Goal: Communication & Community: Answer question/provide support

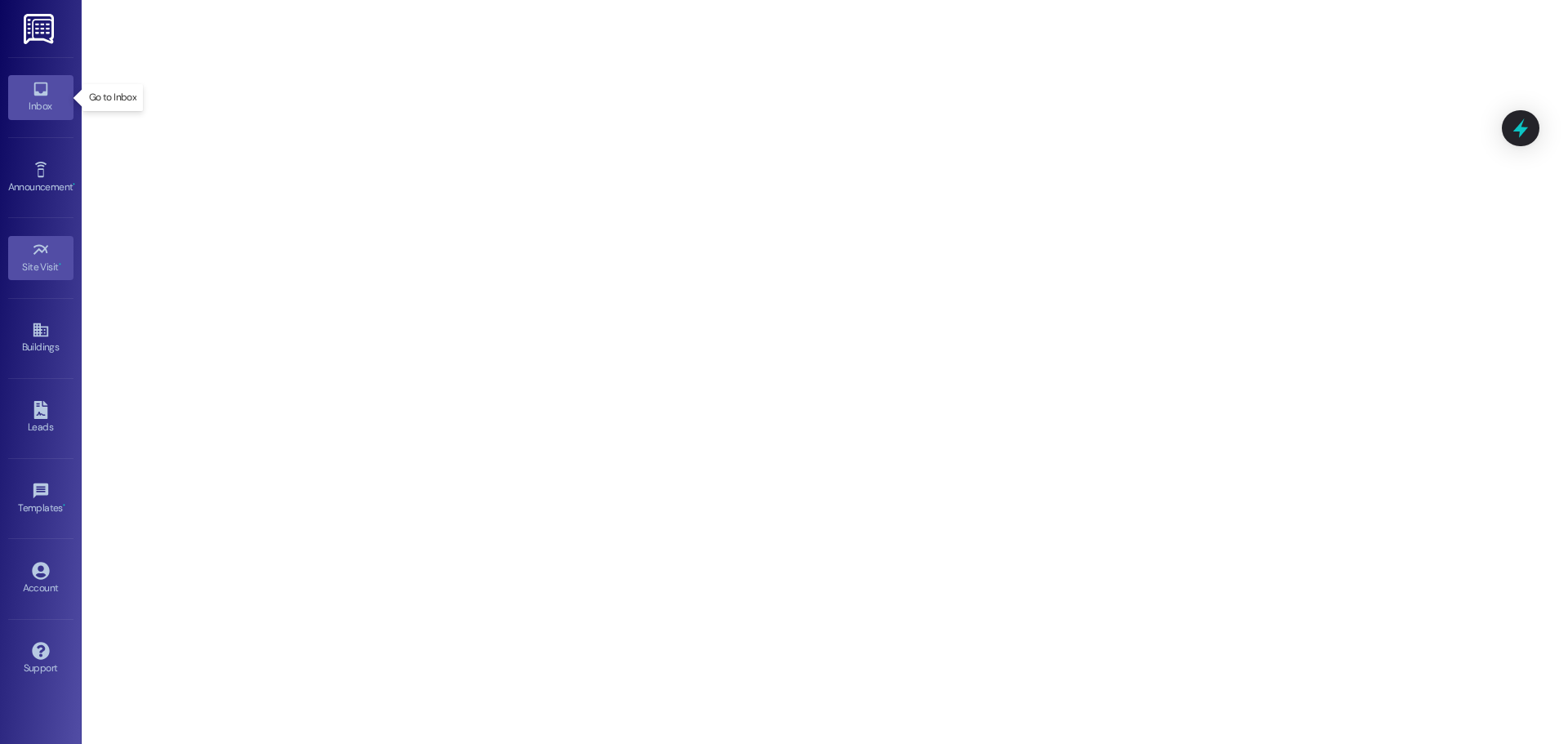
click at [19, 108] on div "Inbox" at bounding box center [40, 107] width 82 height 17
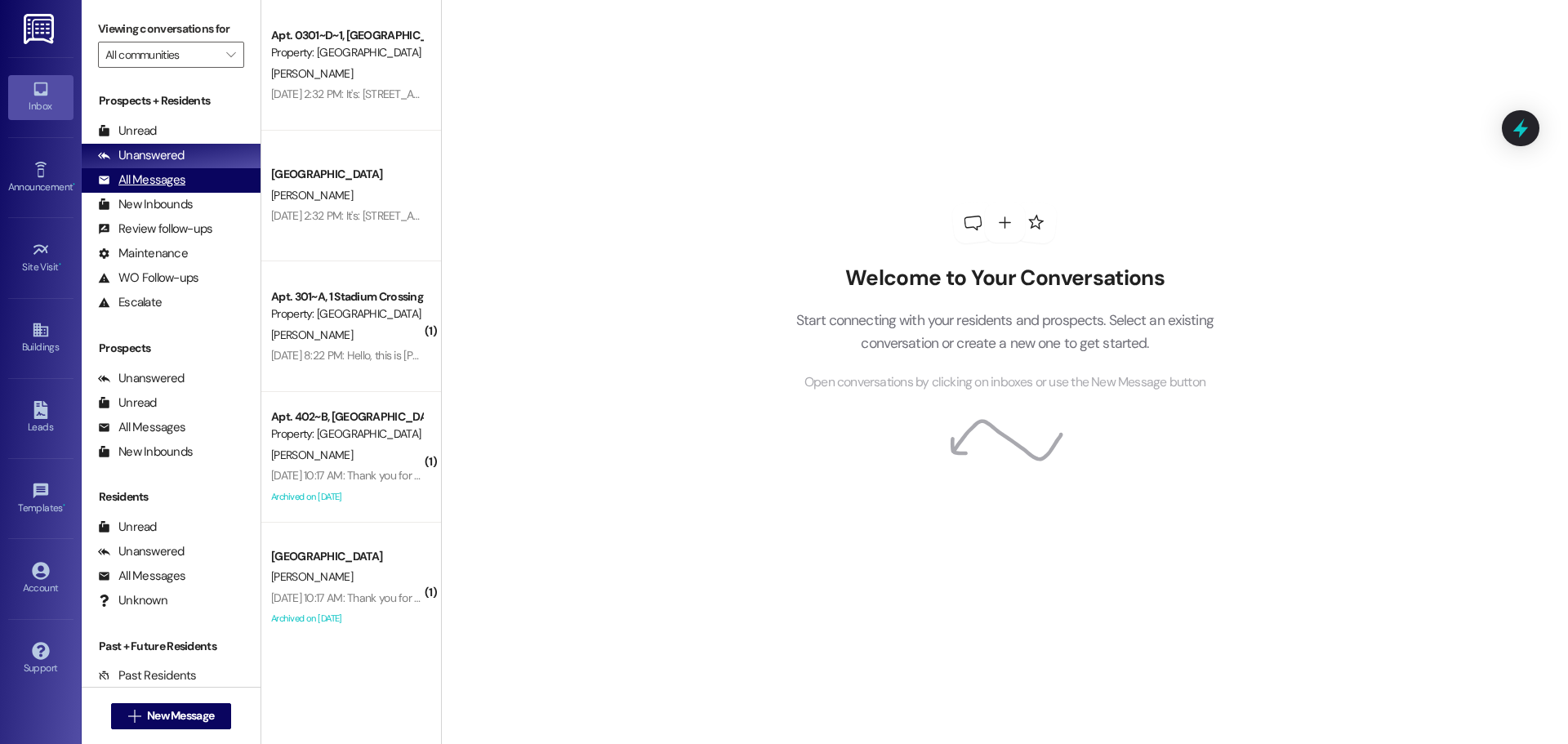
click at [181, 179] on div "All Messages" at bounding box center [141, 180] width 87 height 17
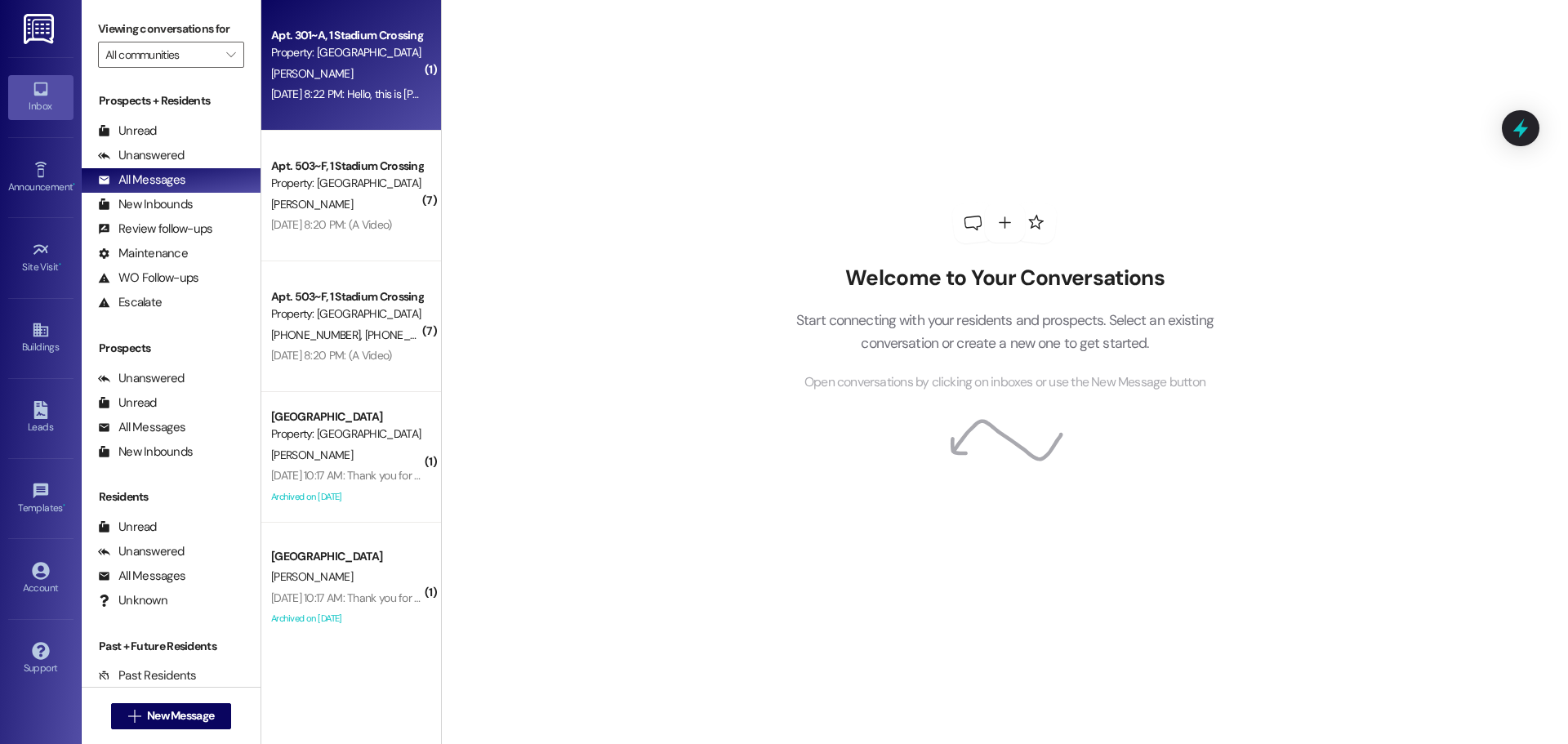
click at [305, 60] on div "Property: [GEOGRAPHIC_DATA]" at bounding box center [346, 52] width 151 height 17
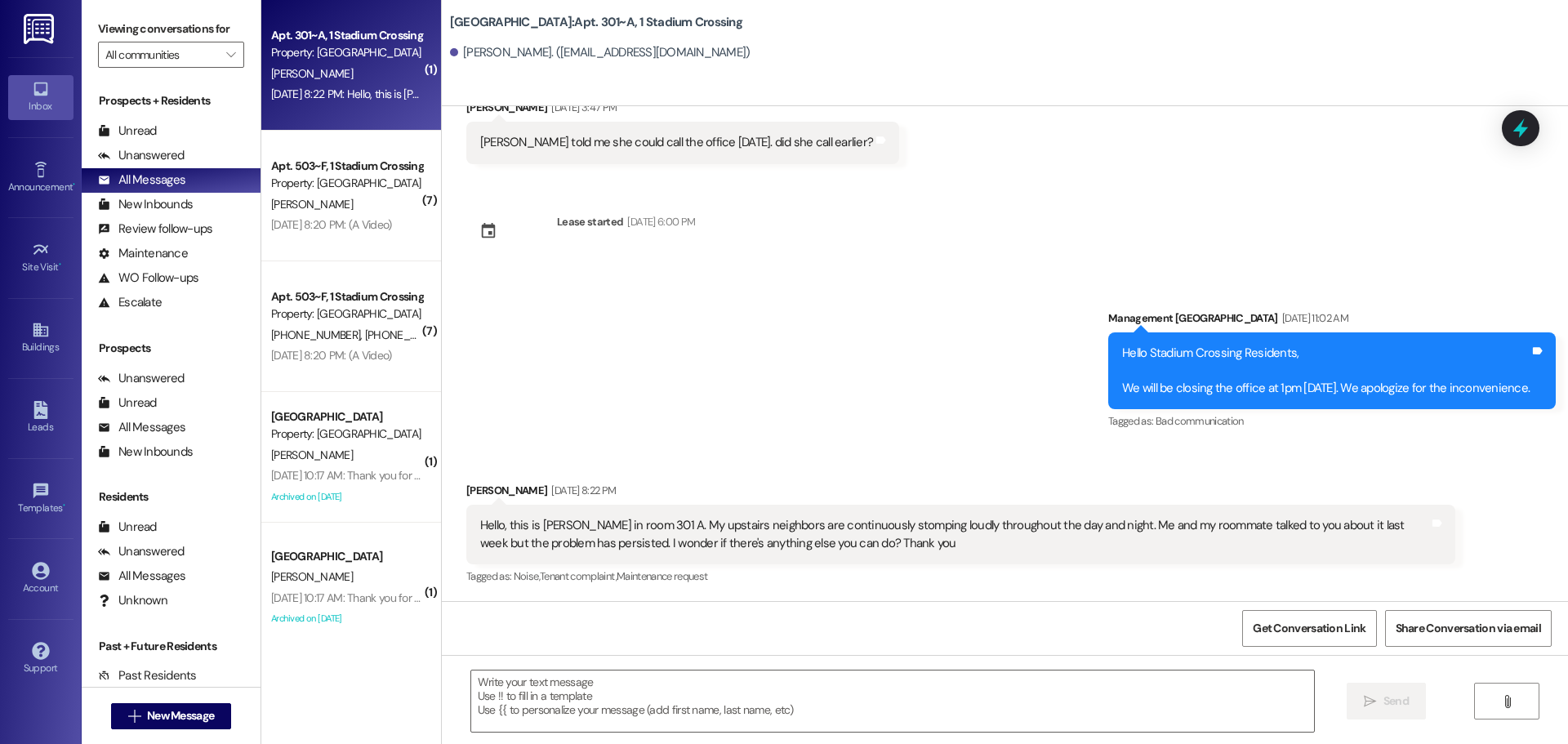
scroll to position [2122, 0]
click at [159, 707] on span "New Message" at bounding box center [180, 716] width 67 height 17
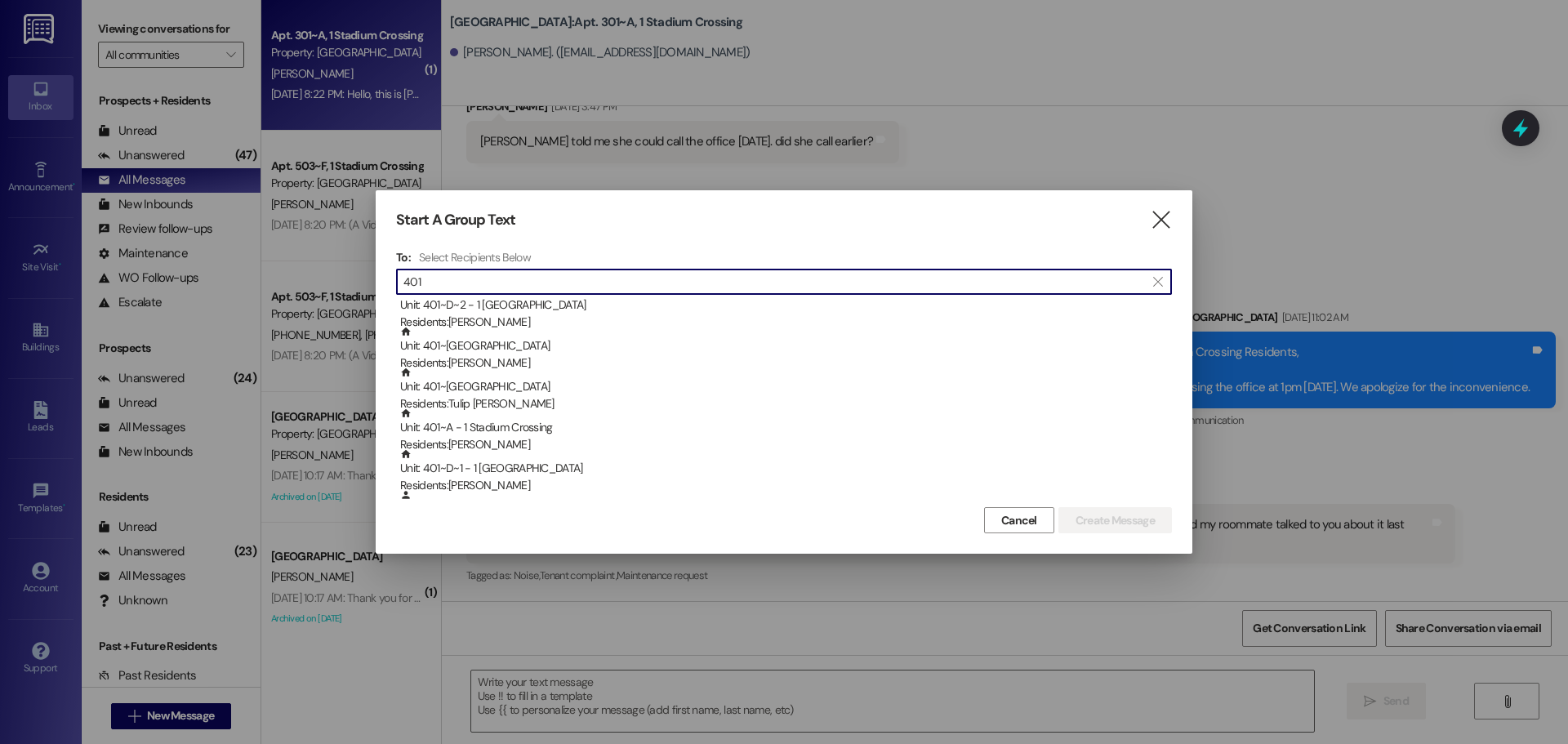
scroll to position [245, 0]
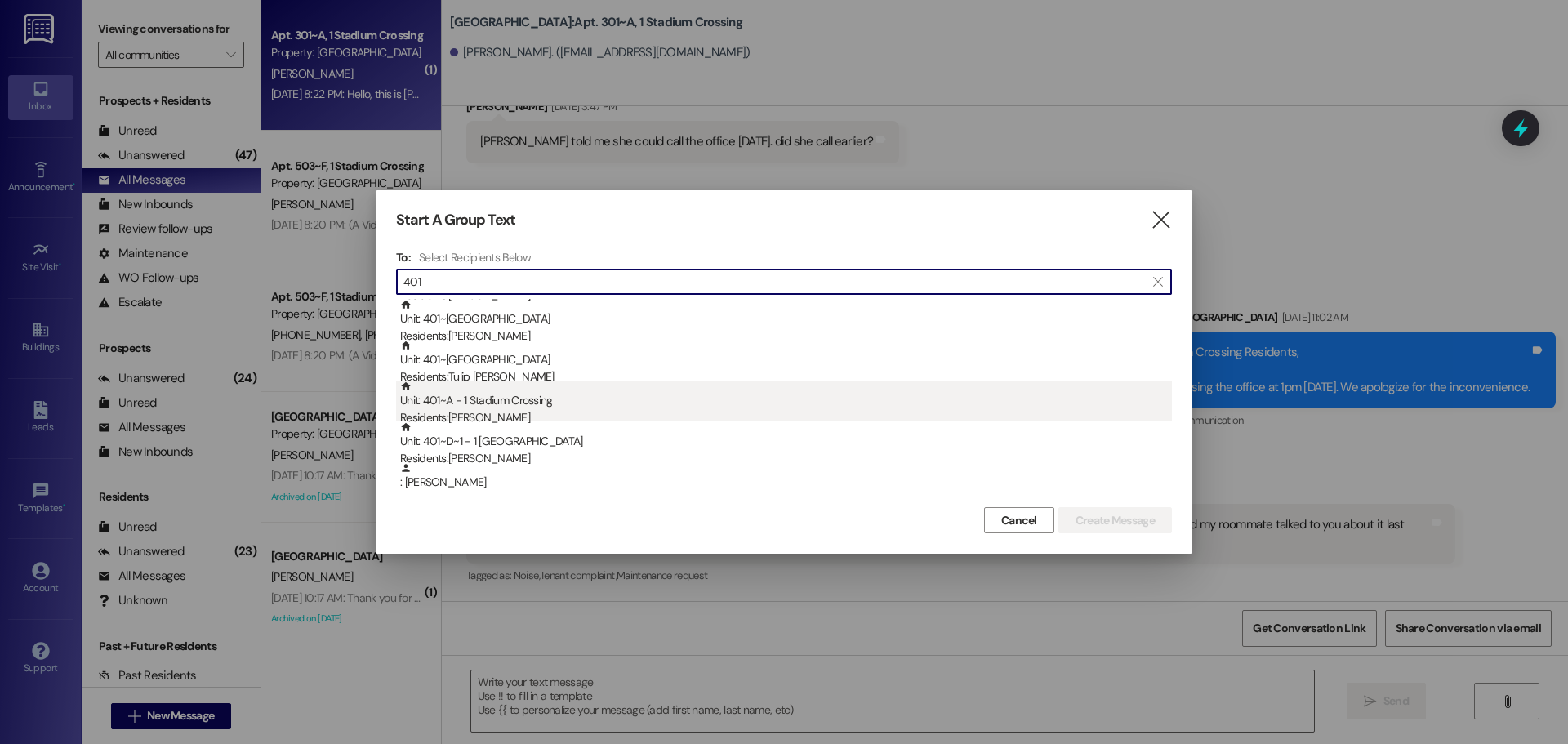
click at [525, 389] on div "Unit: 401~A - 1 Stadium Crossing Residents: [PERSON_NAME]" at bounding box center [786, 403] width 772 height 47
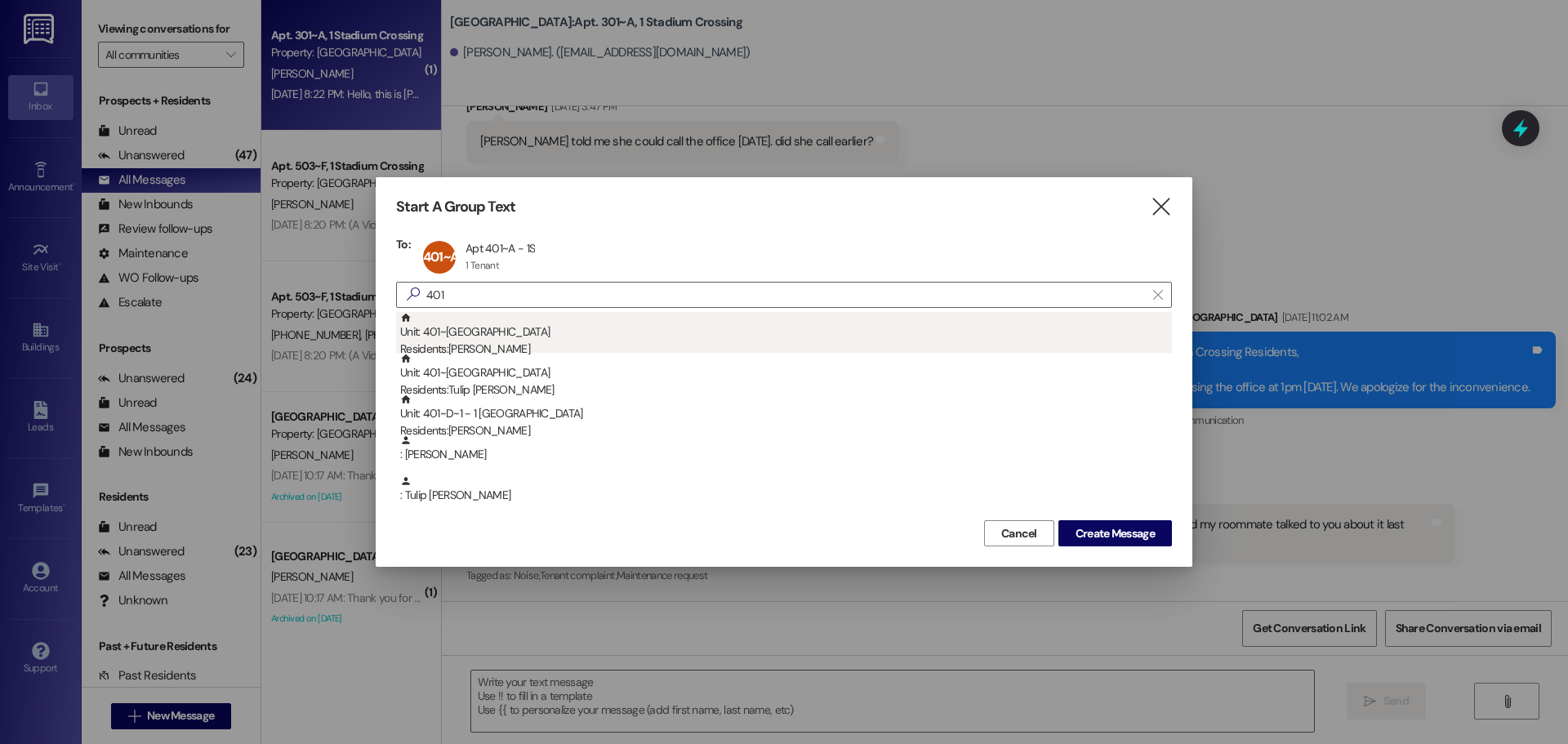
click at [533, 349] on div "Residents: [PERSON_NAME]" at bounding box center [786, 349] width 772 height 17
click at [525, 328] on div "Unit: 401~C - 1 Stadium Crossing Residents: [GEOGRAPHIC_DATA][PERSON_NAME]" at bounding box center [786, 335] width 772 height 47
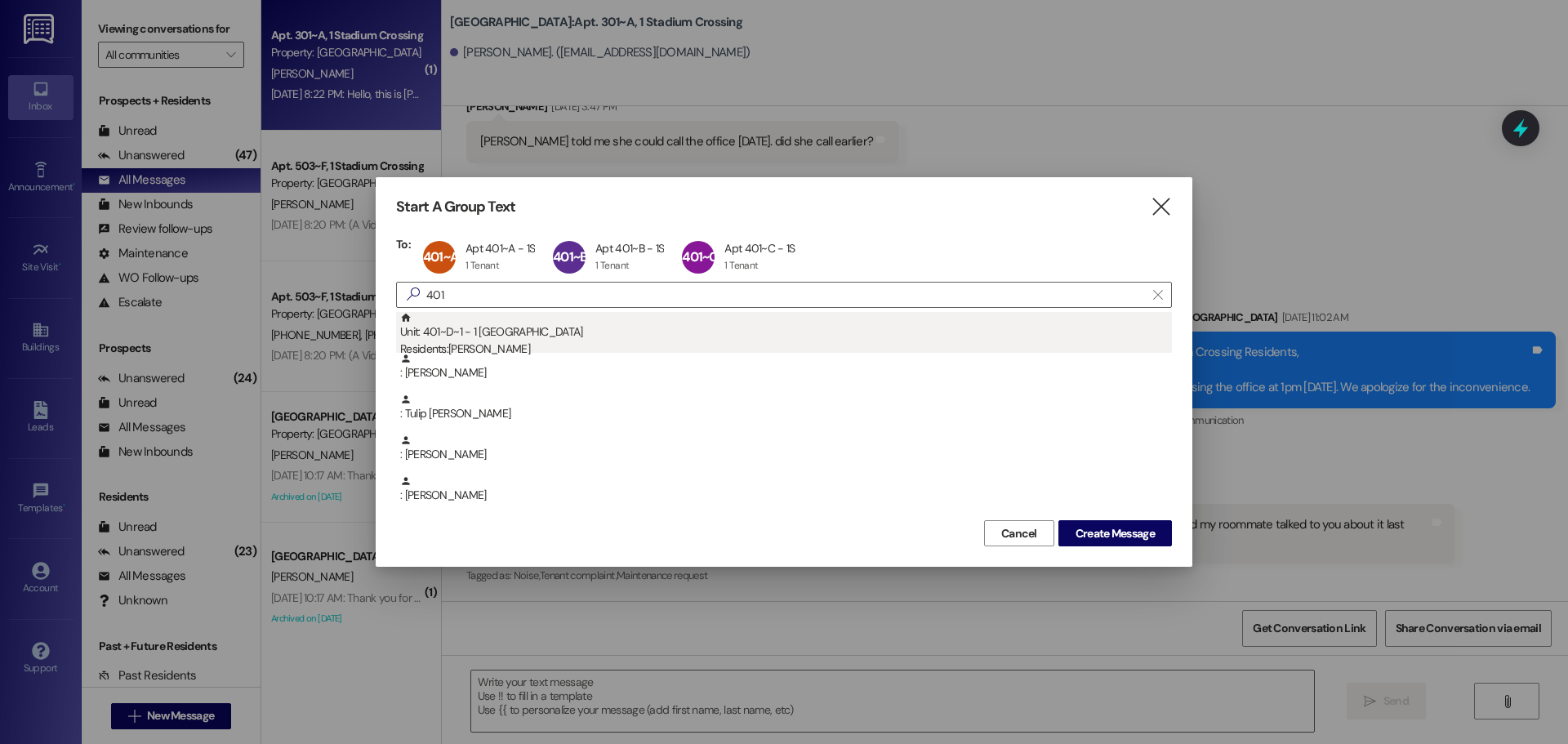
click at [511, 337] on div "Unit: 401~D~1 - 1 Stadium Crossing Residents: [PERSON_NAME]" at bounding box center [786, 335] width 772 height 47
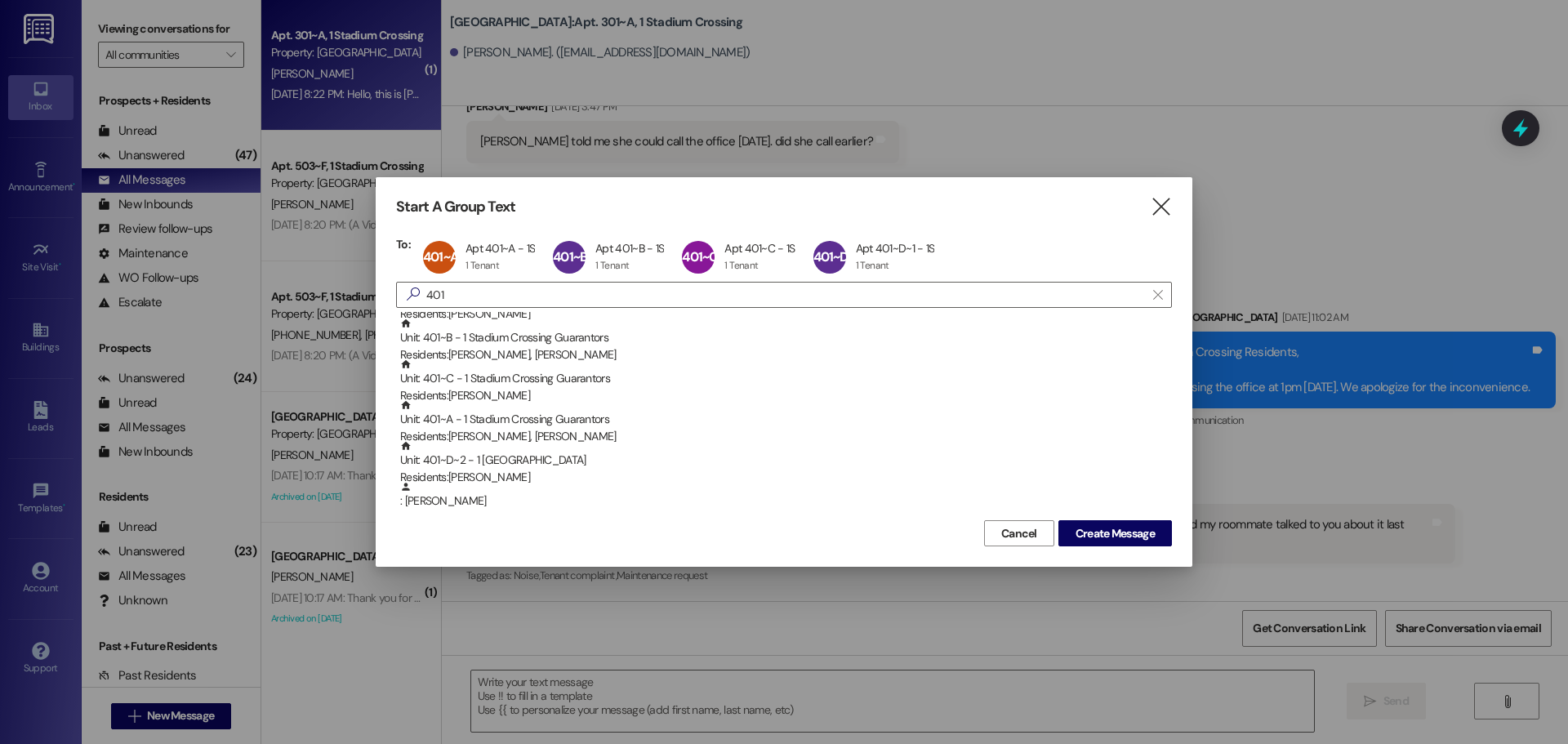
scroll to position [0, 0]
click at [468, 291] on input "401" at bounding box center [773, 294] width 741 height 23
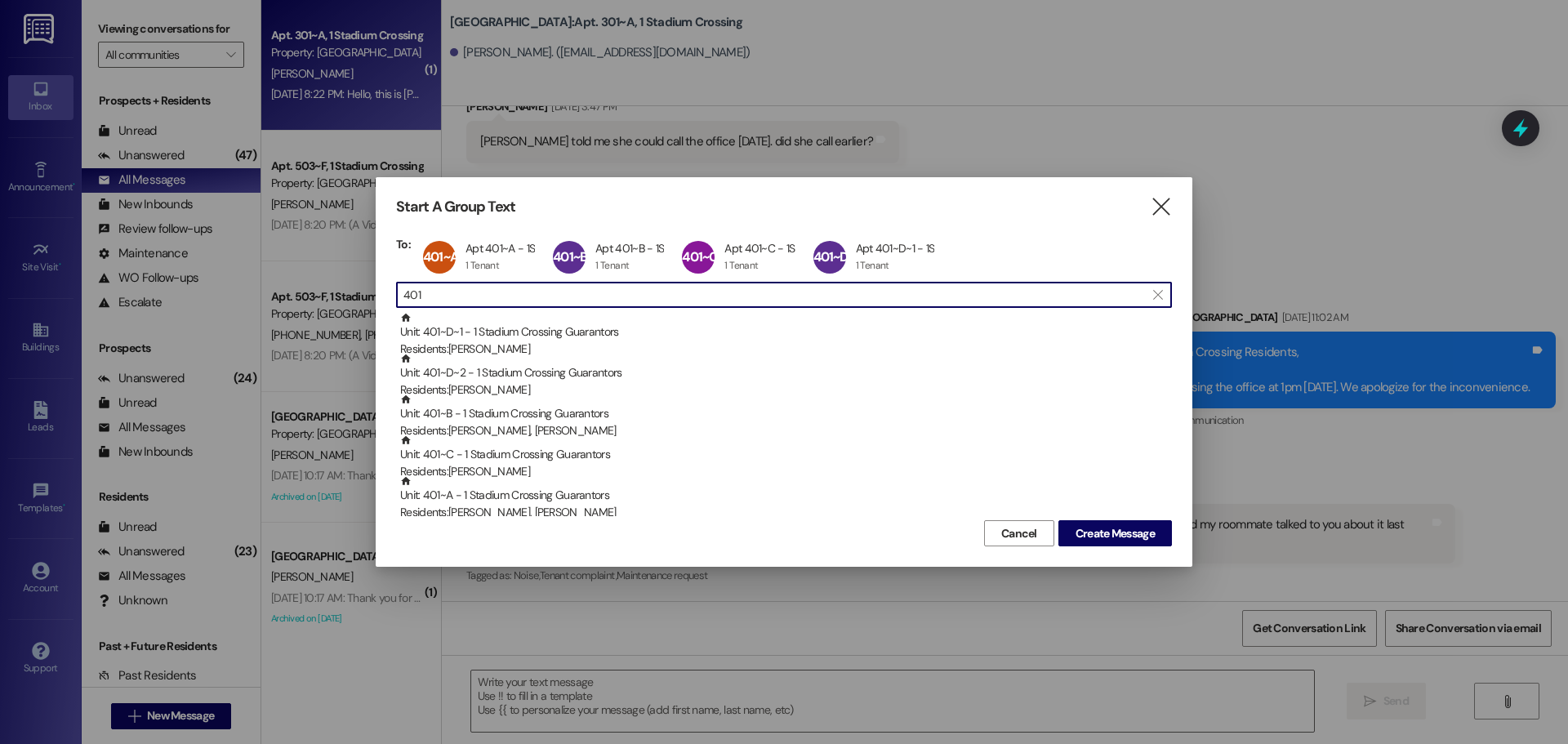
click at [468, 291] on input "401" at bounding box center [773, 294] width 741 height 23
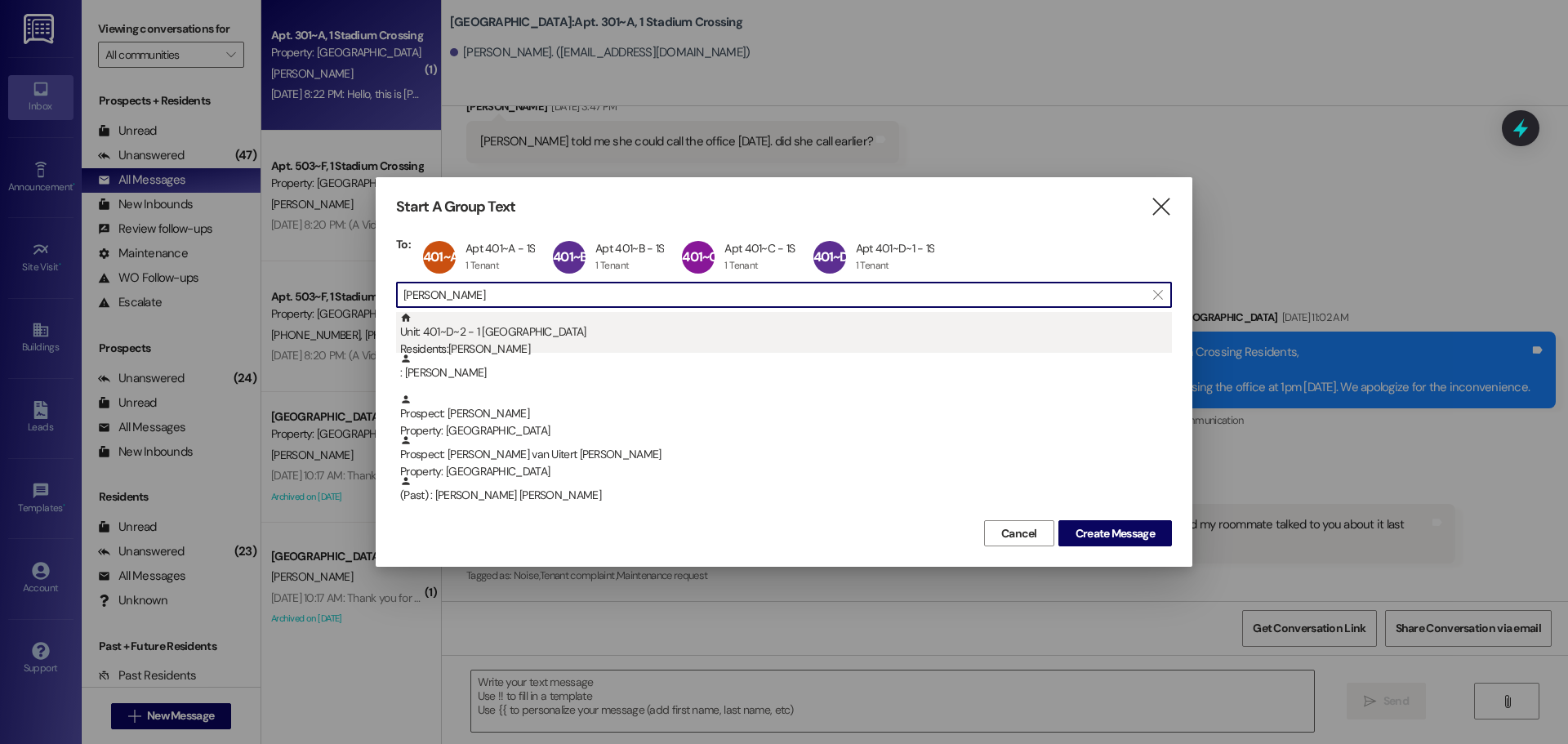
type input "[PERSON_NAME]"
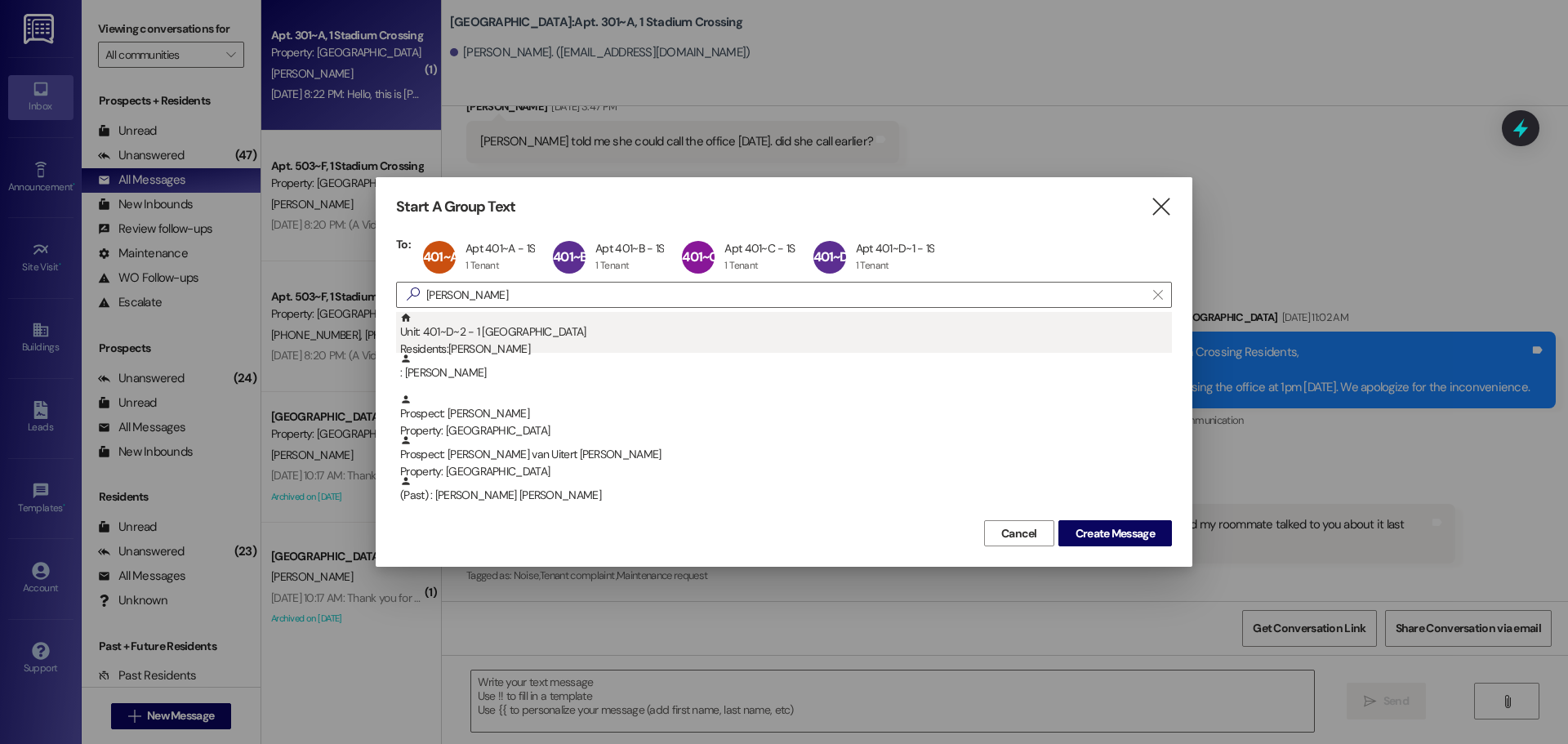
click at [495, 344] on div "Residents: [PERSON_NAME]" at bounding box center [786, 349] width 772 height 17
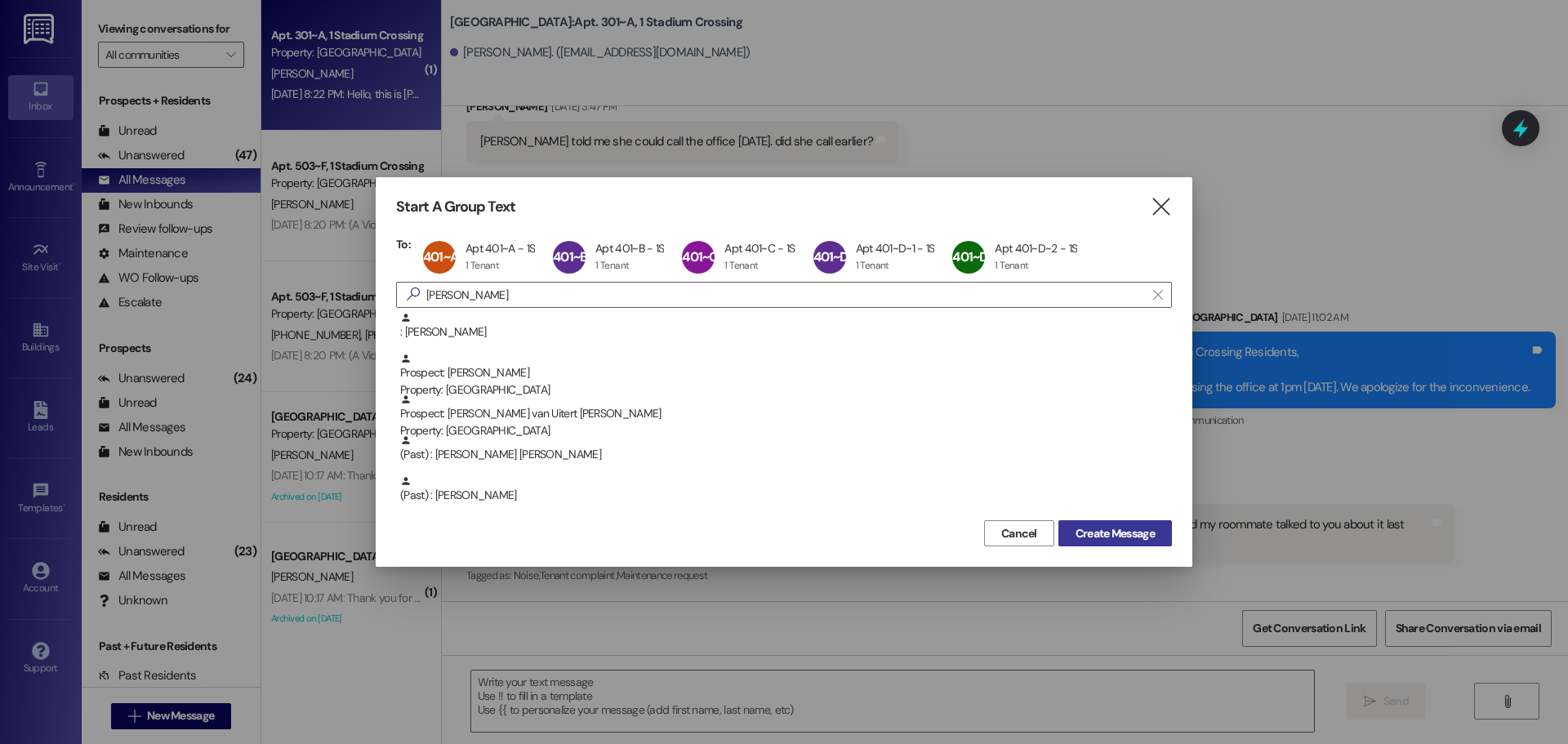
click at [1149, 531] on span "Create Message" at bounding box center [1115, 534] width 79 height 17
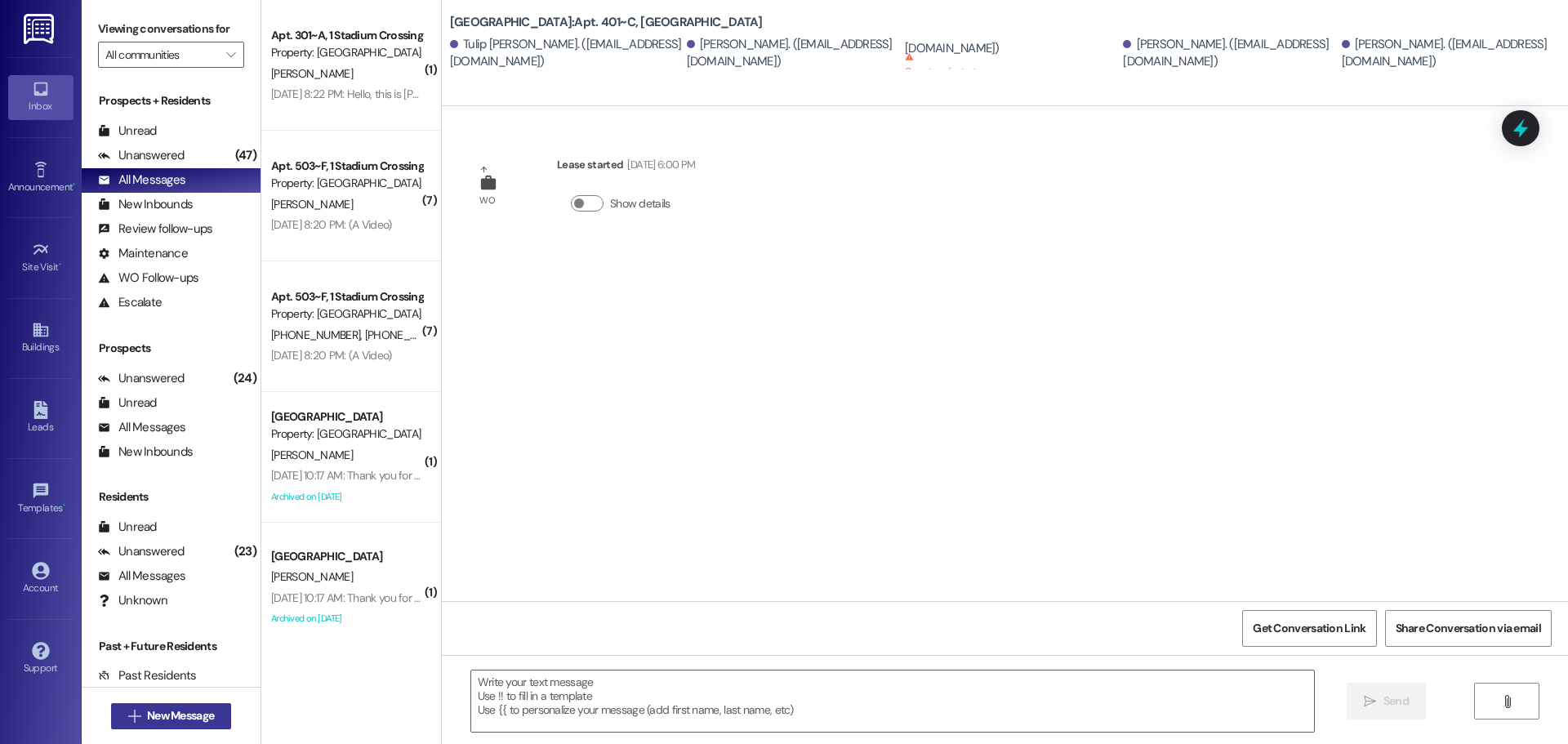
click at [165, 711] on span "New Message" at bounding box center [180, 716] width 67 height 17
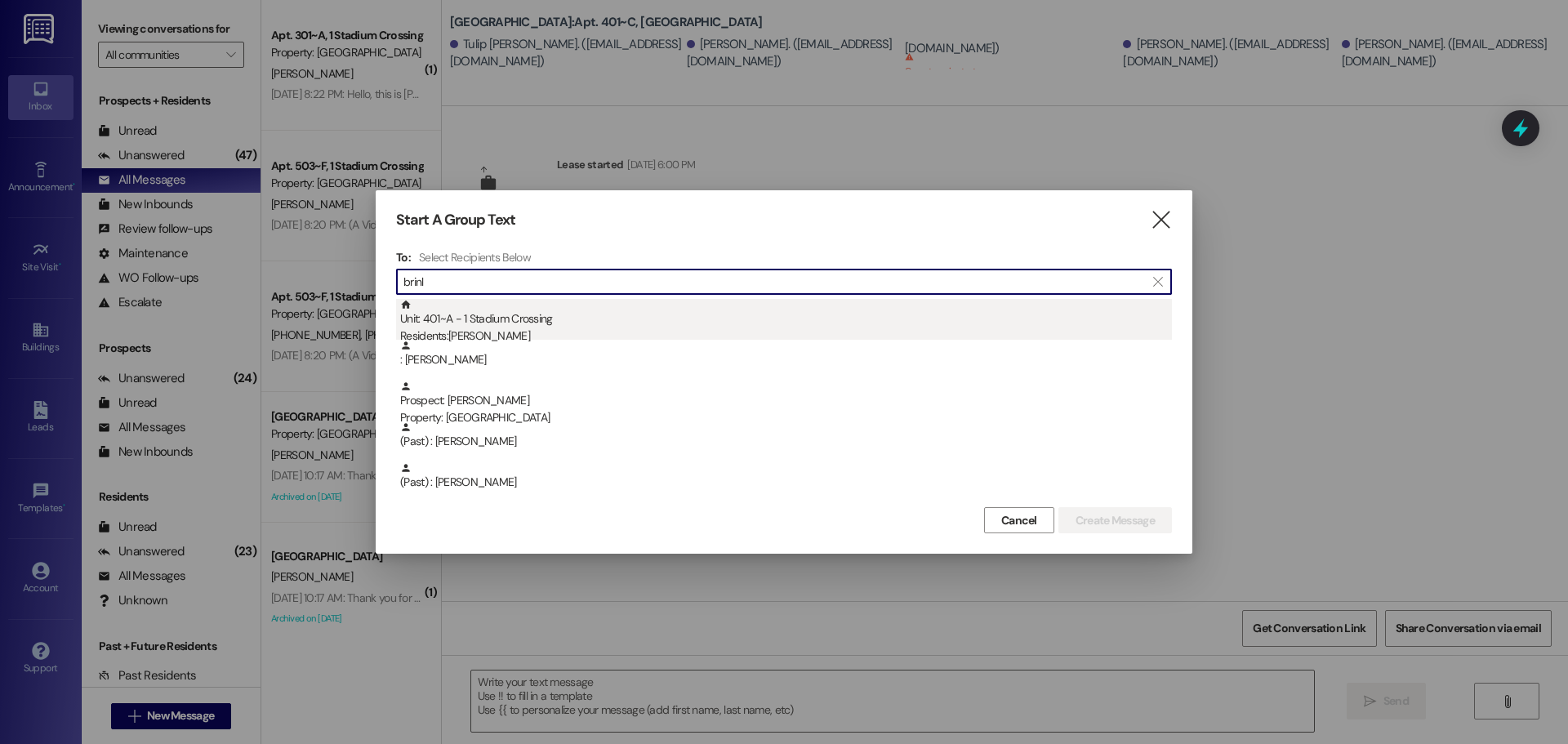
type input "brinl"
click at [496, 321] on div "Unit: 401~A - 1 Stadium Crossing Residents: [PERSON_NAME]" at bounding box center [786, 321] width 772 height 47
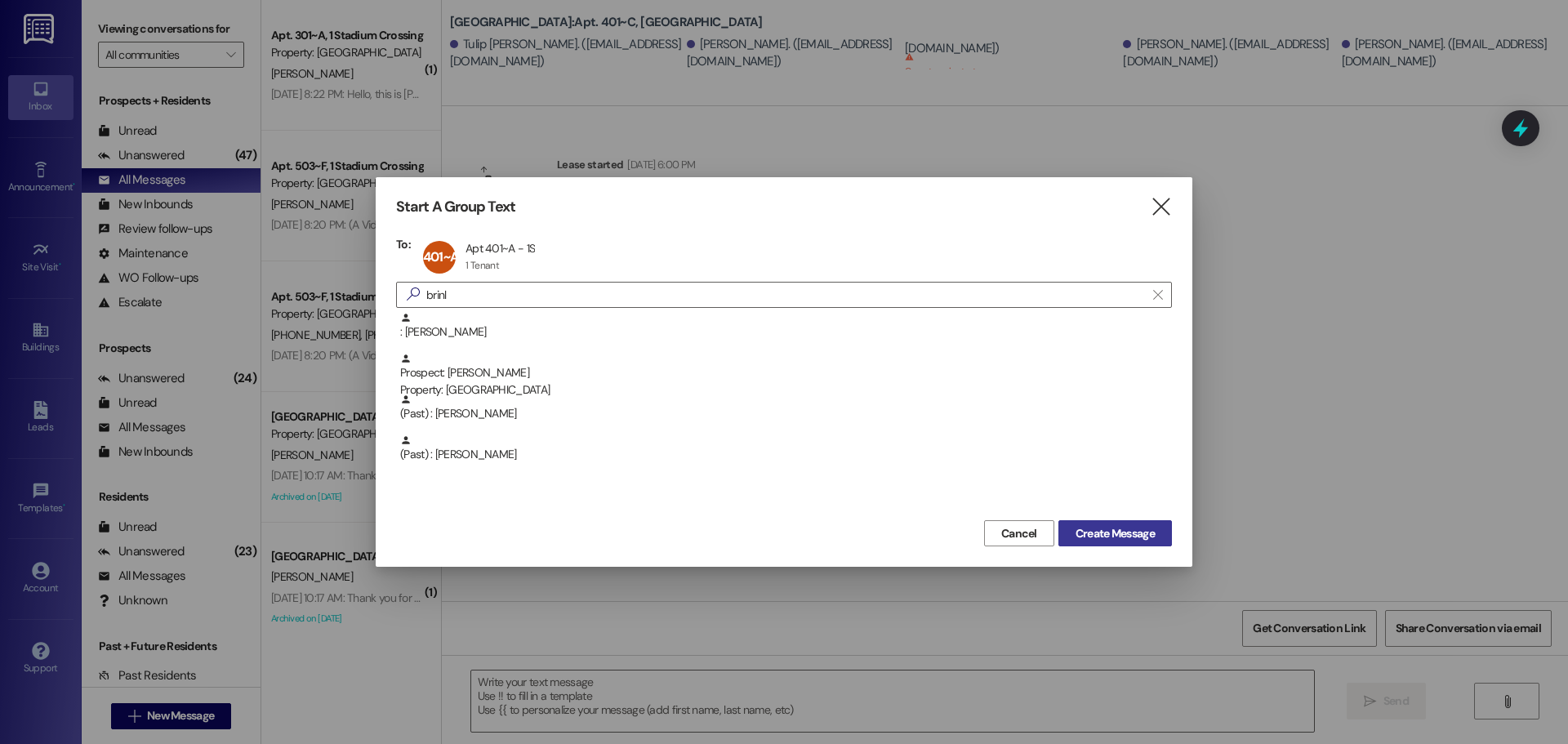
click at [1110, 530] on span "Create Message" at bounding box center [1115, 534] width 79 height 17
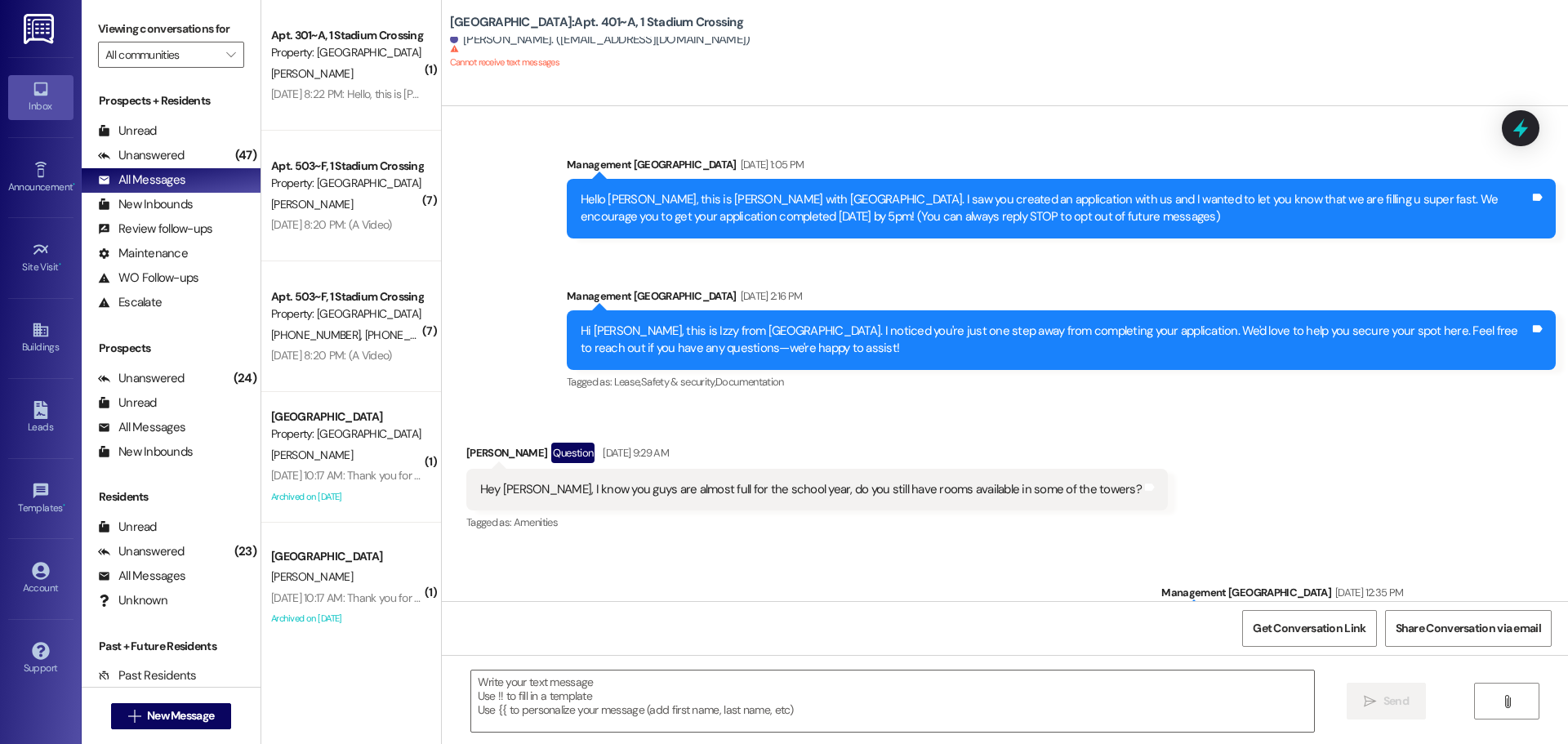
scroll to position [327, 0]
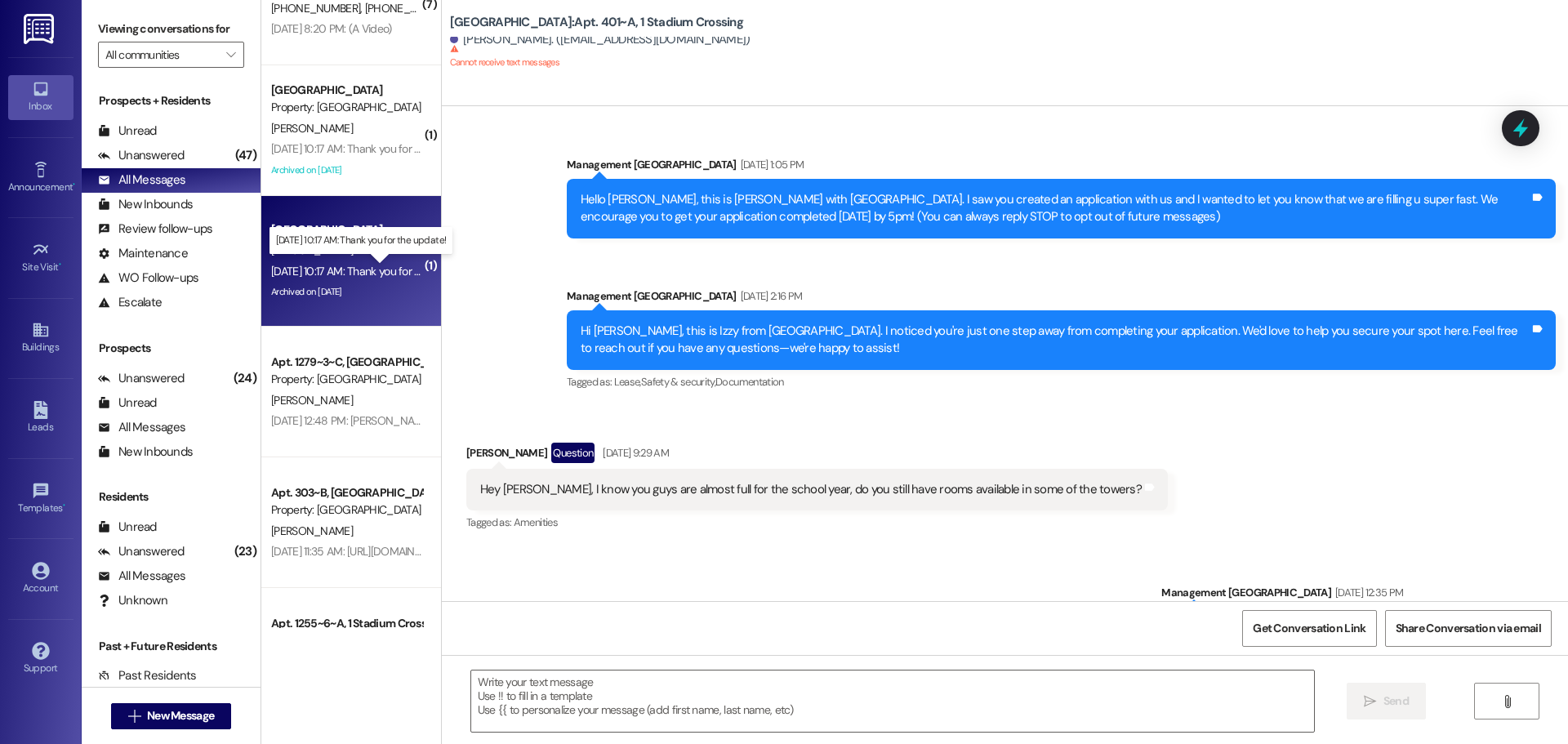
click at [319, 265] on div "[DATE] 10:17 AM: Thank you for the update! [DATE] 10:17 AM: Thank you for the u…" at bounding box center [370, 271] width 199 height 15
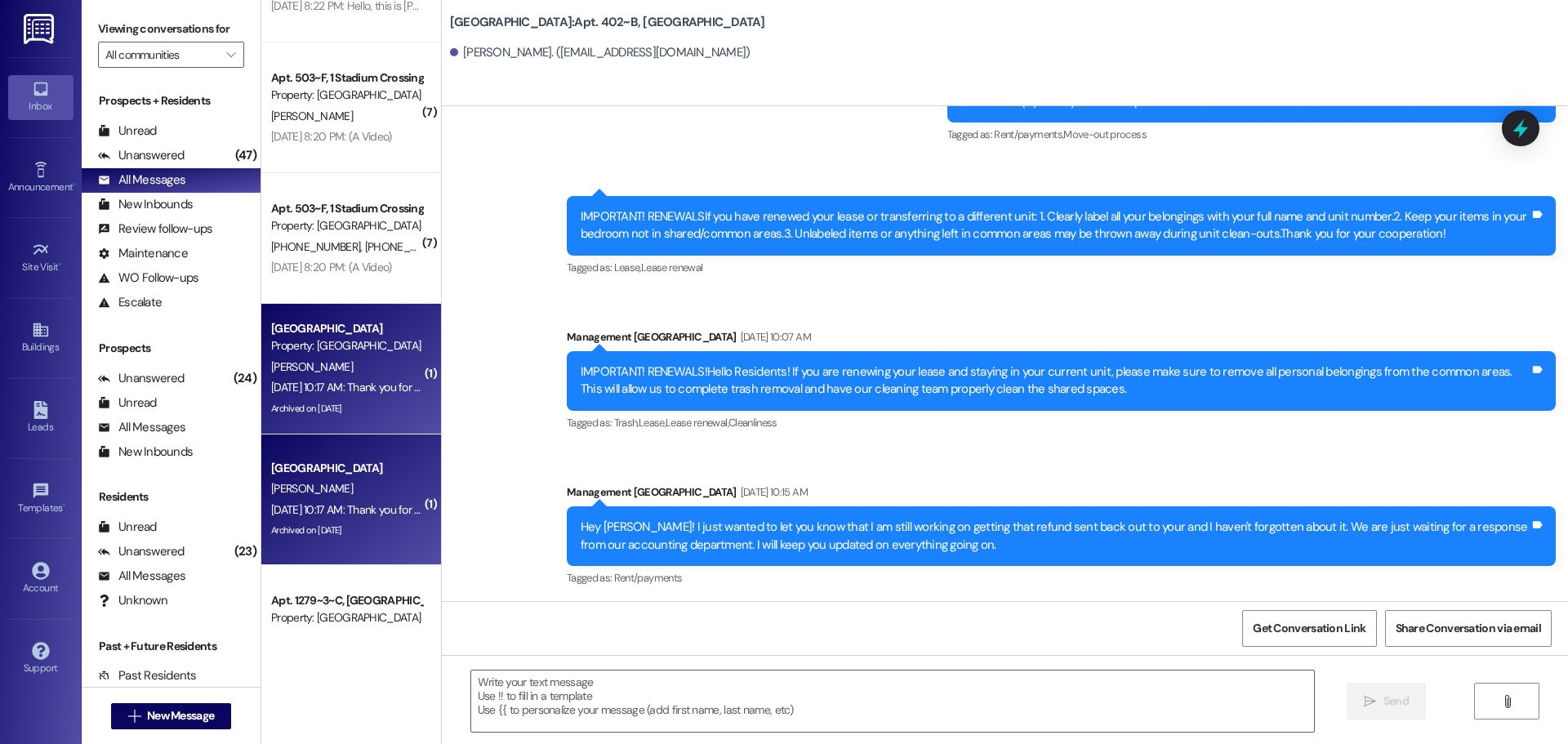
scroll to position [82, 0]
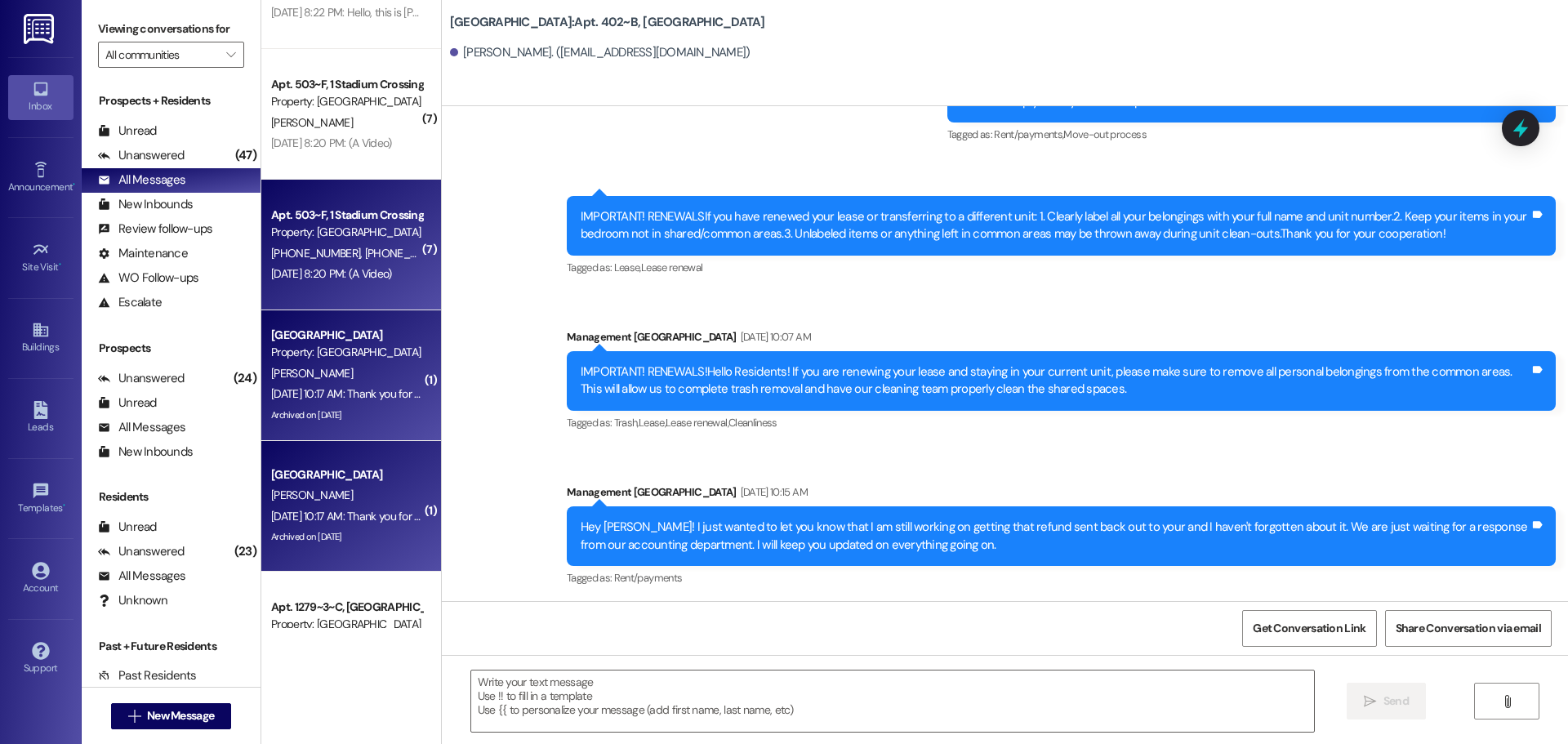
click at [348, 261] on div "[PHONE_NUMBER] [PHONE_NUMBER] [PHONE_NUMBER]" at bounding box center [346, 254] width 154 height 20
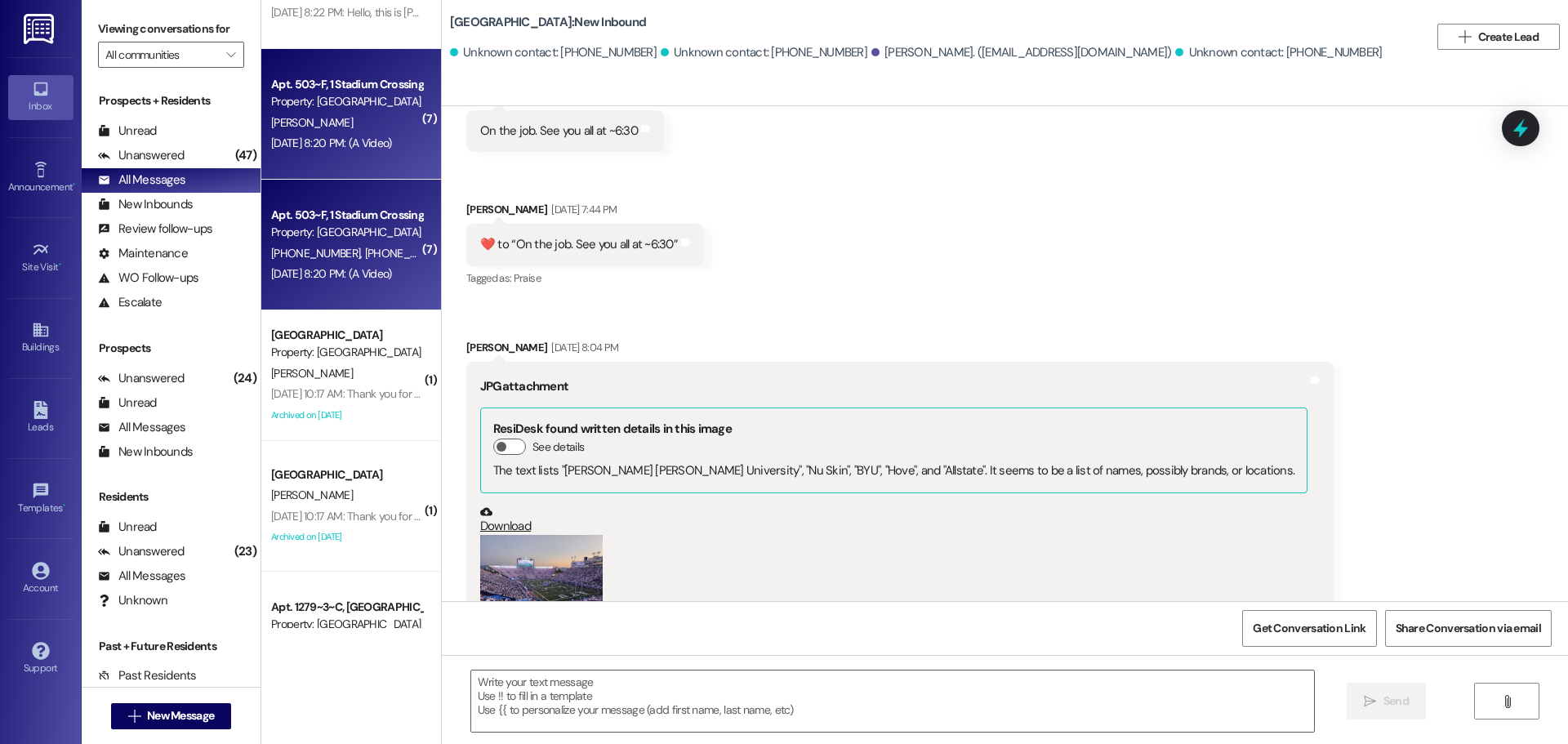
scroll to position [2148, 0]
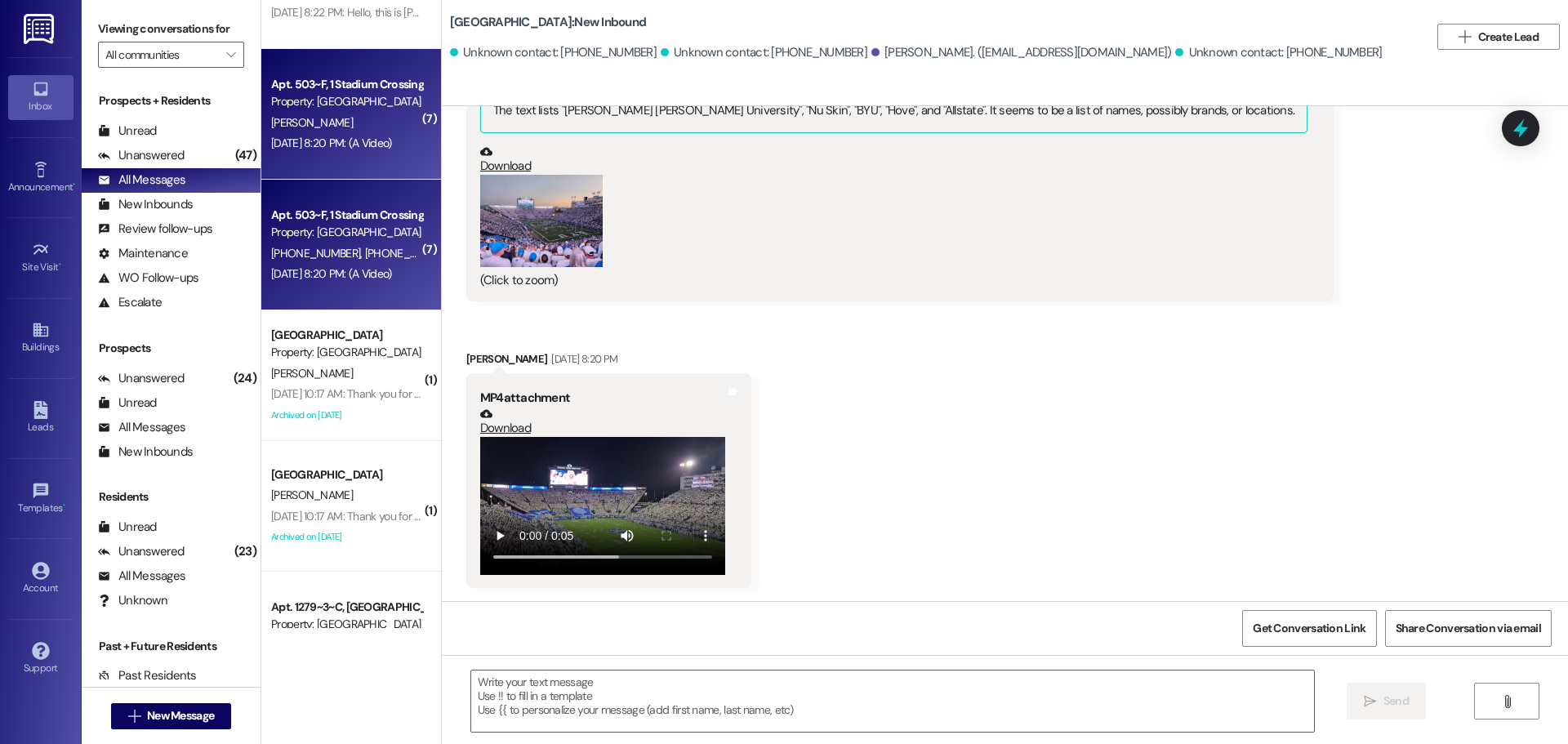
drag, startPoint x: 369, startPoint y: 128, endPoint x: 317, endPoint y: 188, distance: 79.4
click at [317, 188] on div "Apt. 503~F, 1 Stadium Crossing Guarantors Property: [GEOGRAPHIC_DATA] [PHONE_NU…" at bounding box center [351, 245] width 180 height 130
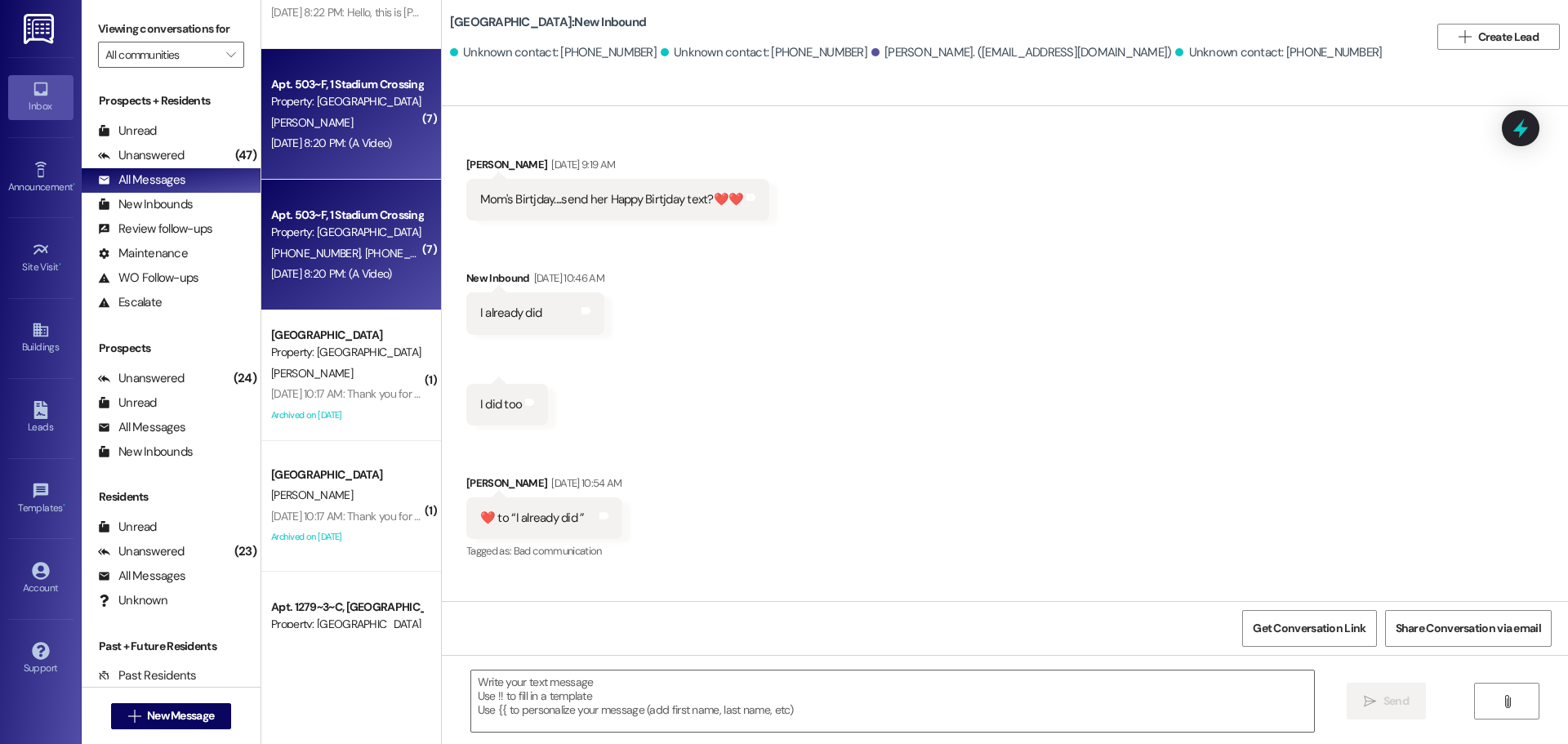
scroll to position [0, 0]
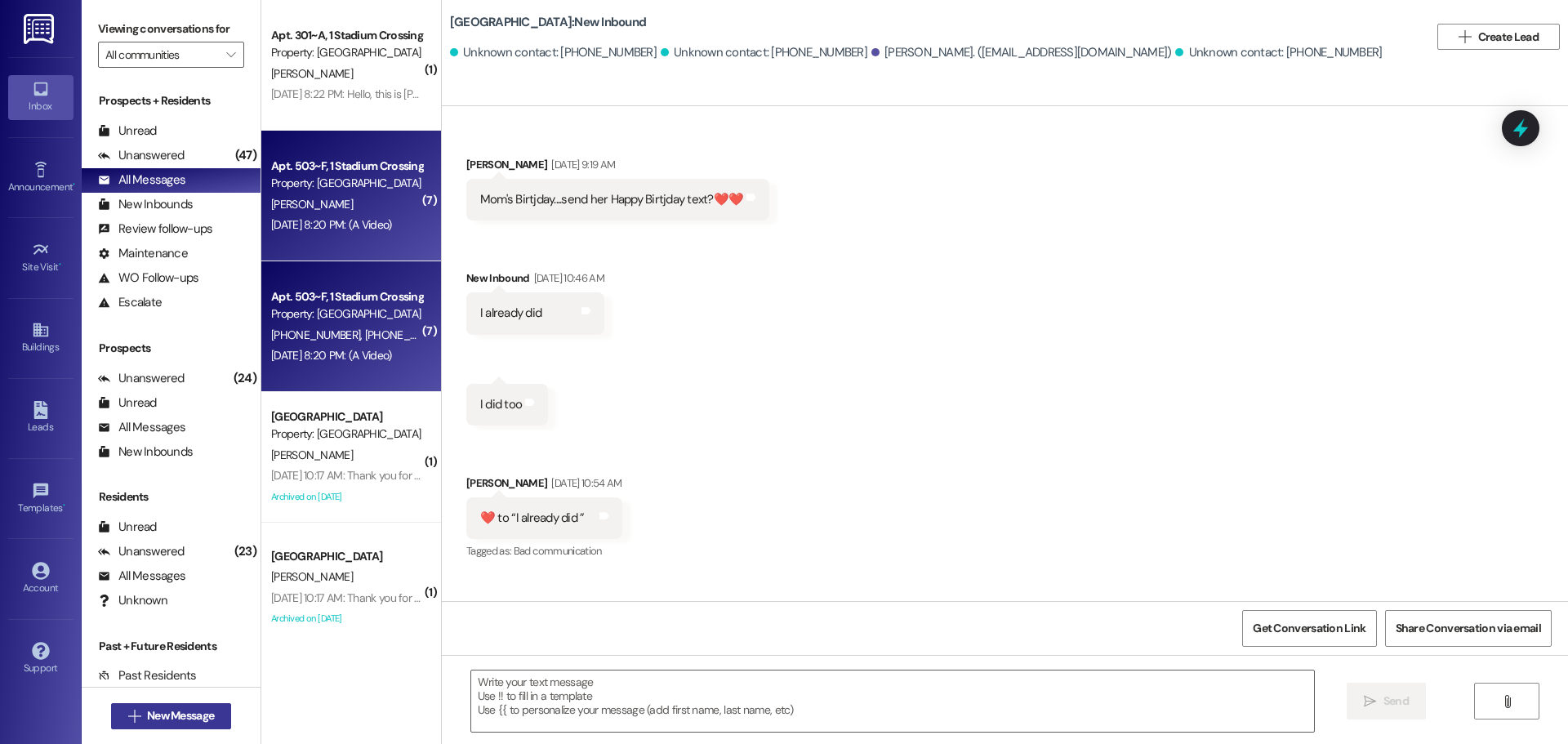
click at [147, 719] on span "New Message" at bounding box center [180, 716] width 67 height 17
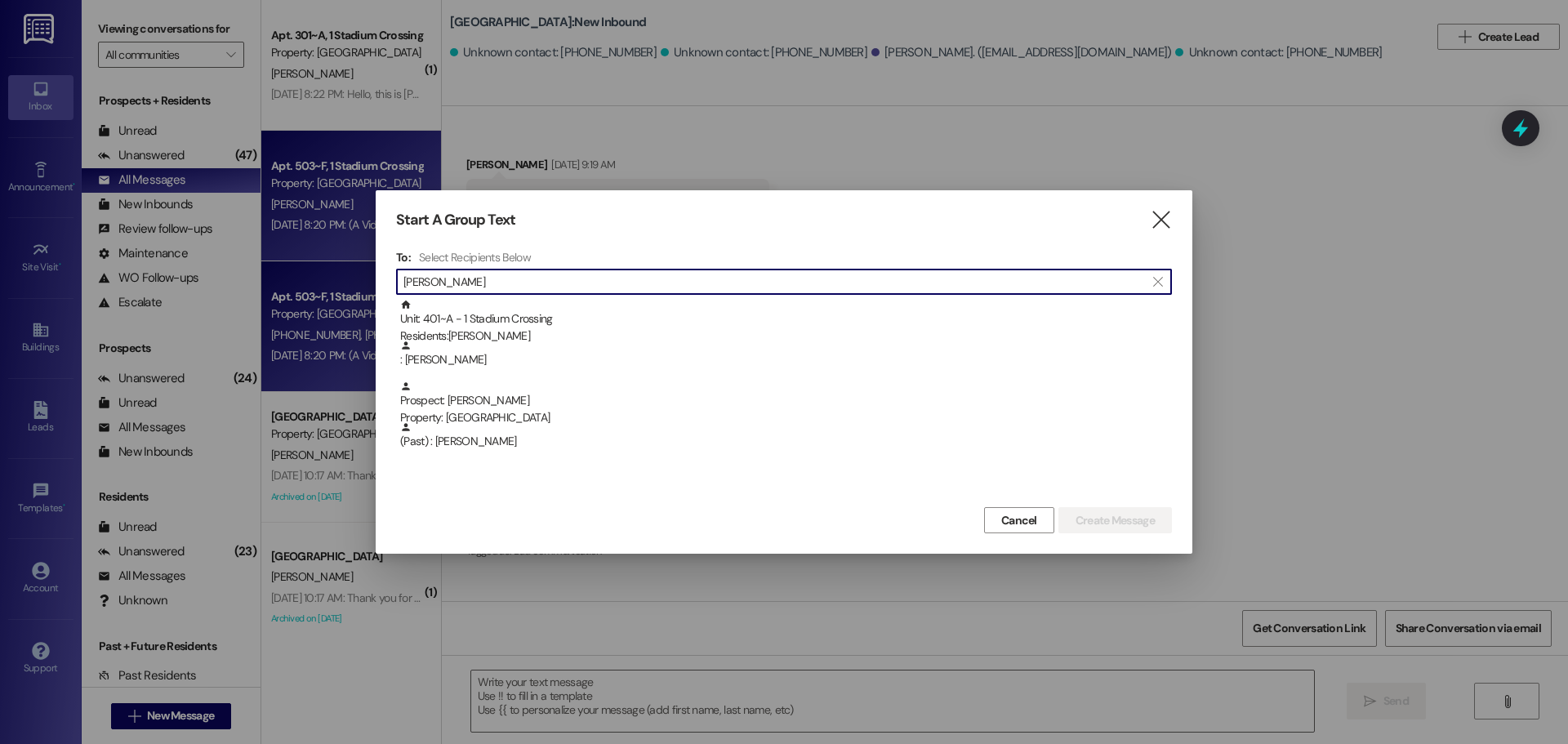
click at [623, 311] on div "Unit: 401~A - 1 Stadium Crossing Residents: [PERSON_NAME]" at bounding box center [786, 321] width 772 height 47
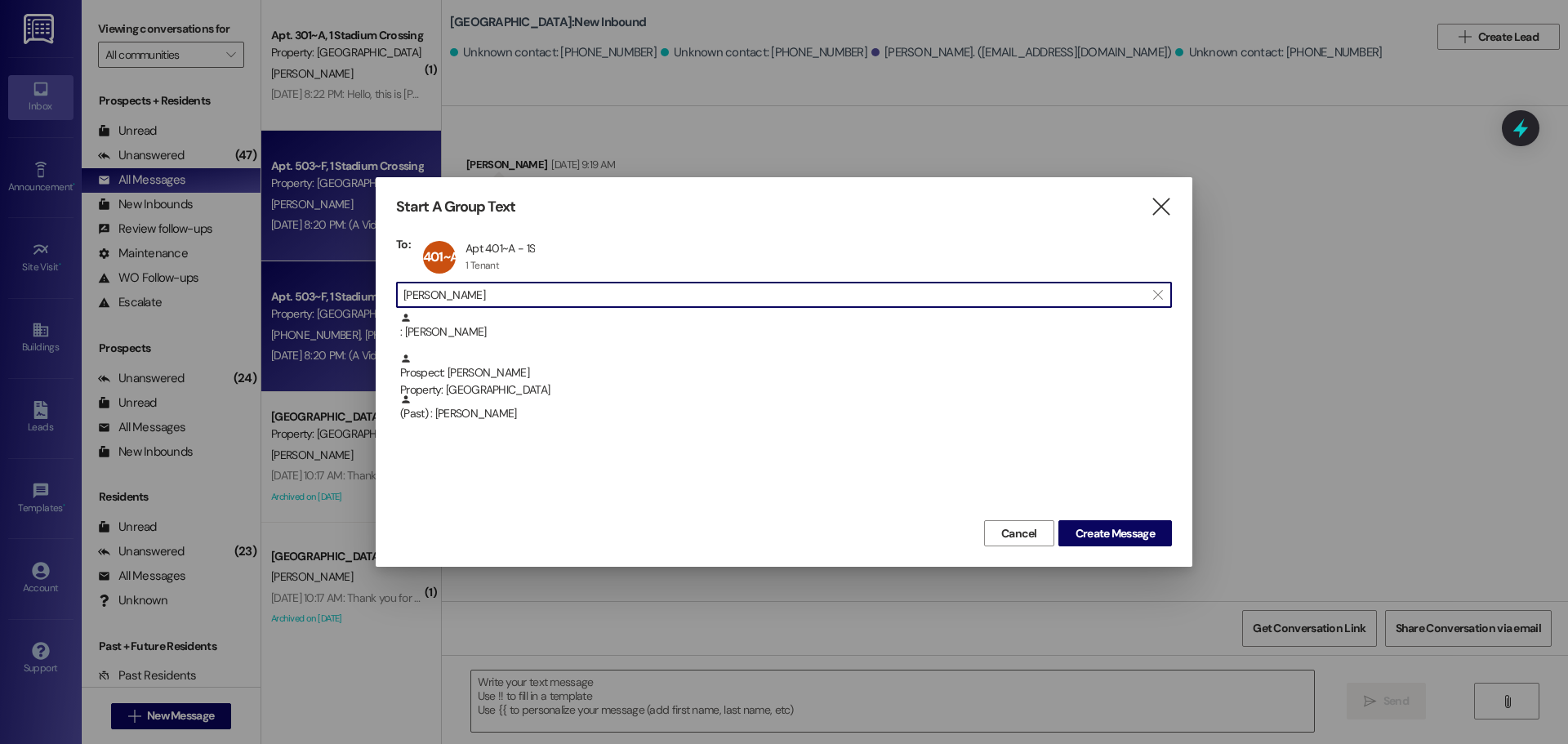
click at [561, 299] on input "[PERSON_NAME]" at bounding box center [773, 294] width 741 height 23
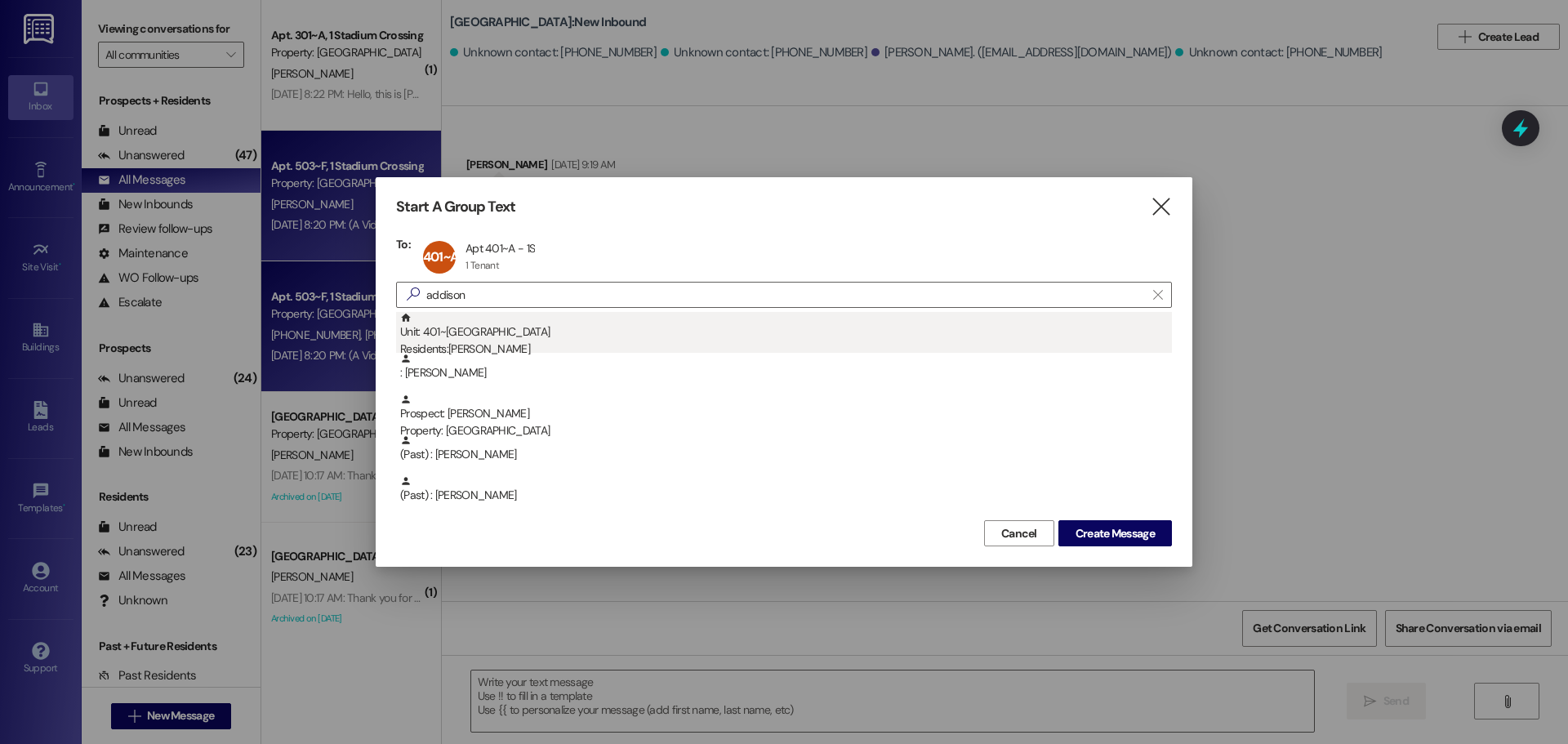
click at [559, 335] on div "Unit: 401~B - 1 Stadium Crossing Residents: [PERSON_NAME]" at bounding box center [786, 335] width 772 height 47
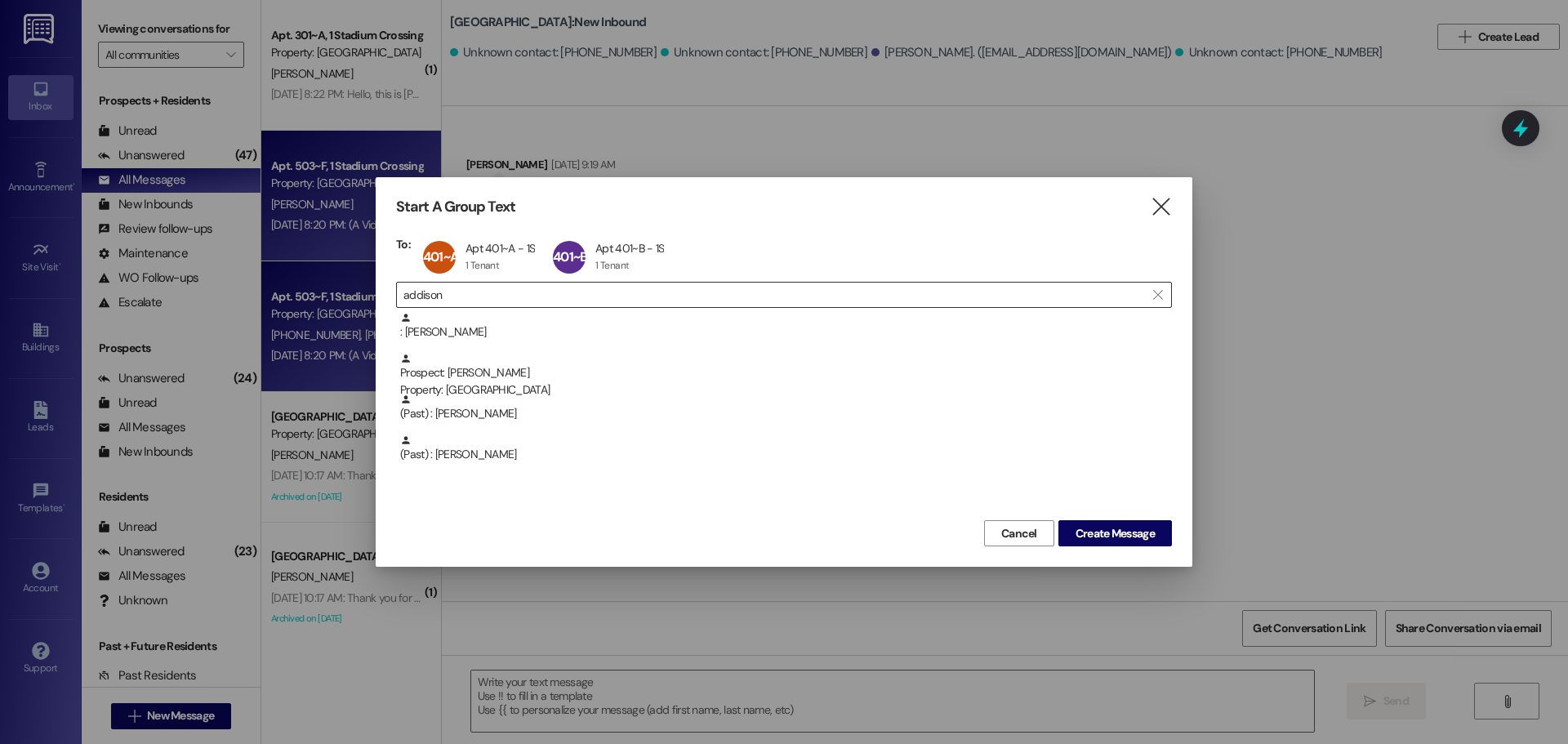
click at [612, 287] on input "addison" at bounding box center [773, 294] width 741 height 23
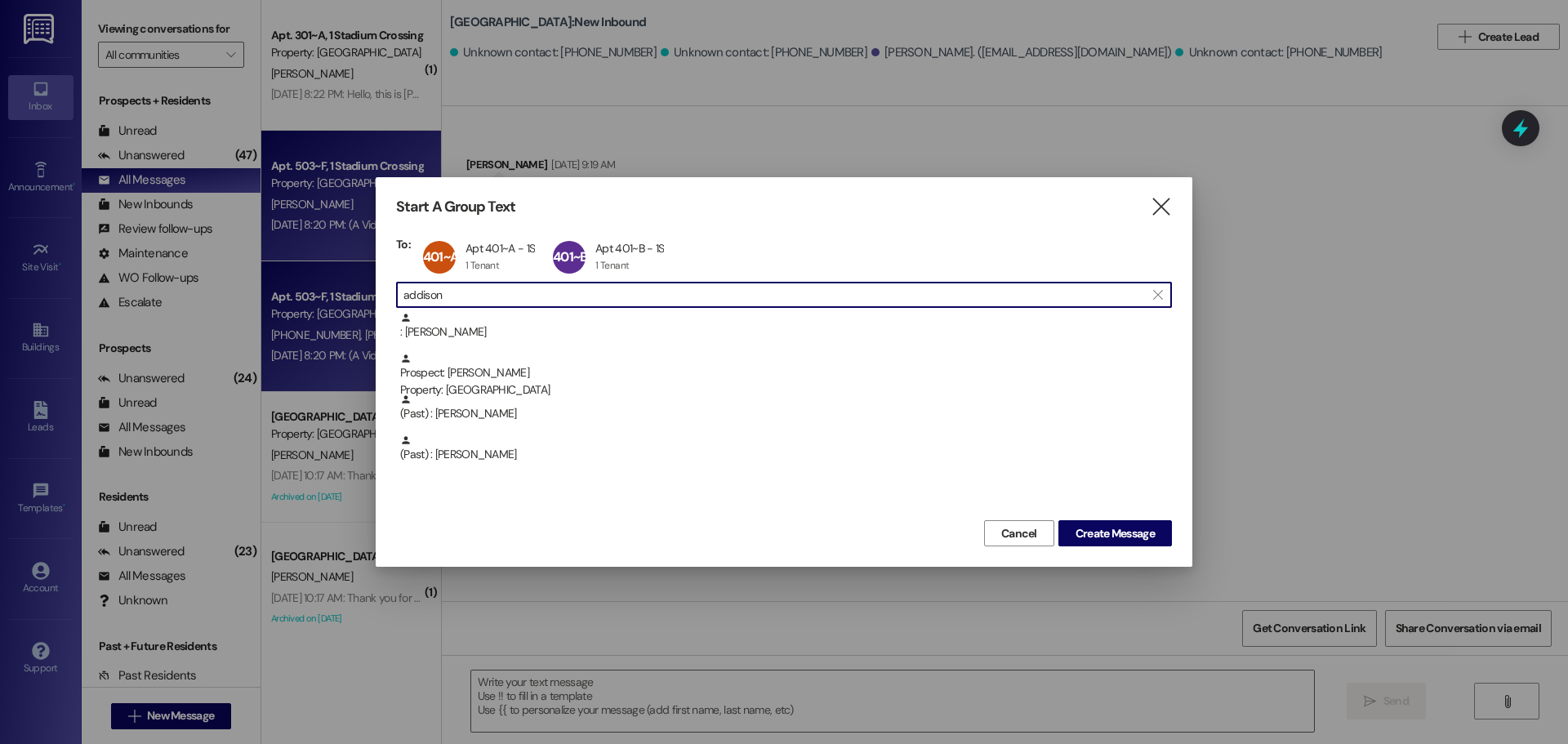
click at [612, 287] on input "addison" at bounding box center [773, 294] width 741 height 23
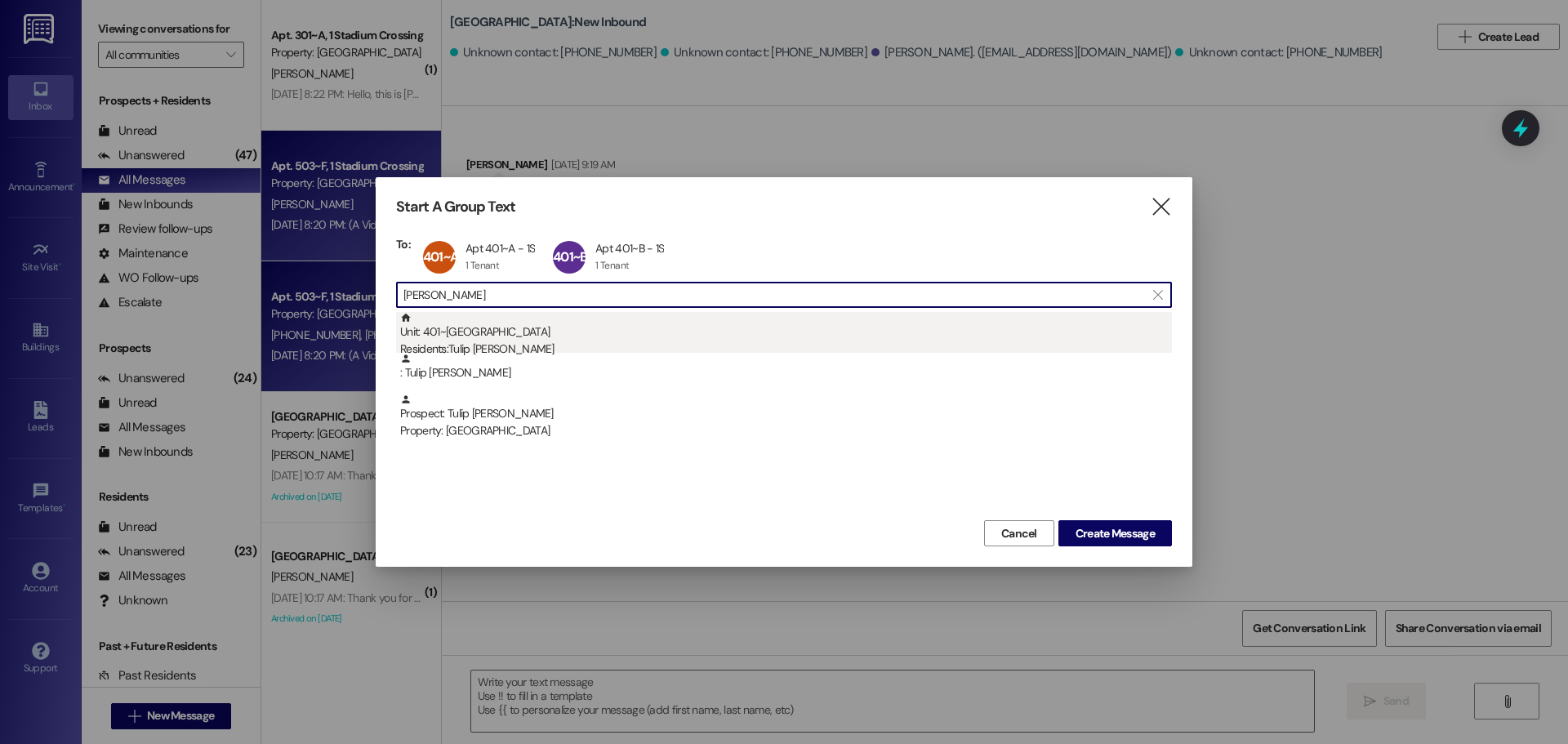
click at [491, 341] on div "Residents: Tulip [PERSON_NAME]" at bounding box center [786, 349] width 772 height 17
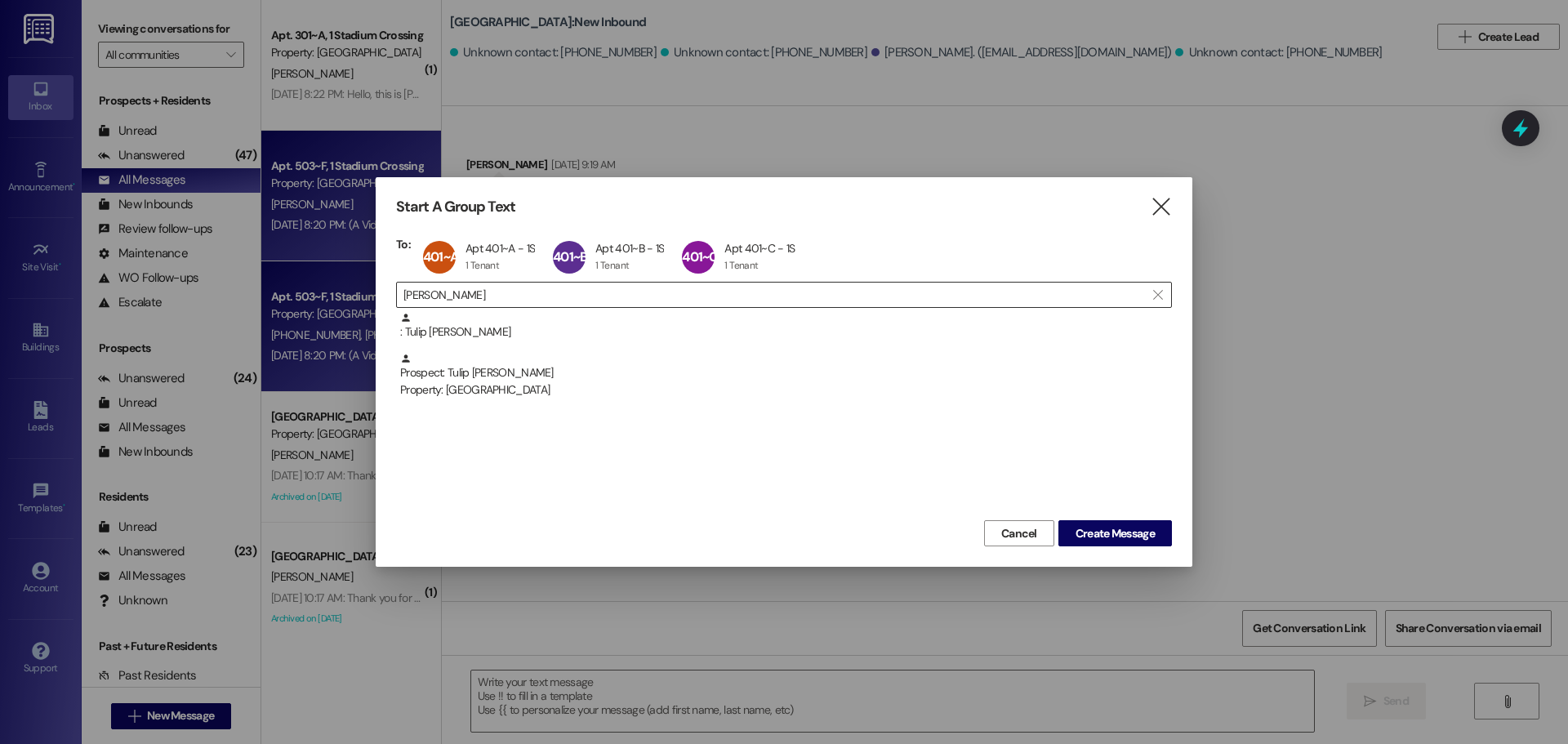
click at [481, 300] on input "[PERSON_NAME]" at bounding box center [773, 294] width 741 height 23
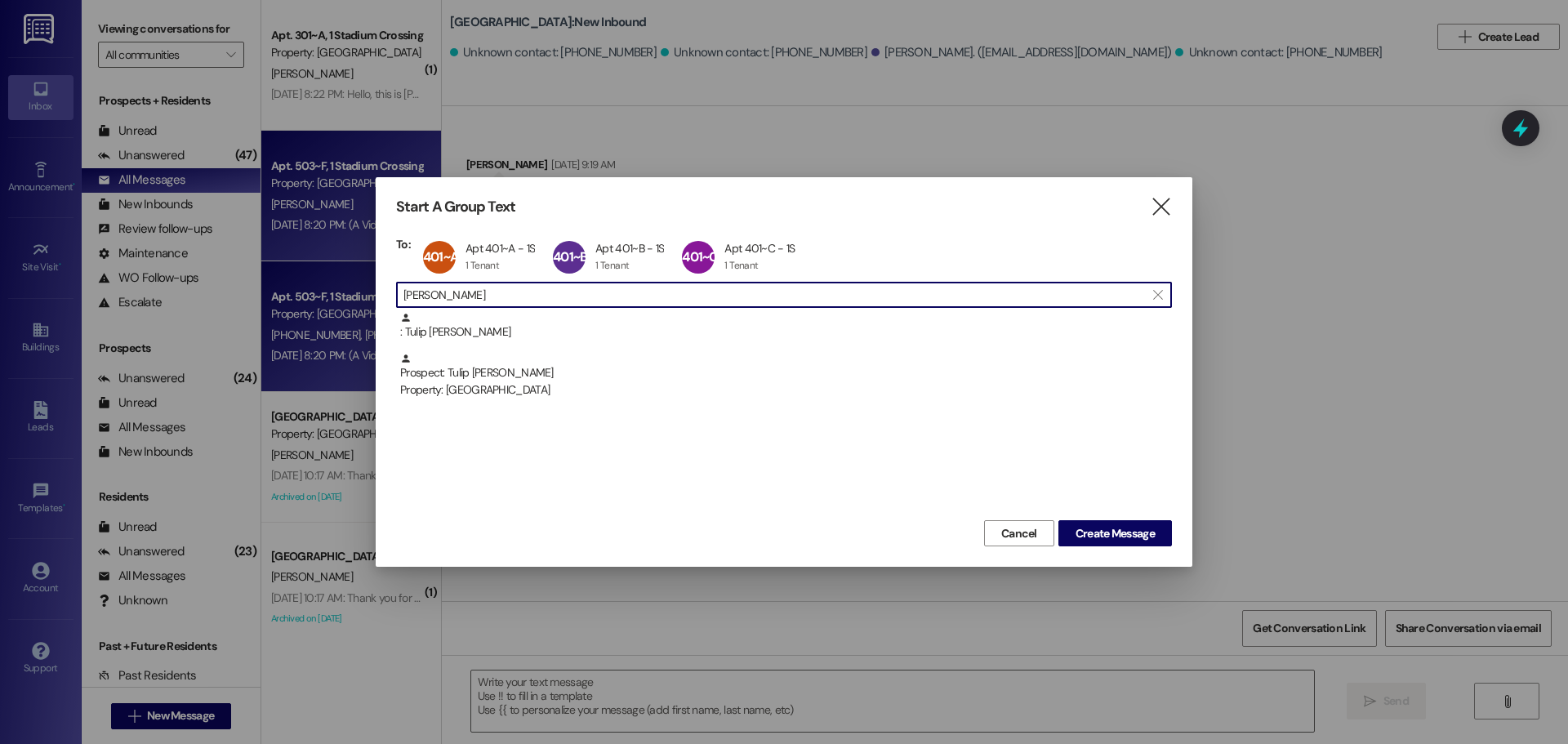
click at [481, 300] on input "[PERSON_NAME]" at bounding box center [773, 294] width 741 height 23
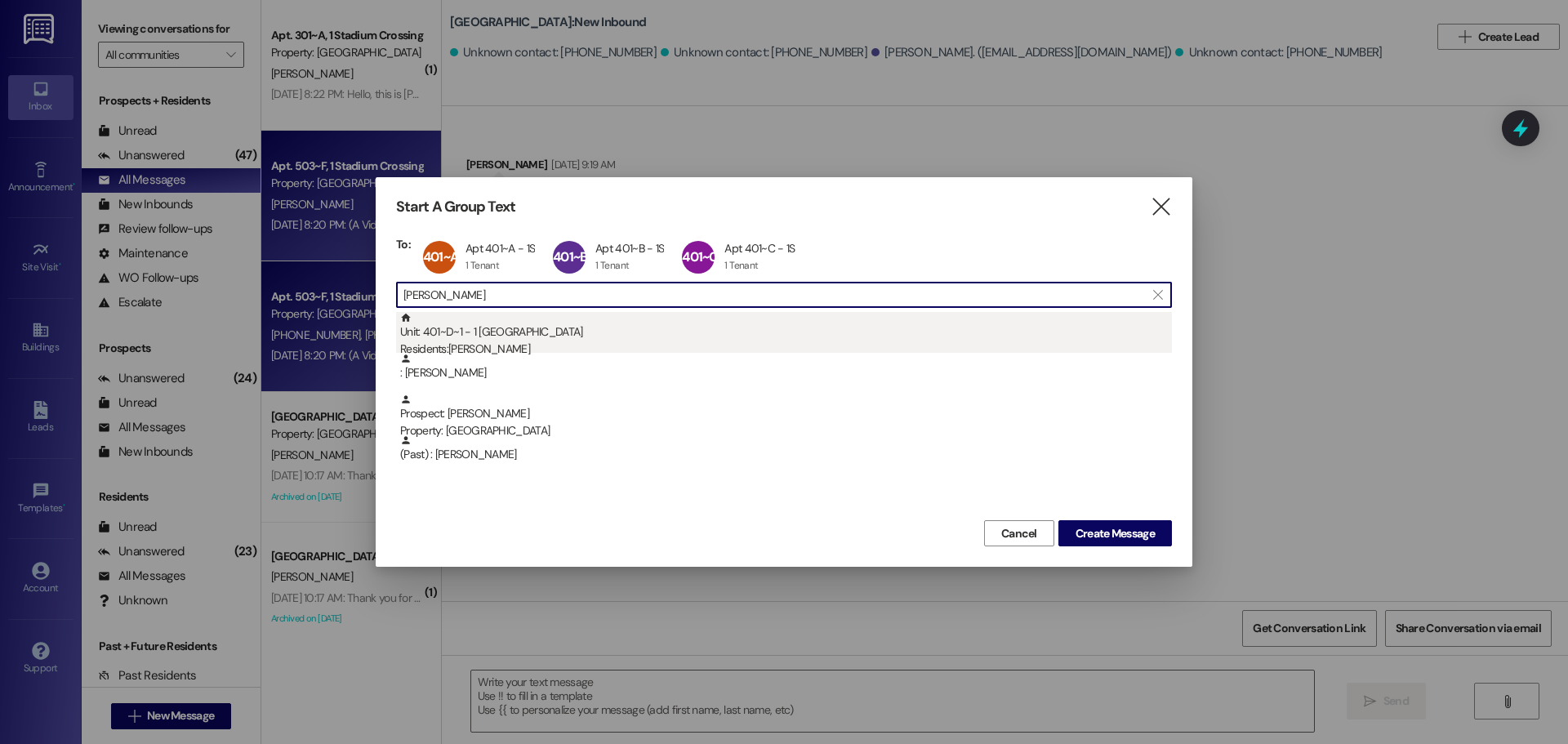
click at [481, 323] on div "Unit: 401~D~1 - 1 Stadium Crossing Residents: [PERSON_NAME]" at bounding box center [786, 335] width 772 height 47
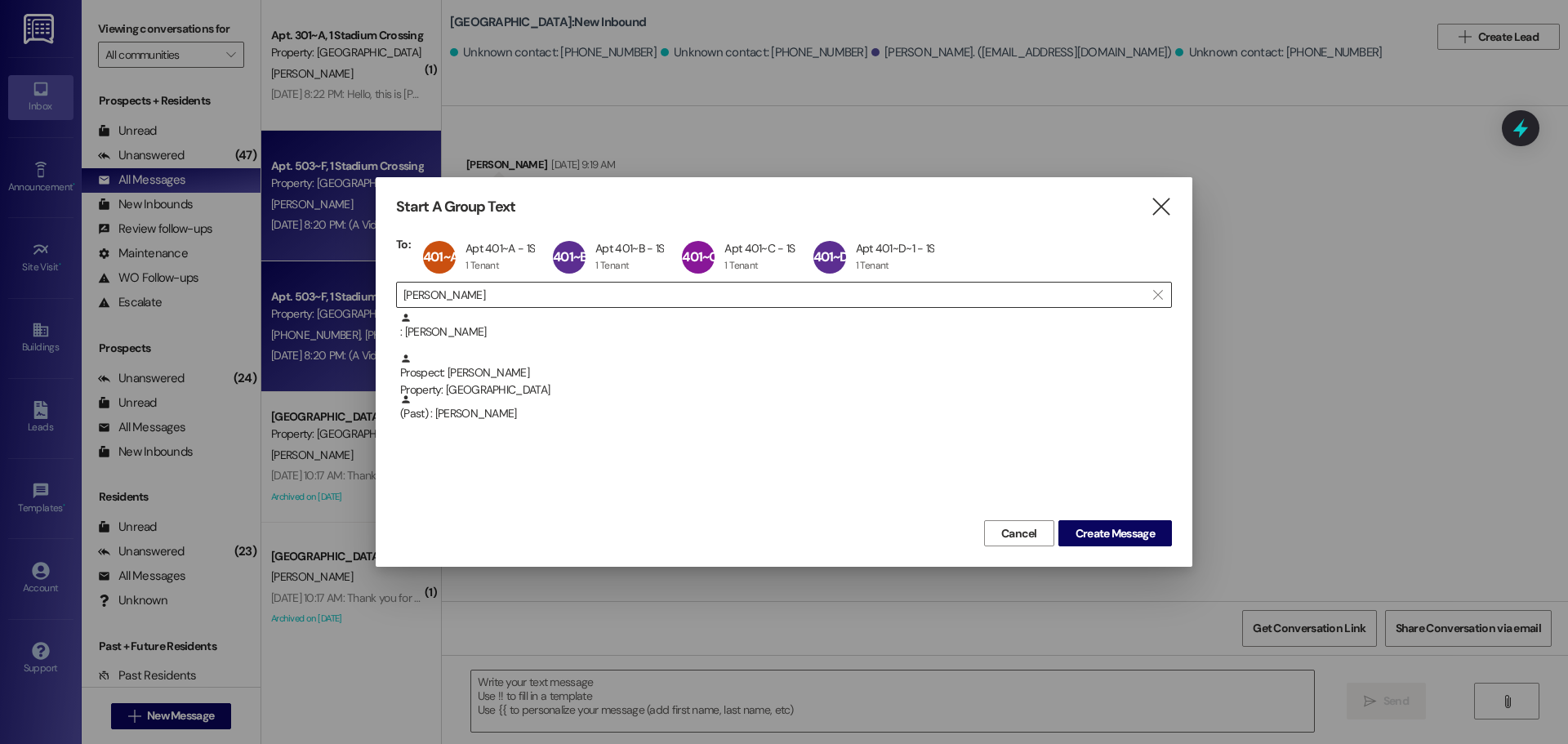
click at [492, 291] on input "[PERSON_NAME]" at bounding box center [773, 294] width 741 height 23
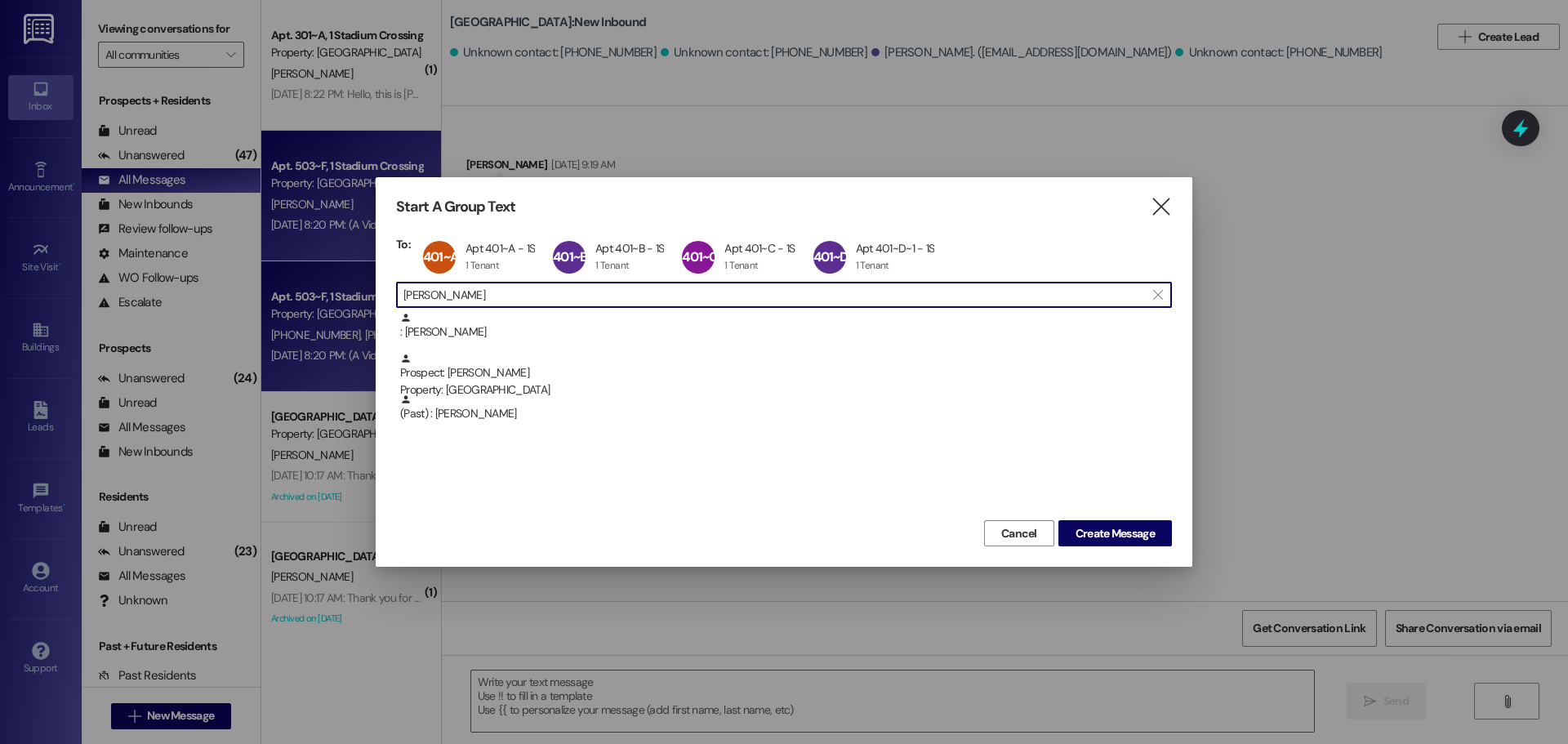
click at [492, 291] on input "[PERSON_NAME]" at bounding box center [773, 294] width 741 height 23
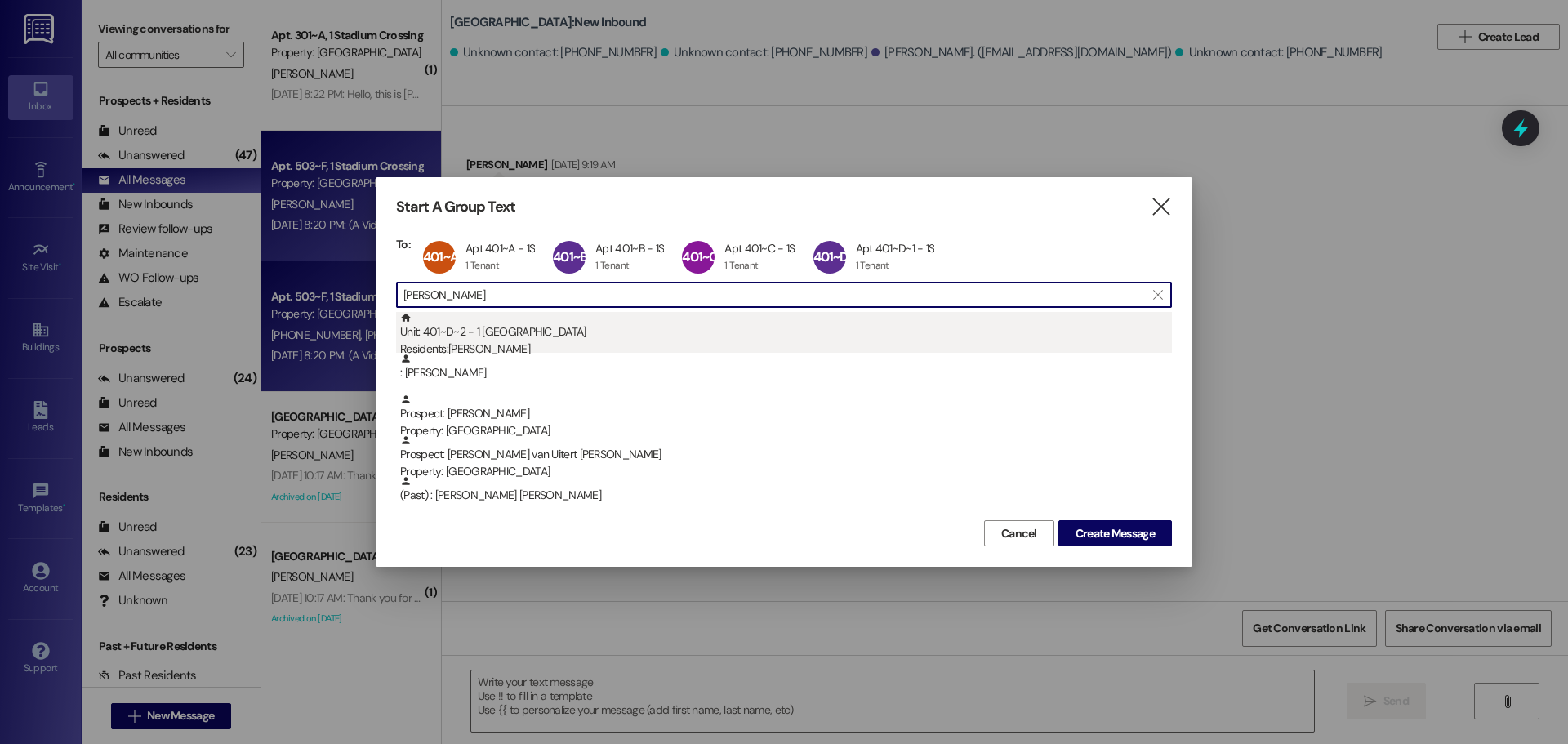
type input "[PERSON_NAME]"
click at [489, 341] on div "Residents: [PERSON_NAME]" at bounding box center [786, 349] width 772 height 17
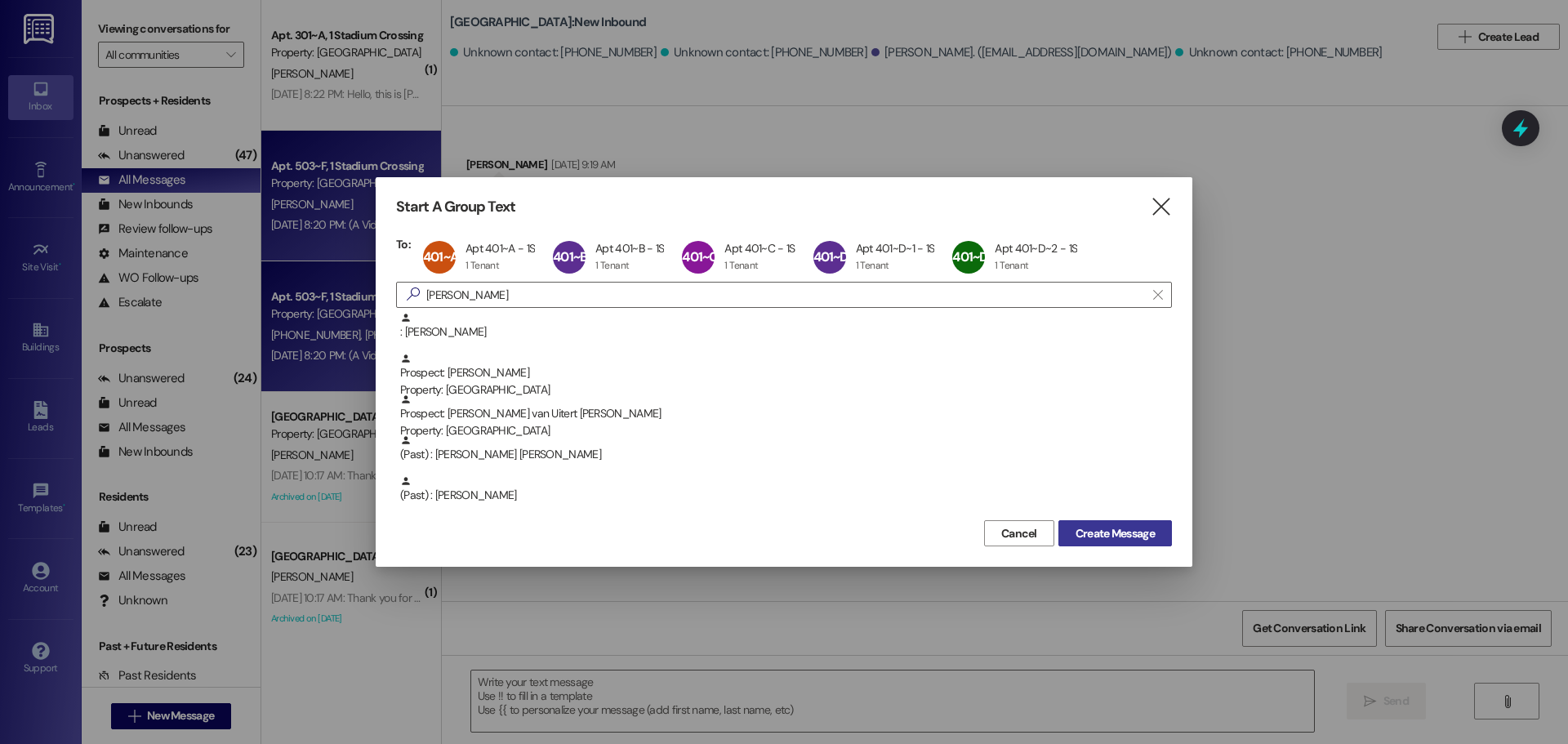
click at [1149, 535] on span "Create Message" at bounding box center [1115, 534] width 79 height 17
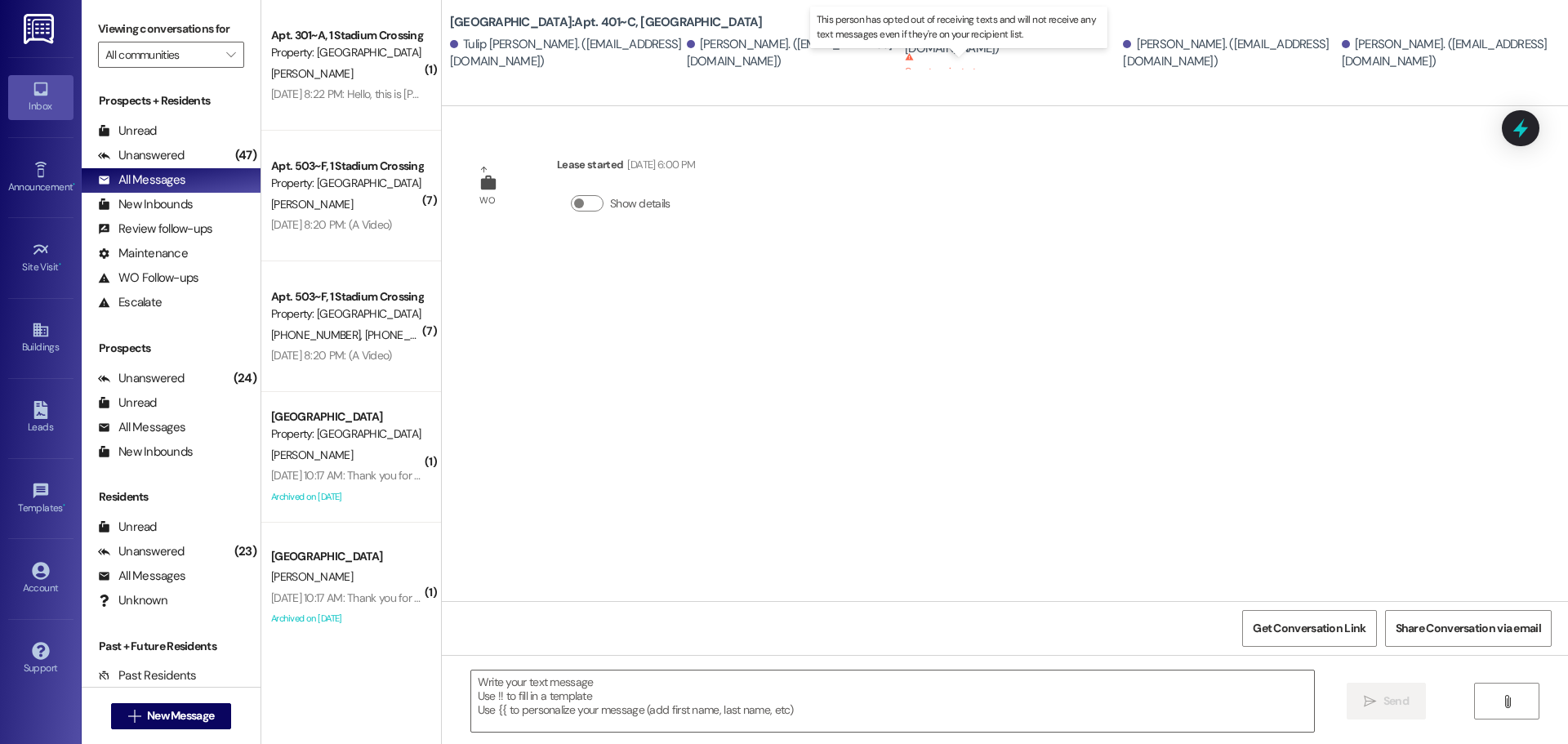
click at [905, 58] on icon at bounding box center [909, 57] width 9 height 9
click at [906, 59] on icon at bounding box center [909, 57] width 8 height 7
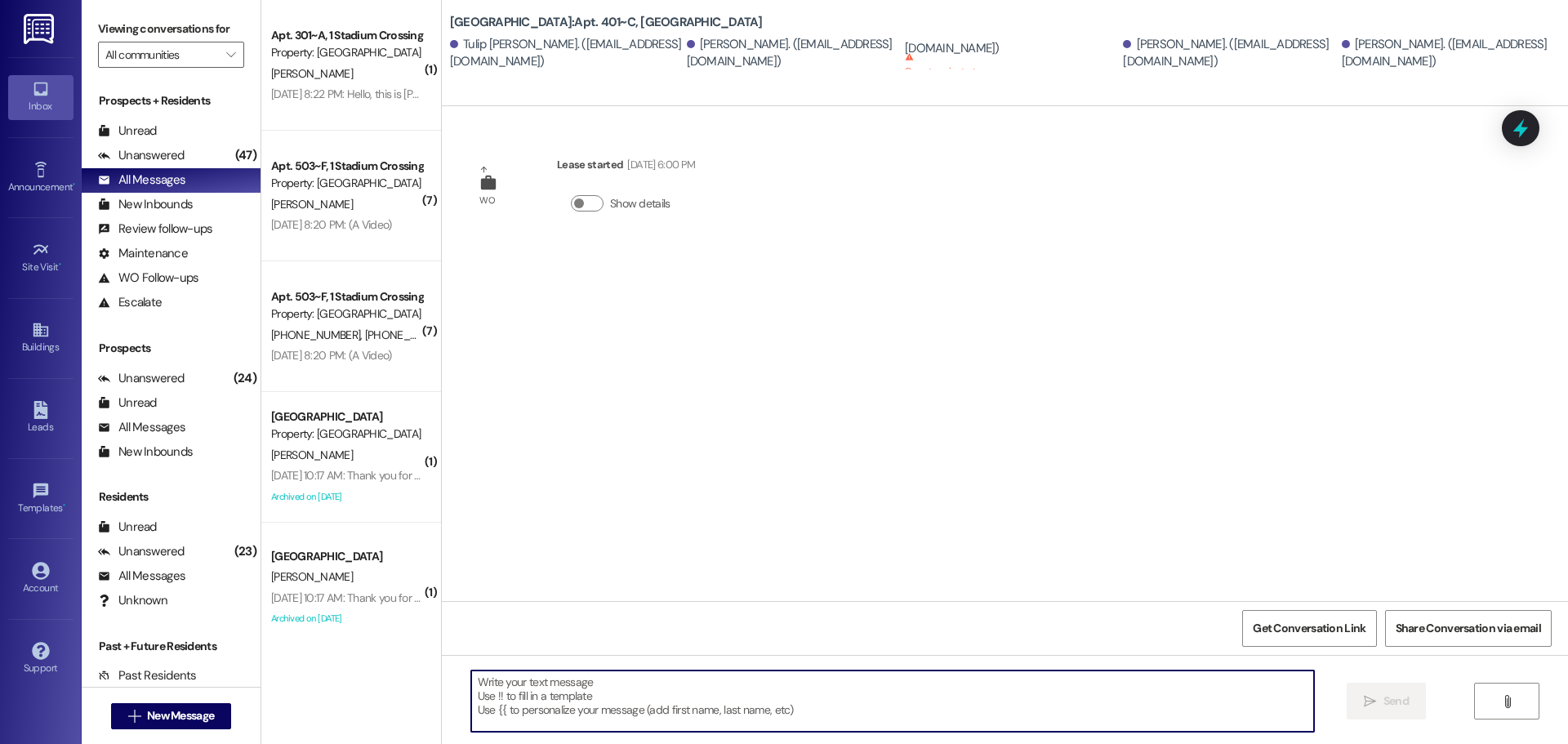
click at [681, 709] on textarea at bounding box center [892, 701] width 842 height 62
paste textarea "Hi there! We’ve received a few noise complaints about loud stomping coming from…"
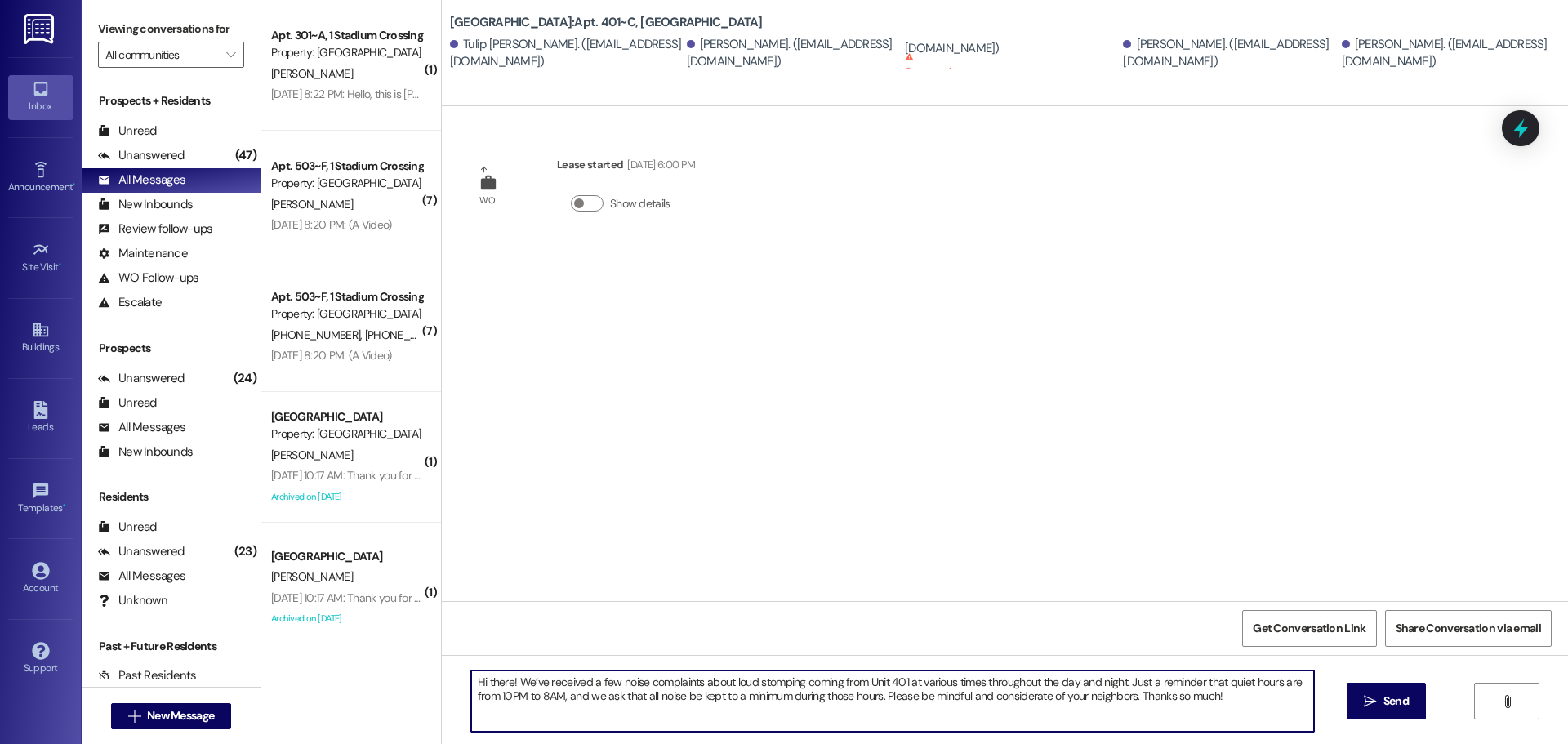
click at [482, 680] on textarea "Hi there! We’ve received a few noise complaints about loud stomping coming from…" at bounding box center [892, 701] width 842 height 62
click at [690, 682] on textarea "Hi [DEMOGRAPHIC_DATA]! We’ve received a few noise complaints about loud stompin…" at bounding box center [892, 701] width 842 height 62
drag, startPoint x: 995, startPoint y: 680, endPoint x: 953, endPoint y: 676, distance: 42.2
click at [953, 676] on textarea "Hi [DEMOGRAPHIC_DATA]! We’ve received a few noise complaints in the leasing off…" at bounding box center [892, 701] width 842 height 62
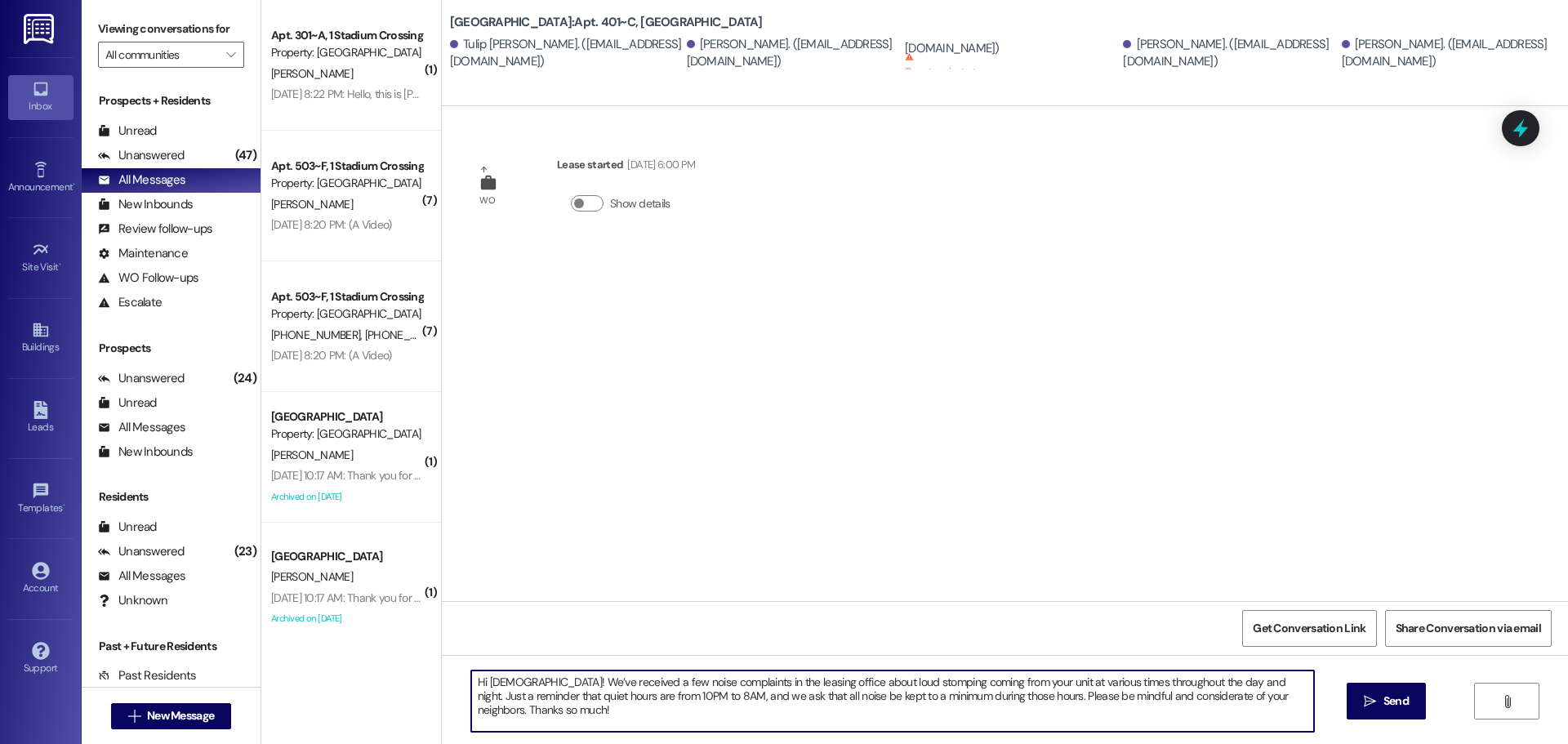
drag, startPoint x: 1220, startPoint y: 698, endPoint x: 966, endPoint y: 694, distance: 254.0
click at [966, 694] on textarea "Hi [DEMOGRAPHIC_DATA]! We’ve received a few noise complaints in the leasing off…" at bounding box center [892, 701] width 842 height 62
click at [1219, 674] on textarea "Hi [DEMOGRAPHIC_DATA]! We’ve received a few noise complaints in the leasing off…" at bounding box center [892, 701] width 842 height 62
drag, startPoint x: 1212, startPoint y: 696, endPoint x: 630, endPoint y: 710, distance: 582.2
click at [630, 710] on textarea "Hi [DEMOGRAPHIC_DATA]! We’ve received a few noise complaints in the leasing off…" at bounding box center [892, 701] width 842 height 62
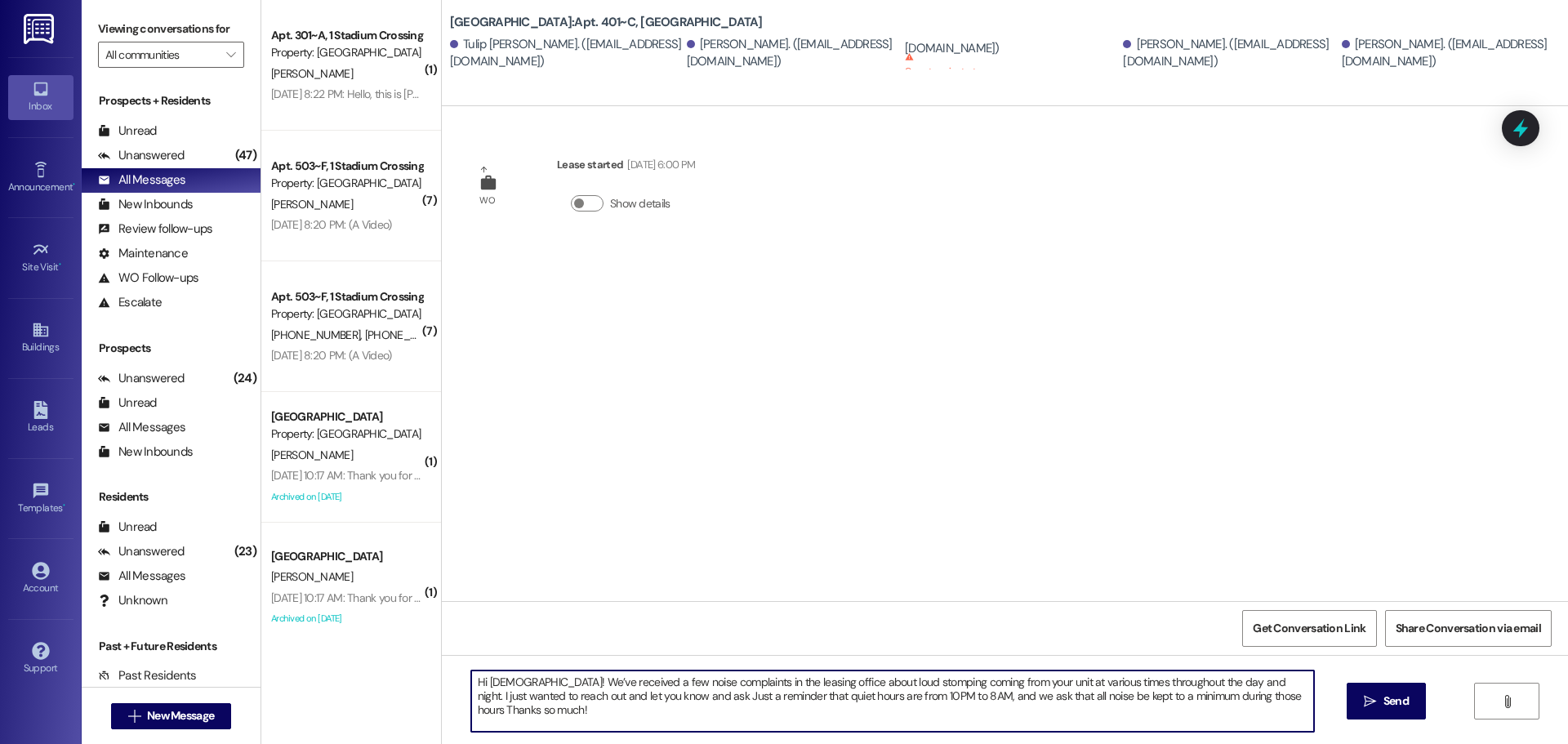
click at [635, 692] on textarea "Hi [DEMOGRAPHIC_DATA]! We’ve received a few noise complaints in the leasing off…" at bounding box center [892, 701] width 842 height 62
paste textarea ". Please be mindful and considerate of your neighbors."
click at [694, 697] on textarea "Hi [DEMOGRAPHIC_DATA]! We’ve received a few noise complaints in the leasing off…" at bounding box center [892, 701] width 842 height 62
drag, startPoint x: 841, startPoint y: 693, endPoint x: 758, endPoint y: 694, distance: 83.0
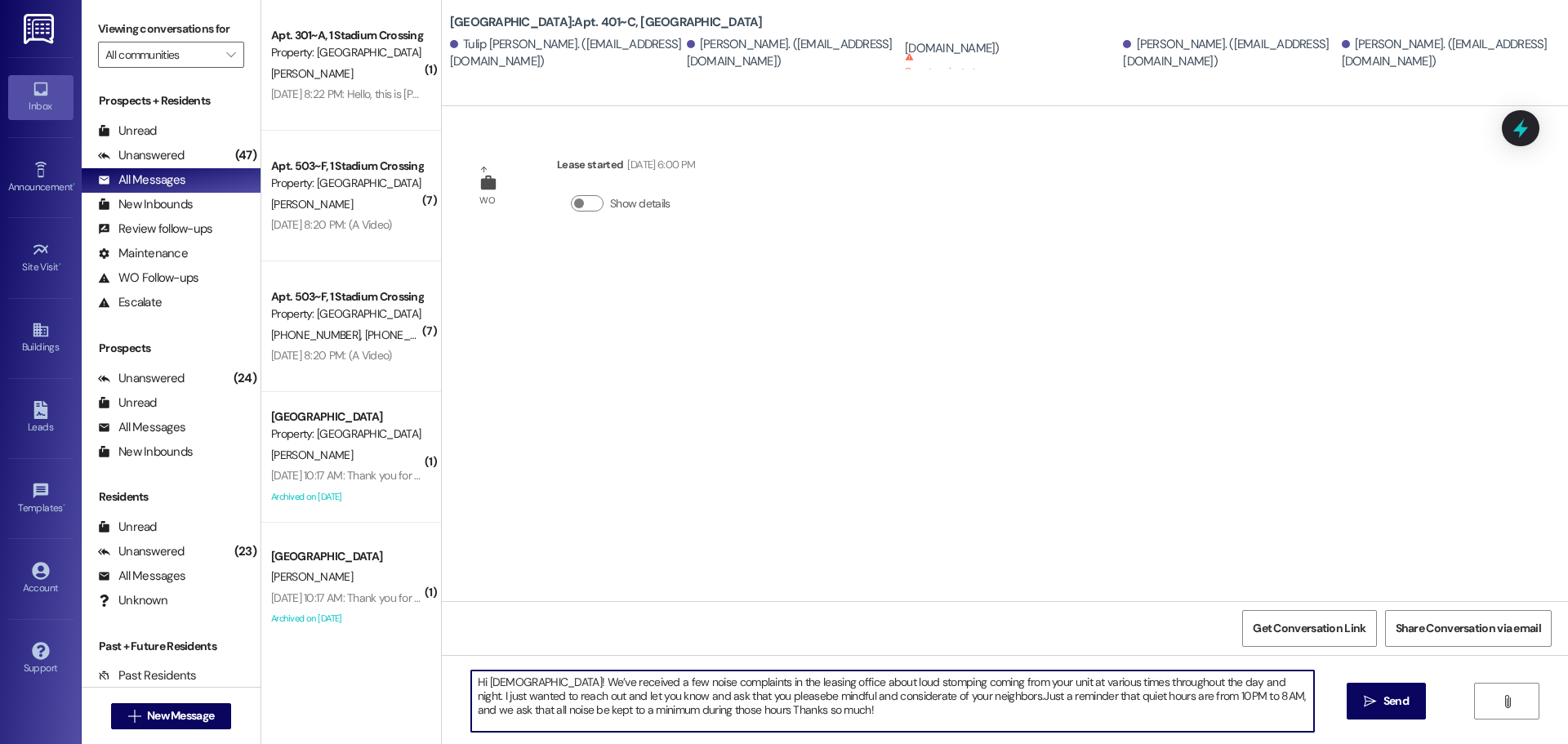
click at [758, 694] on textarea "Hi [DEMOGRAPHIC_DATA]! We’ve received a few noise complaints in the leasing off…" at bounding box center [892, 701] width 842 height 62
click at [845, 693] on textarea "Hi [DEMOGRAPHIC_DATA]! We’ve received a few noise complaints in the leasing off…" at bounding box center [892, 701] width 842 height 62
drag, startPoint x: 1046, startPoint y: 697, endPoint x: 976, endPoint y: 692, distance: 70.2
click at [976, 692] on textarea "Hi [DEMOGRAPHIC_DATA]! We’ve received a few noise complaints in the leasing off…" at bounding box center [892, 701] width 842 height 62
click at [728, 705] on textarea "Hi [DEMOGRAPHIC_DATA]! We’ve received a few noise complaints in the leasing off…" at bounding box center [892, 701] width 842 height 62
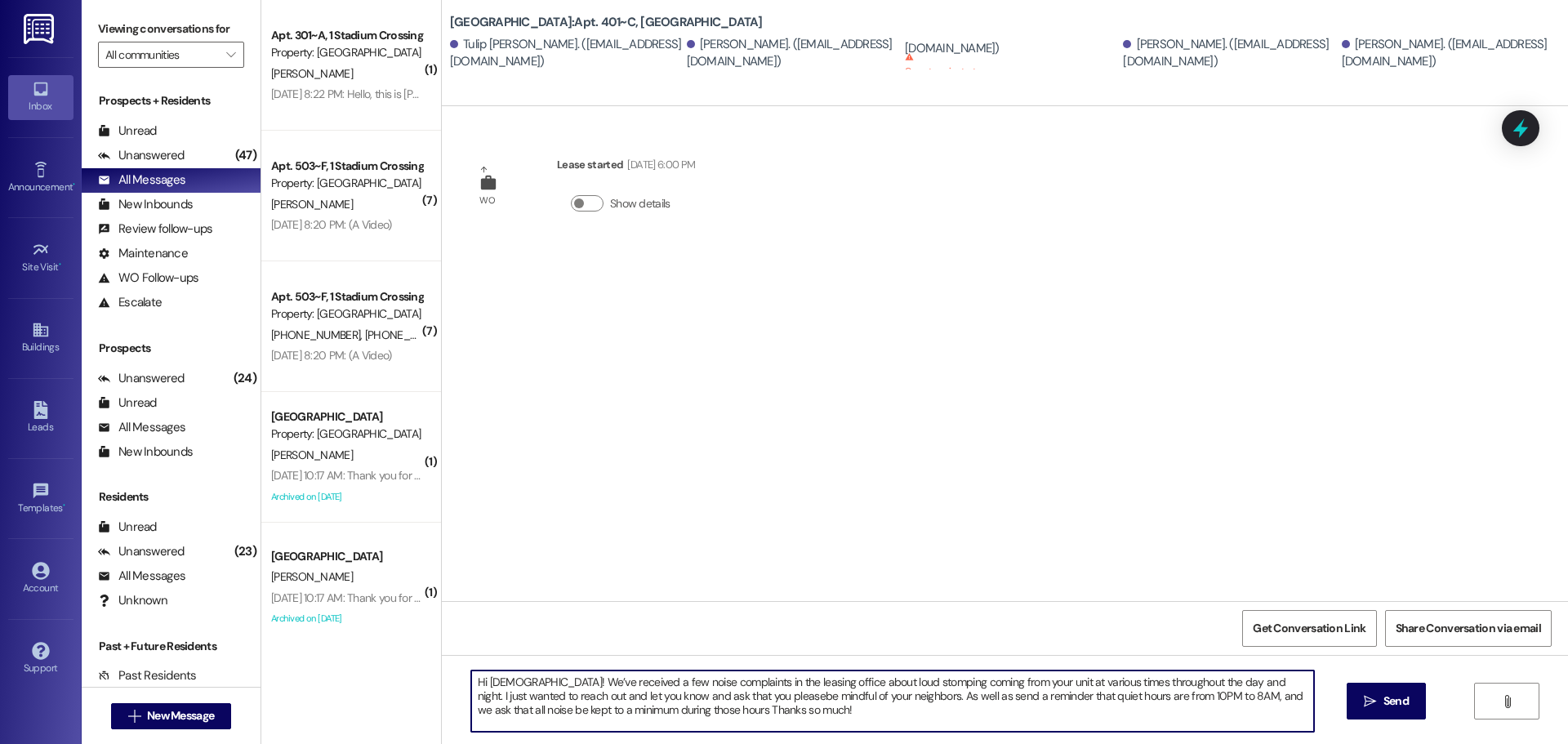
drag, startPoint x: 1075, startPoint y: 682, endPoint x: 995, endPoint y: 678, distance: 80.1
click at [995, 678] on textarea "Hi [DEMOGRAPHIC_DATA]! We’ve received a few noise complaints in the leasing off…" at bounding box center [892, 701] width 842 height 62
click at [624, 690] on textarea "Hi [DEMOGRAPHIC_DATA]! We’ve received a few noise complaints in the leasing off…" at bounding box center [892, 701] width 842 height 62
click at [484, 700] on textarea "Hi [DEMOGRAPHIC_DATA]! We’ve received a few noise complaints in the leasing off…" at bounding box center [892, 701] width 842 height 62
click at [775, 696] on textarea "Hi [DEMOGRAPHIC_DATA]! We’ve received a few noise complaints in the leasing off…" at bounding box center [892, 701] width 842 height 62
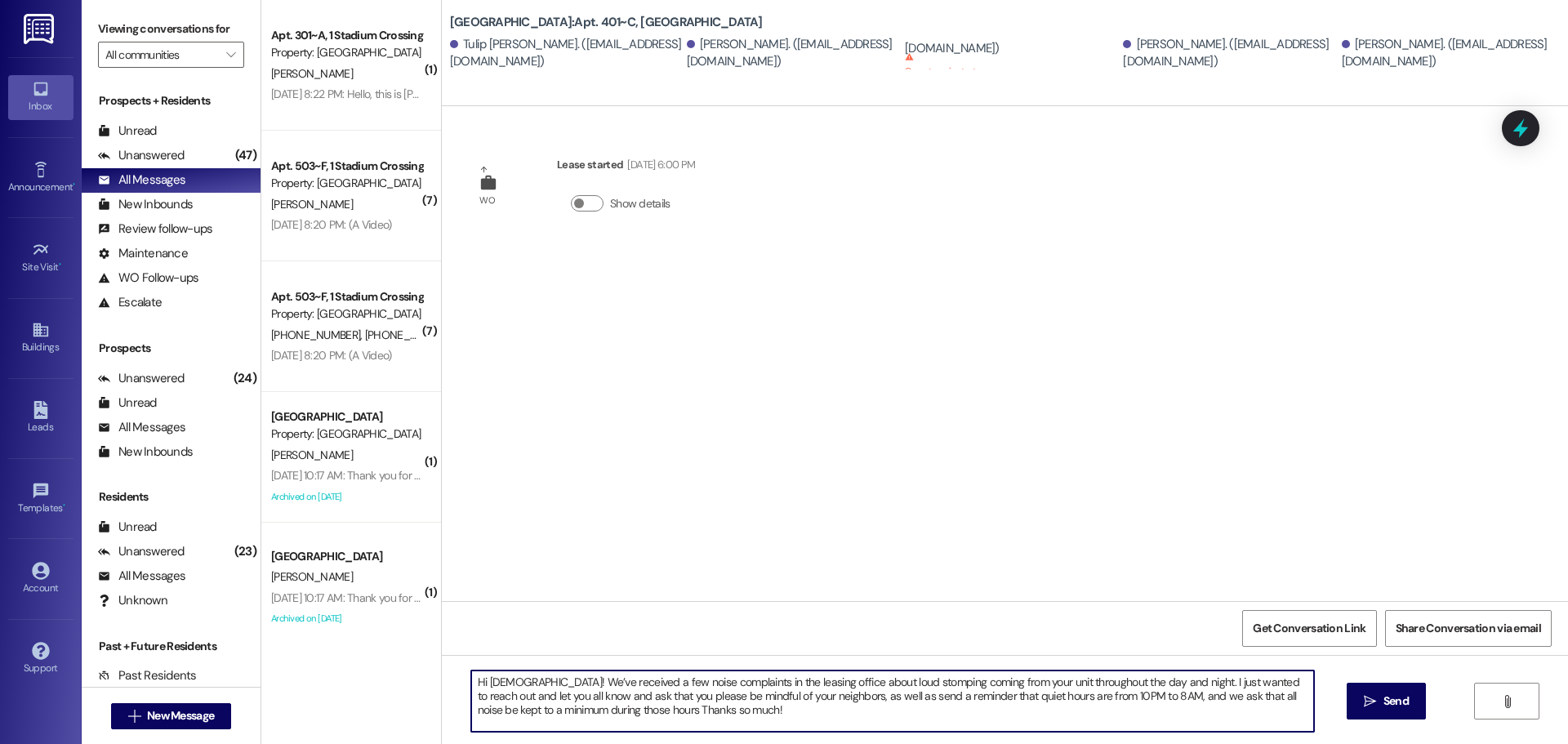
click at [601, 712] on textarea "Hi [DEMOGRAPHIC_DATA]! We’ve received a few noise complaints in the leasing off…" at bounding box center [892, 701] width 842 height 62
click at [687, 709] on textarea "Hi [DEMOGRAPHIC_DATA]! We’ve received a few noise complaints in the leasing off…" at bounding box center [892, 701] width 842 height 62
drag, startPoint x: 953, startPoint y: 716, endPoint x: 818, endPoint y: 710, distance: 135.1
click at [818, 710] on textarea "Hi [DEMOGRAPHIC_DATA]! We’ve received a few noise complaints in the leasing off…" at bounding box center [892, 701] width 842 height 62
click at [967, 706] on textarea "Hi [DEMOGRAPHIC_DATA]! We’ve received a few noise complaints in the leasing off…" at bounding box center [892, 701] width 842 height 62
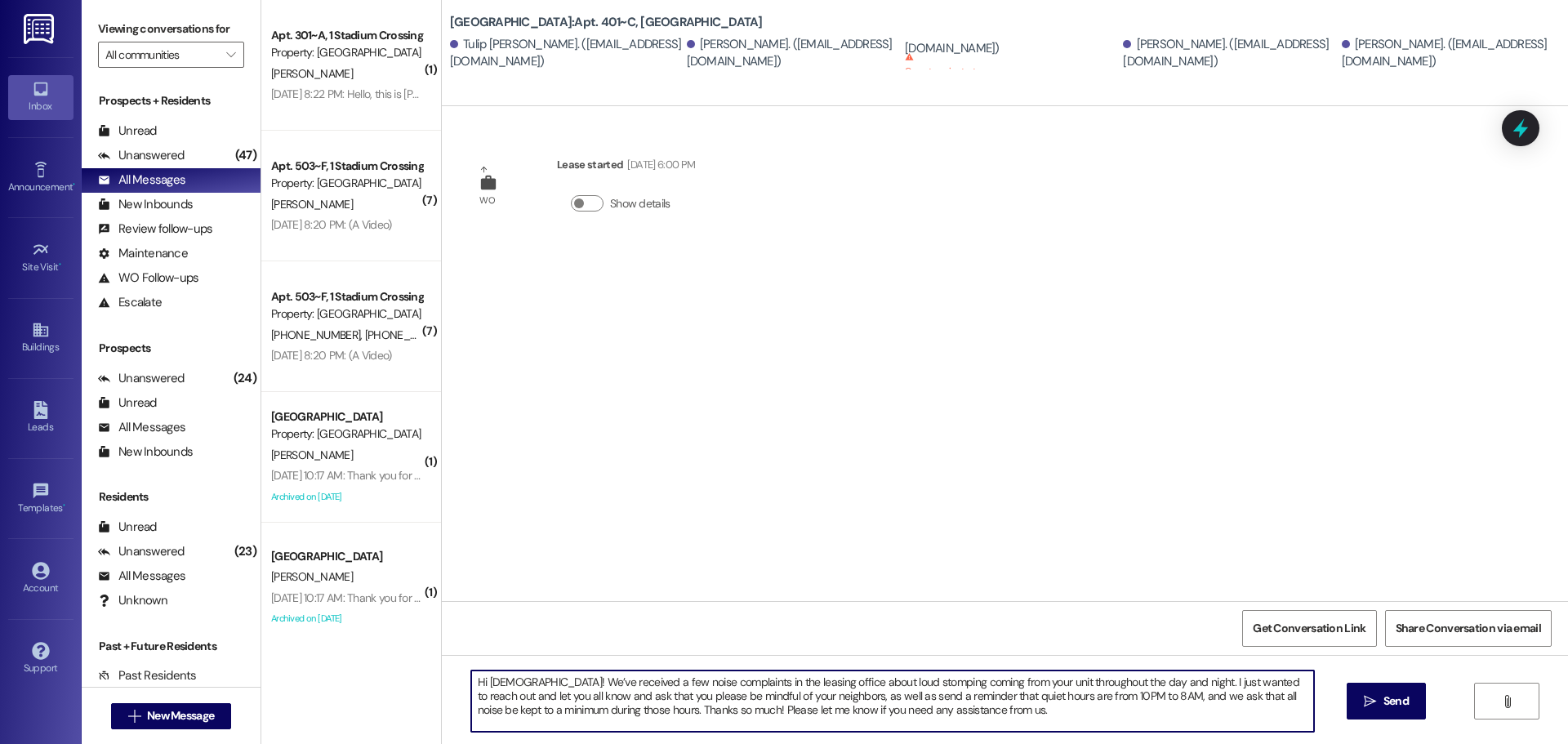
click at [938, 709] on textarea "Hi [DEMOGRAPHIC_DATA]! We’ve received a few noise complaints in the leasing off…" at bounding box center [892, 701] width 842 height 62
drag, startPoint x: 812, startPoint y: 694, endPoint x: 782, endPoint y: 695, distance: 30.0
click at [782, 695] on textarea "Hi [DEMOGRAPHIC_DATA]! We’ve received a few noise complaints in the leasing off…" at bounding box center [892, 701] width 842 height 62
click at [539, 690] on textarea "Hi [DEMOGRAPHIC_DATA]! We’ve received a few noise complaints in the leasing off…" at bounding box center [892, 701] width 842 height 62
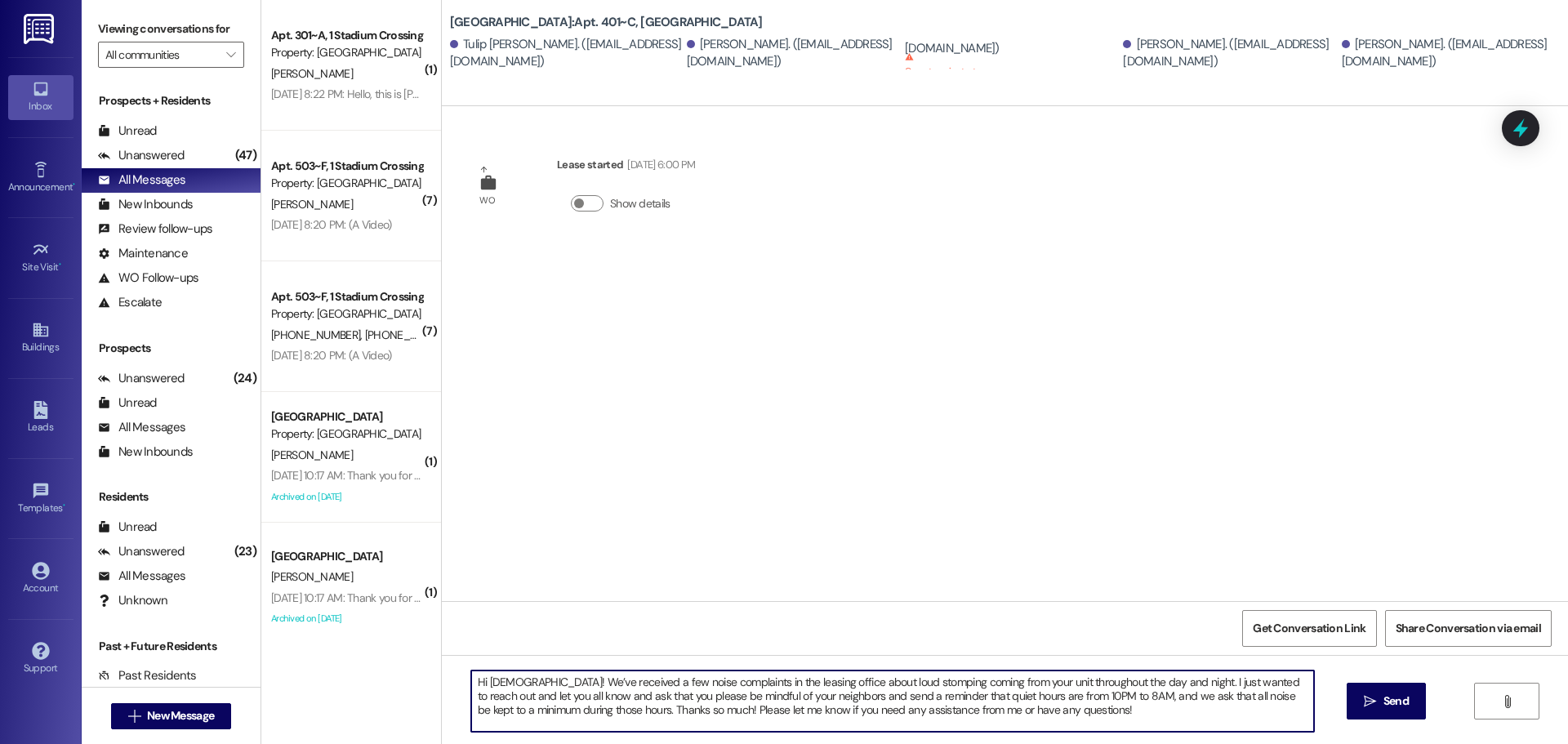
click at [539, 690] on textarea "Hi [DEMOGRAPHIC_DATA]! We’ve received a few noise complaints in the leasing off…" at bounding box center [892, 701] width 842 height 62
drag, startPoint x: 1083, startPoint y: 707, endPoint x: 448, endPoint y: 680, distance: 635.6
click at [448, 680] on div "Hi [DEMOGRAPHIC_DATA]! We’ve received a few noise complaints in the leasing off…" at bounding box center [1005, 716] width 1126 height 122
click at [1068, 711] on textarea "Hi [DEMOGRAPHIC_DATA]! We’ve received a few noise complaints in the leasing off…" at bounding box center [892, 701] width 842 height 62
drag, startPoint x: 1072, startPoint y: 712, endPoint x: 430, endPoint y: 656, distance: 644.4
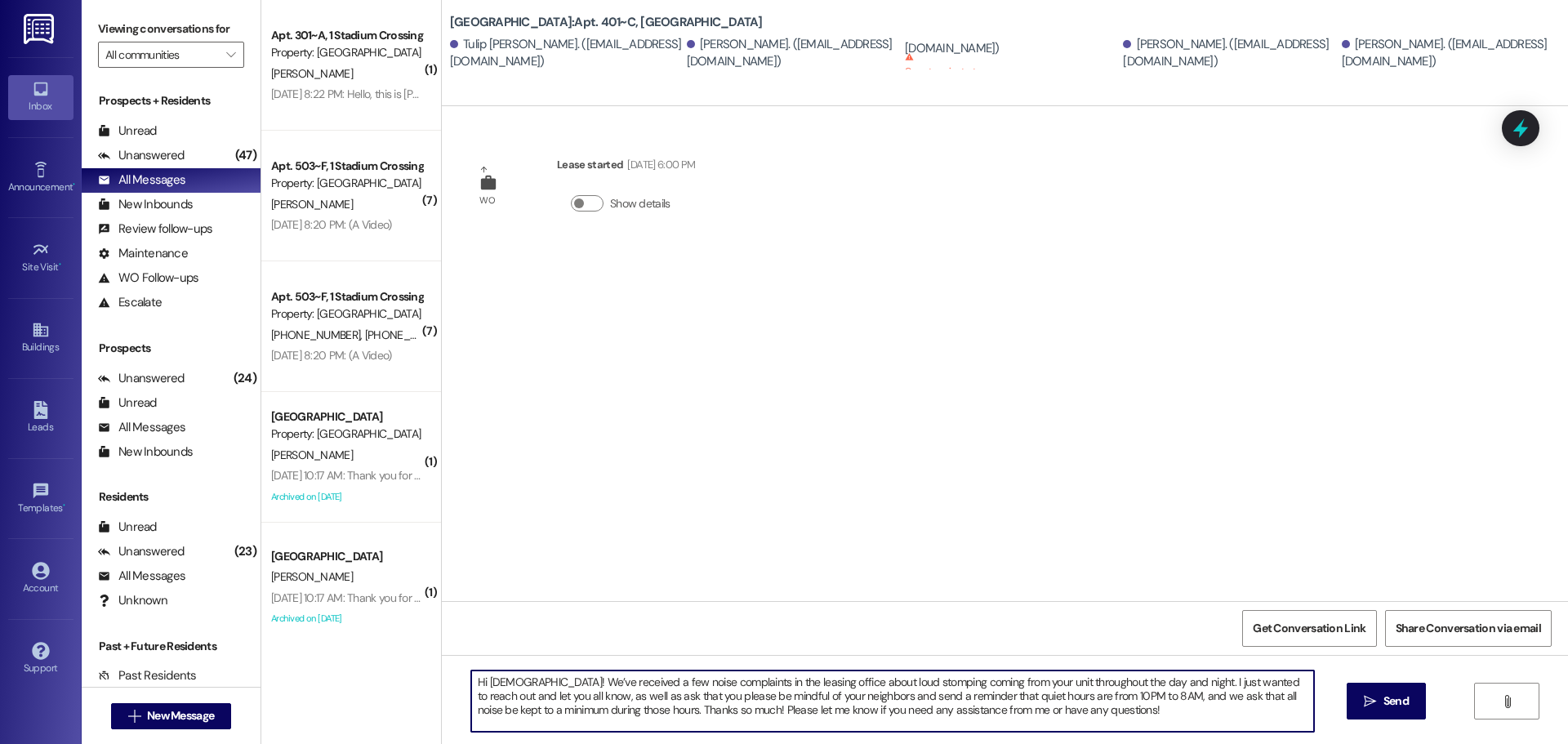
click at [442, 656] on div "Hi [DEMOGRAPHIC_DATA]! We’ve received a few noise complaints in the leasing off…" at bounding box center [1005, 716] width 1126 height 122
paste textarea "Hope you're doing well 😊 Just wanted to give you a quick heads-up—we’ve had a f…"
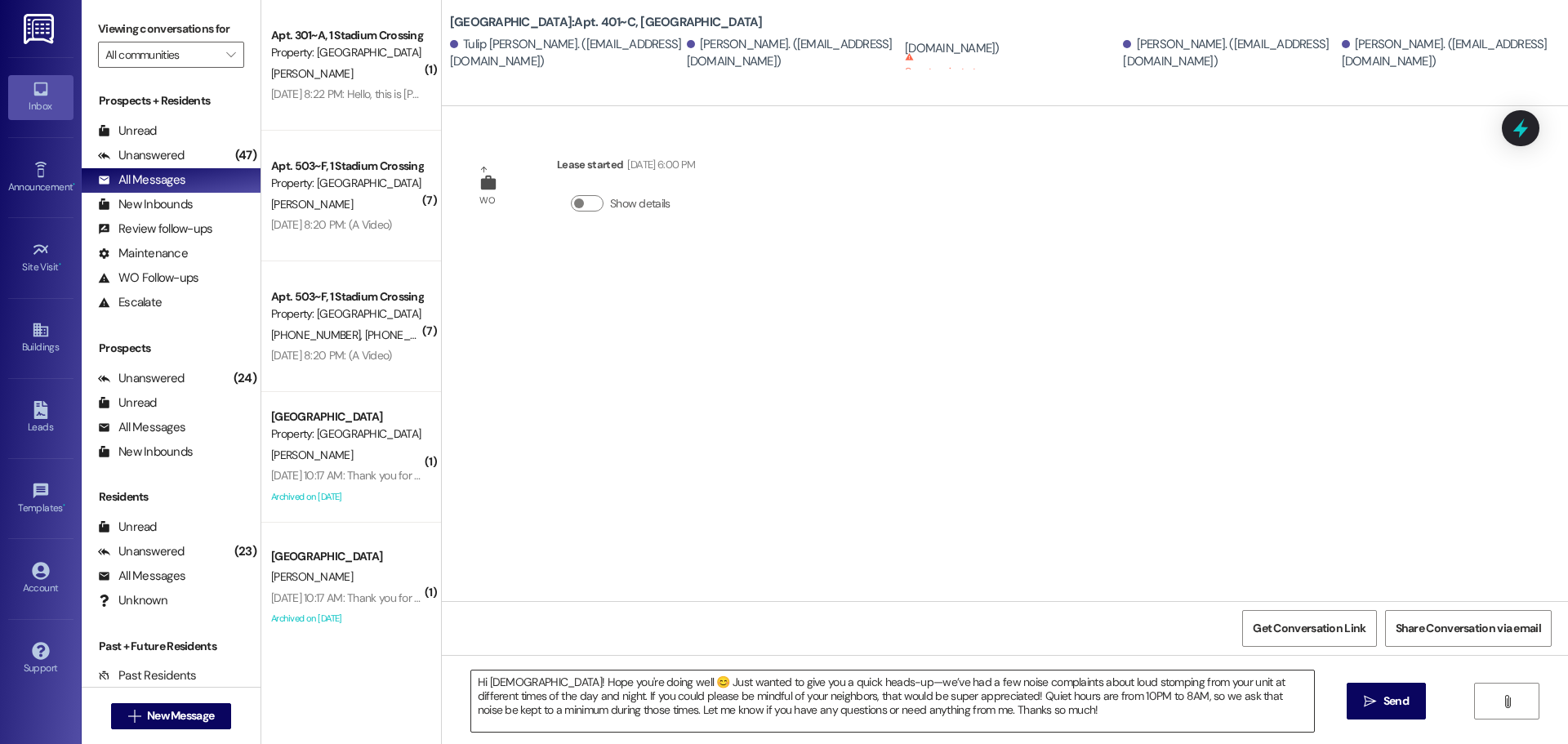
click at [533, 694] on textarea "Hi [DEMOGRAPHIC_DATA]! Hope you're doing well 😊 Just wanted to give you a quick…" at bounding box center [892, 701] width 842 height 62
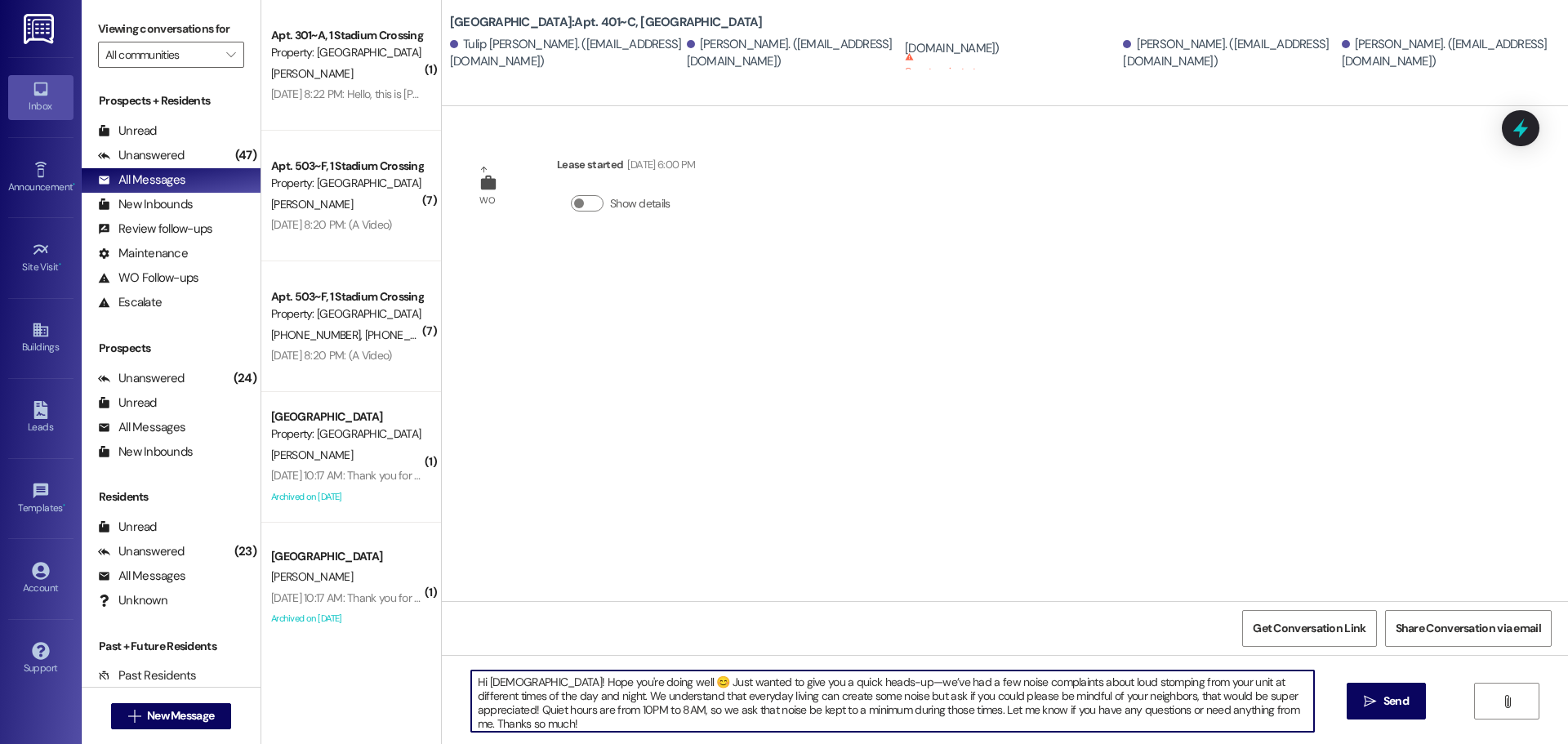
click at [1248, 690] on textarea "Hi [DEMOGRAPHIC_DATA]! Hope you're doing well 😊 Just wanted to give you a quick…" at bounding box center [892, 701] width 842 height 62
click at [699, 708] on textarea "Hi [DEMOGRAPHIC_DATA]! Hope you're doing well 😊 Just wanted to give you a quick…" at bounding box center [892, 701] width 842 height 62
type textarea "Hi [DEMOGRAPHIC_DATA]! Hope you're doing well 😊 Just wanted to give you a quick…"
click at [1355, 712] on button " Send" at bounding box center [1386, 701] width 79 height 37
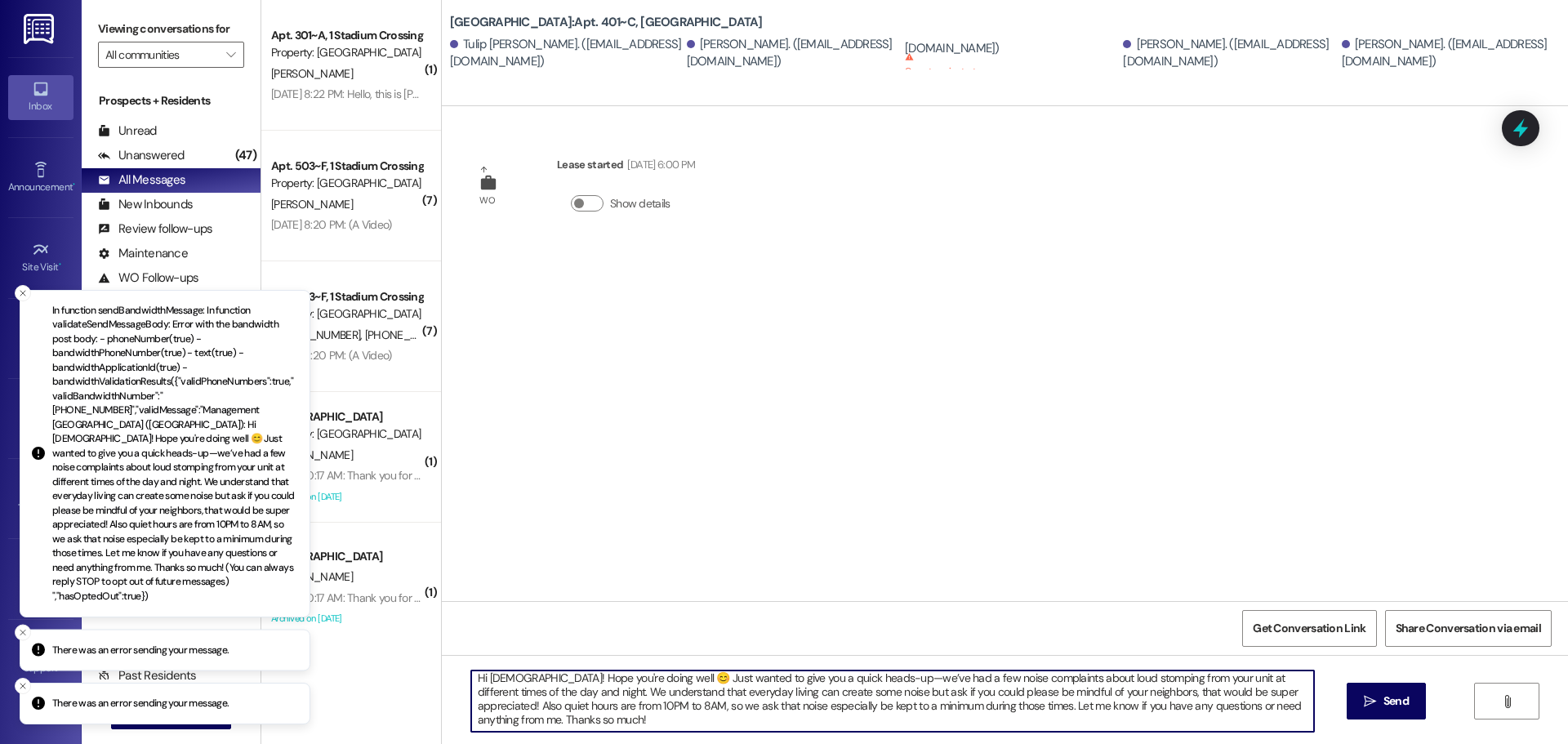
scroll to position [0, 0]
drag, startPoint x: 522, startPoint y: 727, endPoint x: 416, endPoint y: 650, distance: 131.0
click at [416, 650] on div "( 1 ) Apt. 301~A, 1 Stadium Crossing Property: [GEOGRAPHIC_DATA] [PERSON_NAME] …" at bounding box center [914, 372] width 1306 height 744
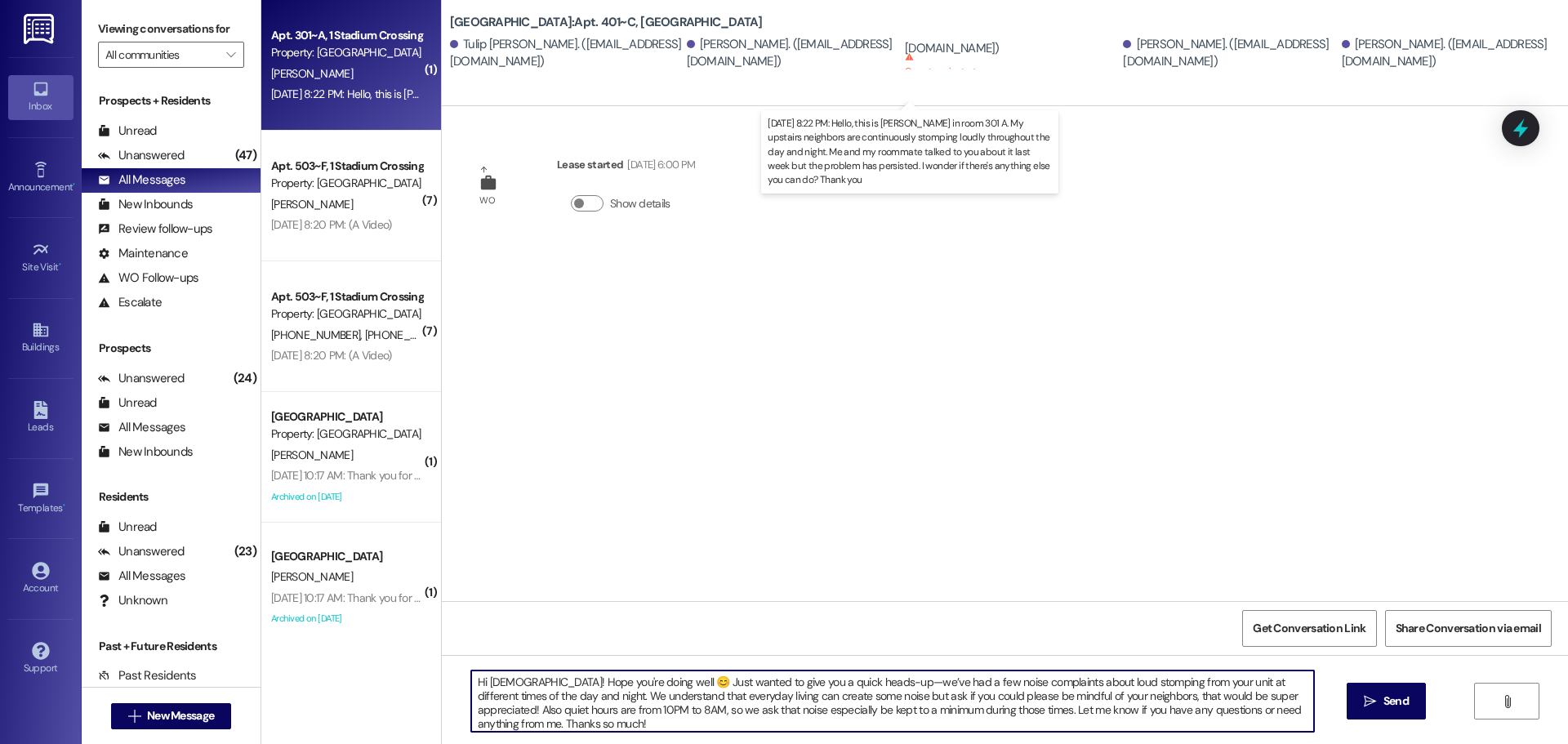
click at [352, 90] on div "[DATE] 8:22 PM: Hello, this is [PERSON_NAME] in room 301 A. My upstairs neighbo…" at bounding box center [953, 94] width 1363 height 15
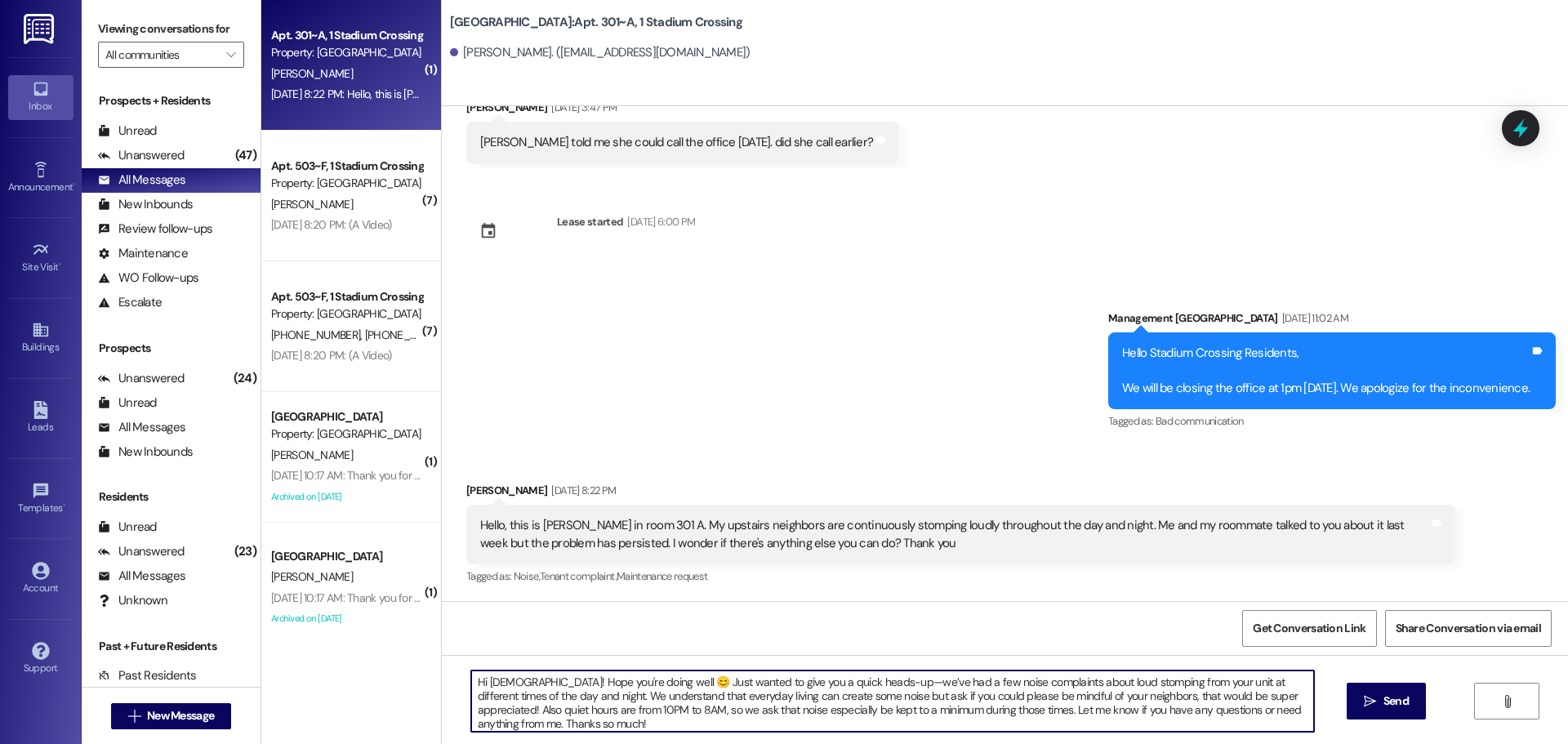
drag, startPoint x: 520, startPoint y: 727, endPoint x: 438, endPoint y: 650, distance: 112.5
click at [442, 650] on div "Sent via [GEOGRAPHIC_DATA] [DATE] 12:43 PM Hello [PERSON_NAME], this is [PERSON…" at bounding box center [1005, 479] width 1126 height 744
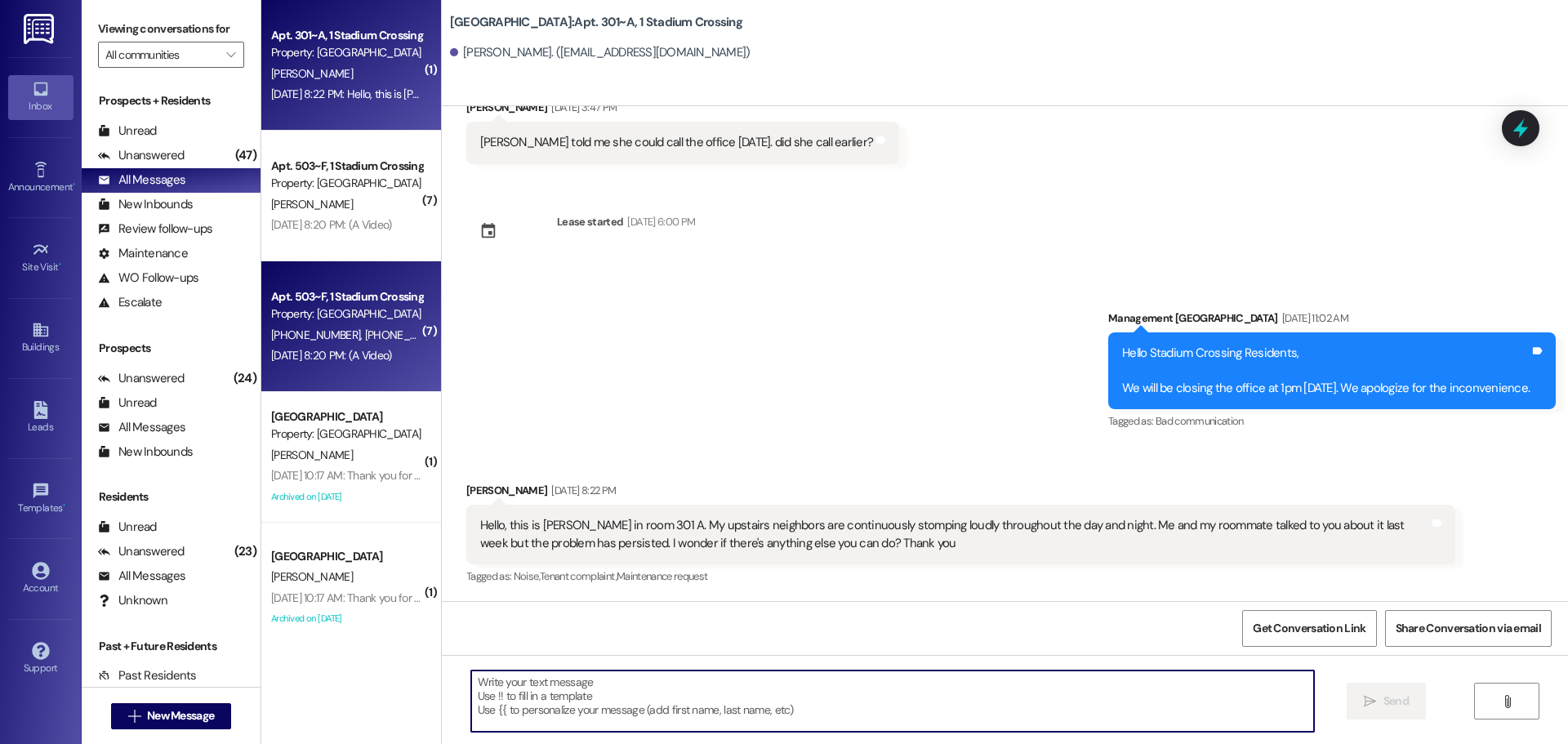
click at [290, 288] on div "Apt. 503~F, 1 Stadium Crossing Guarantors" at bounding box center [346, 297] width 151 height 17
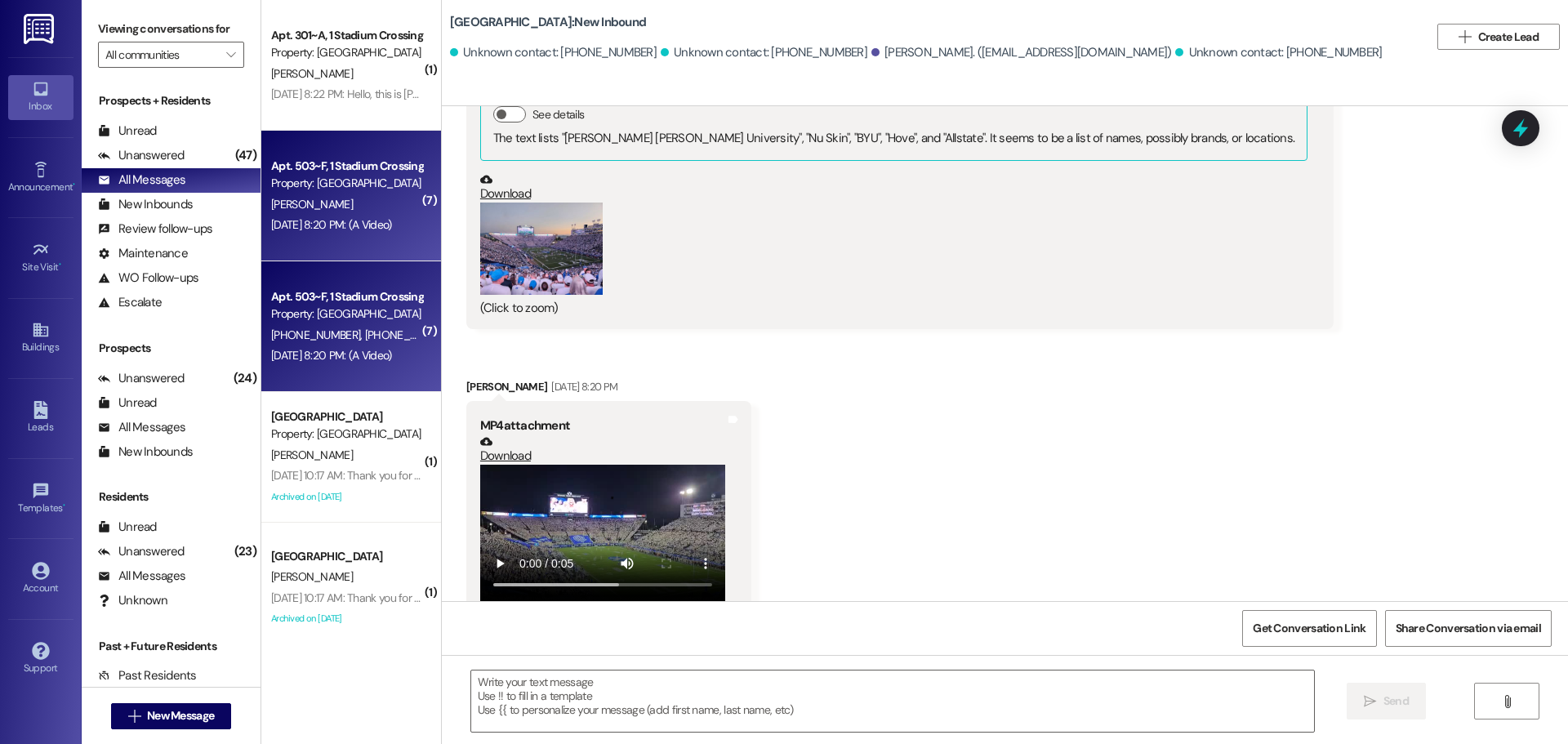
scroll to position [2148, 0]
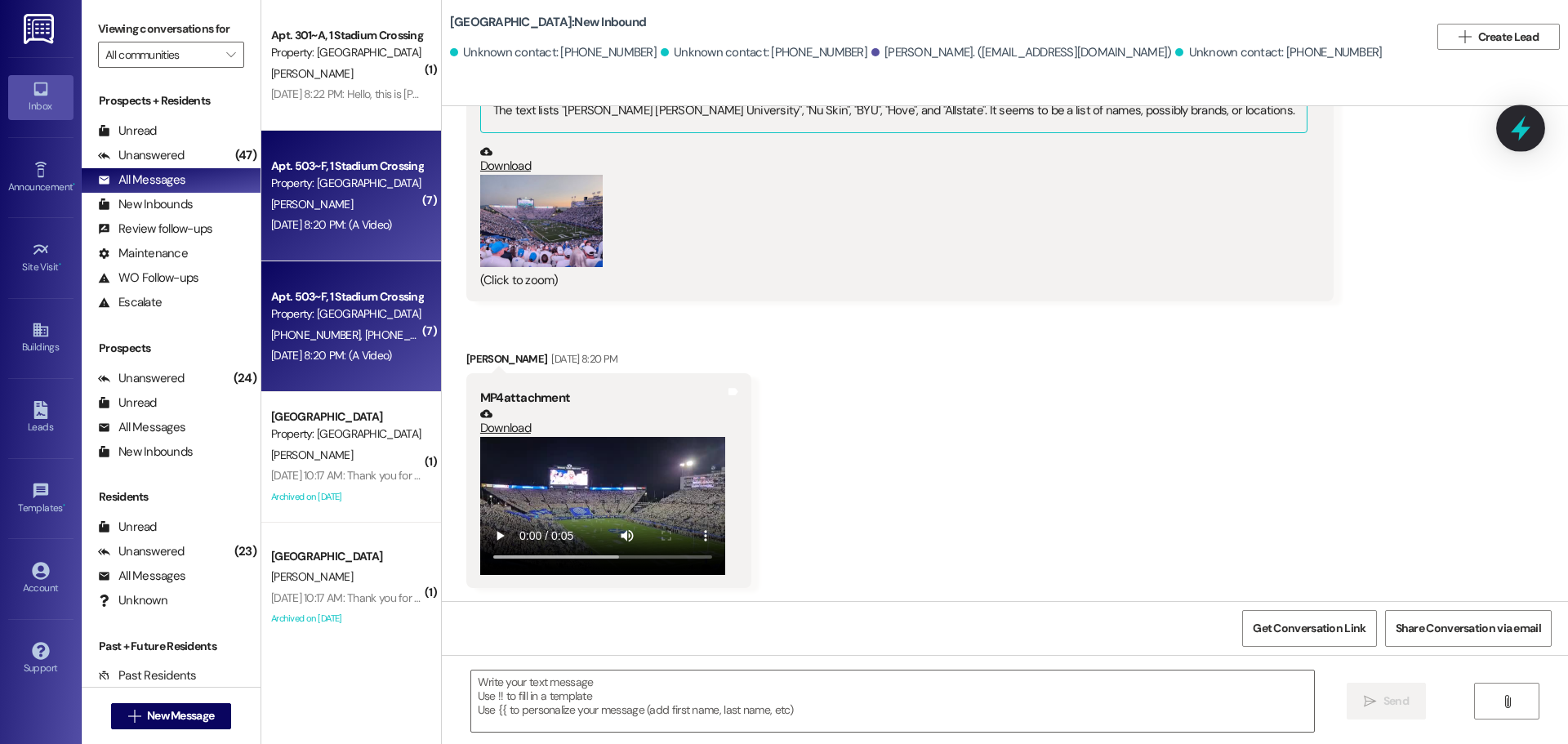
click at [1517, 135] on icon at bounding box center [1520, 128] width 28 height 28
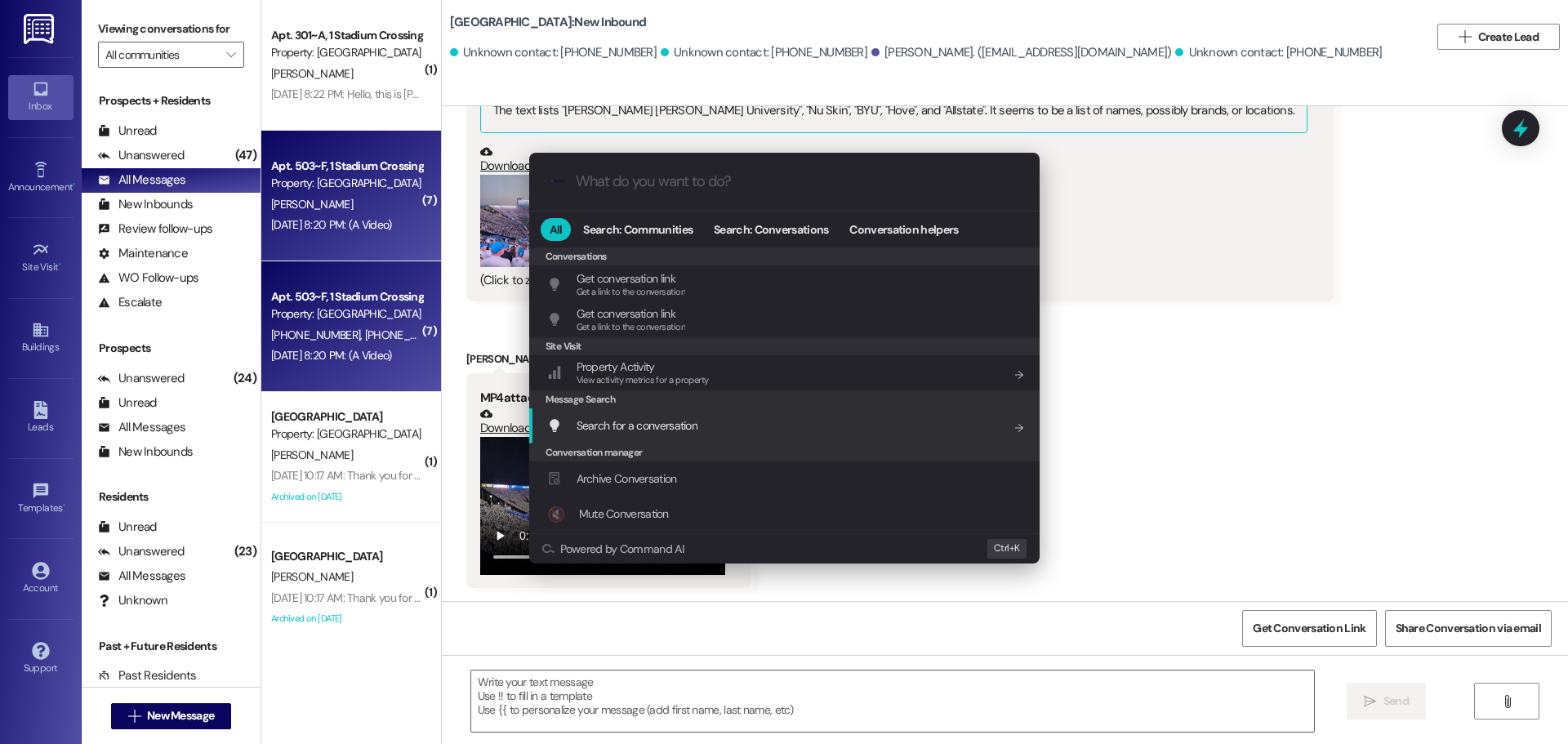
scroll to position [712, 0]
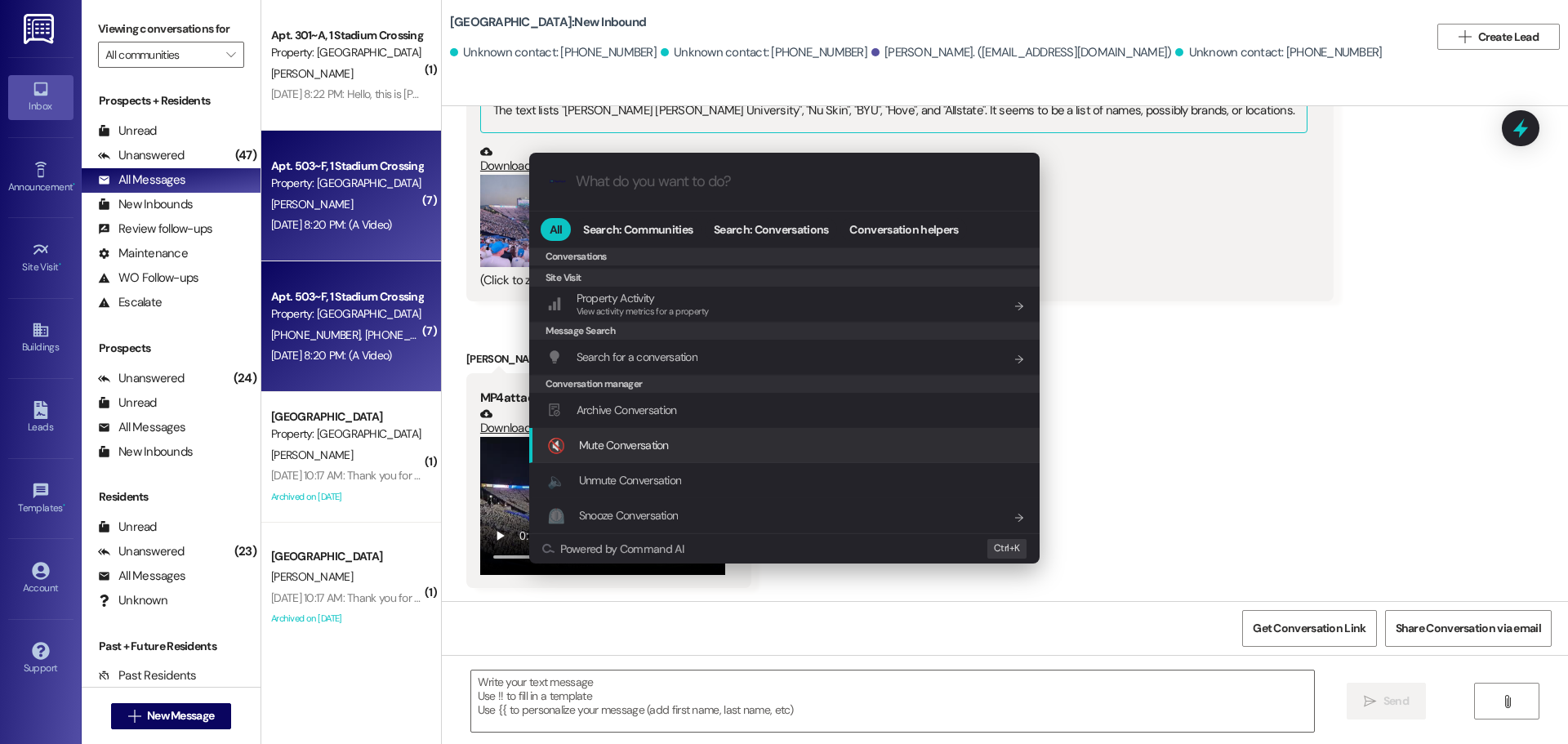
click at [705, 440] on div "🔇 Mute Conversation Add shortcut" at bounding box center [786, 445] width 478 height 18
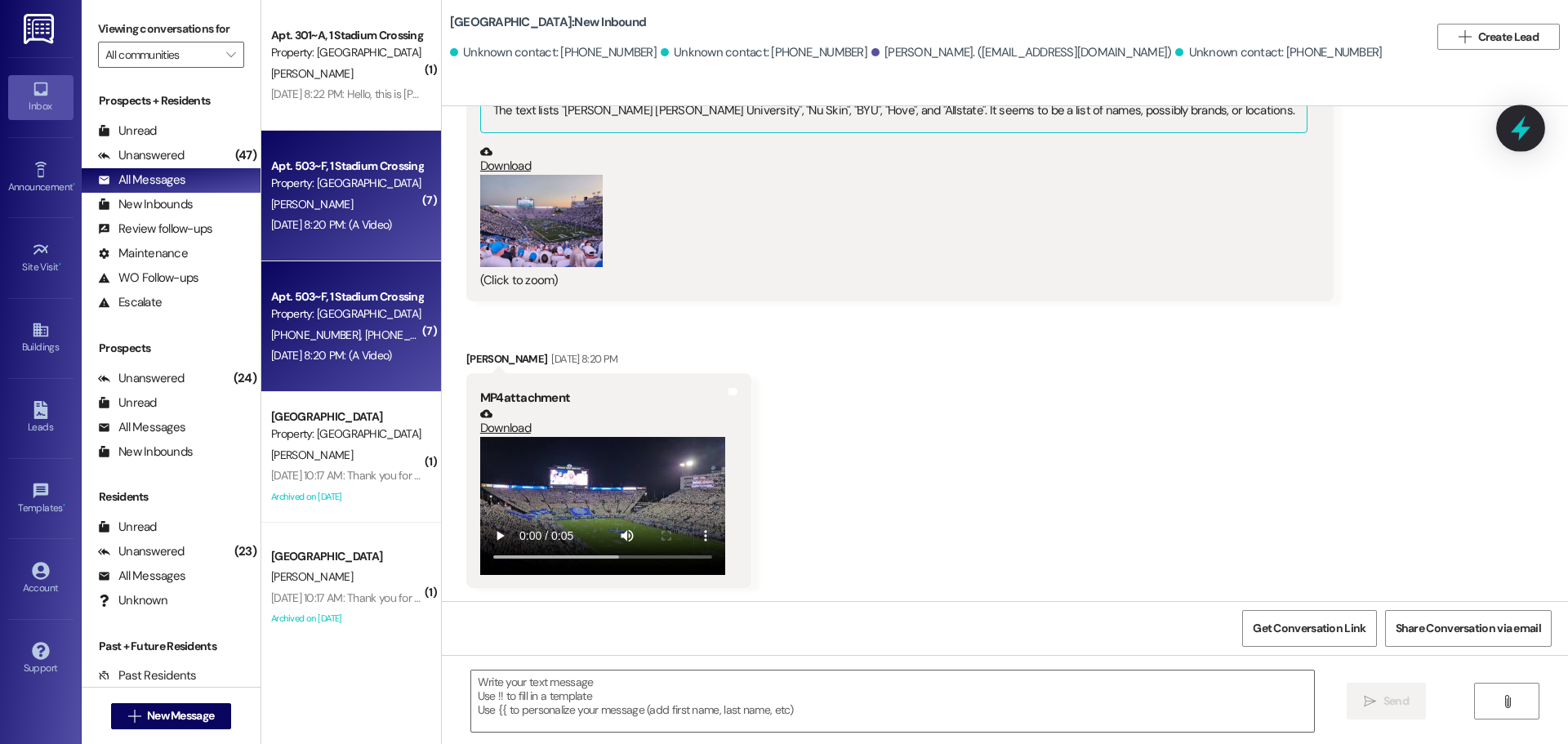
click at [1525, 143] on div at bounding box center [1519, 128] width 49 height 47
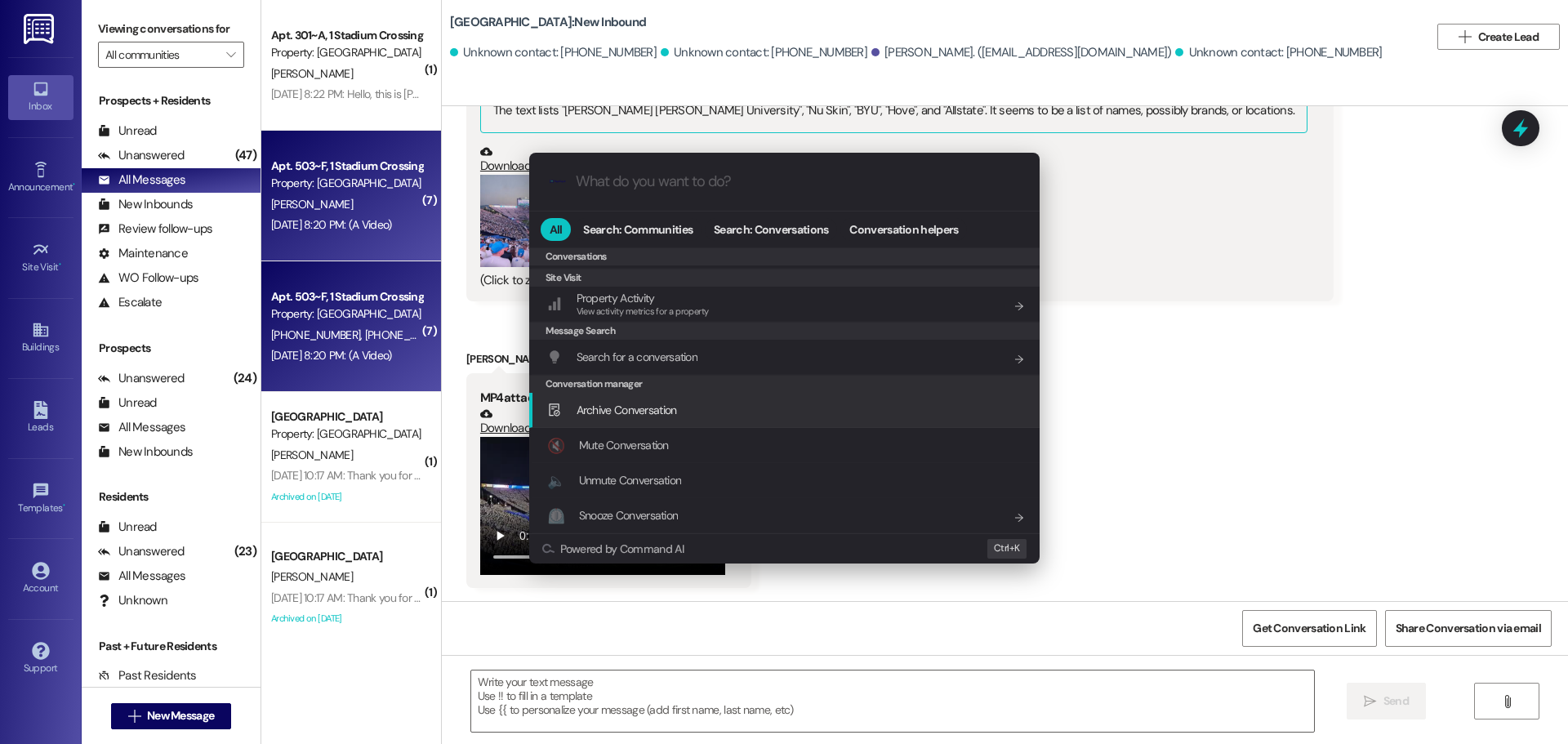
click at [677, 405] on span "Archive Conversation" at bounding box center [626, 410] width 100 height 15
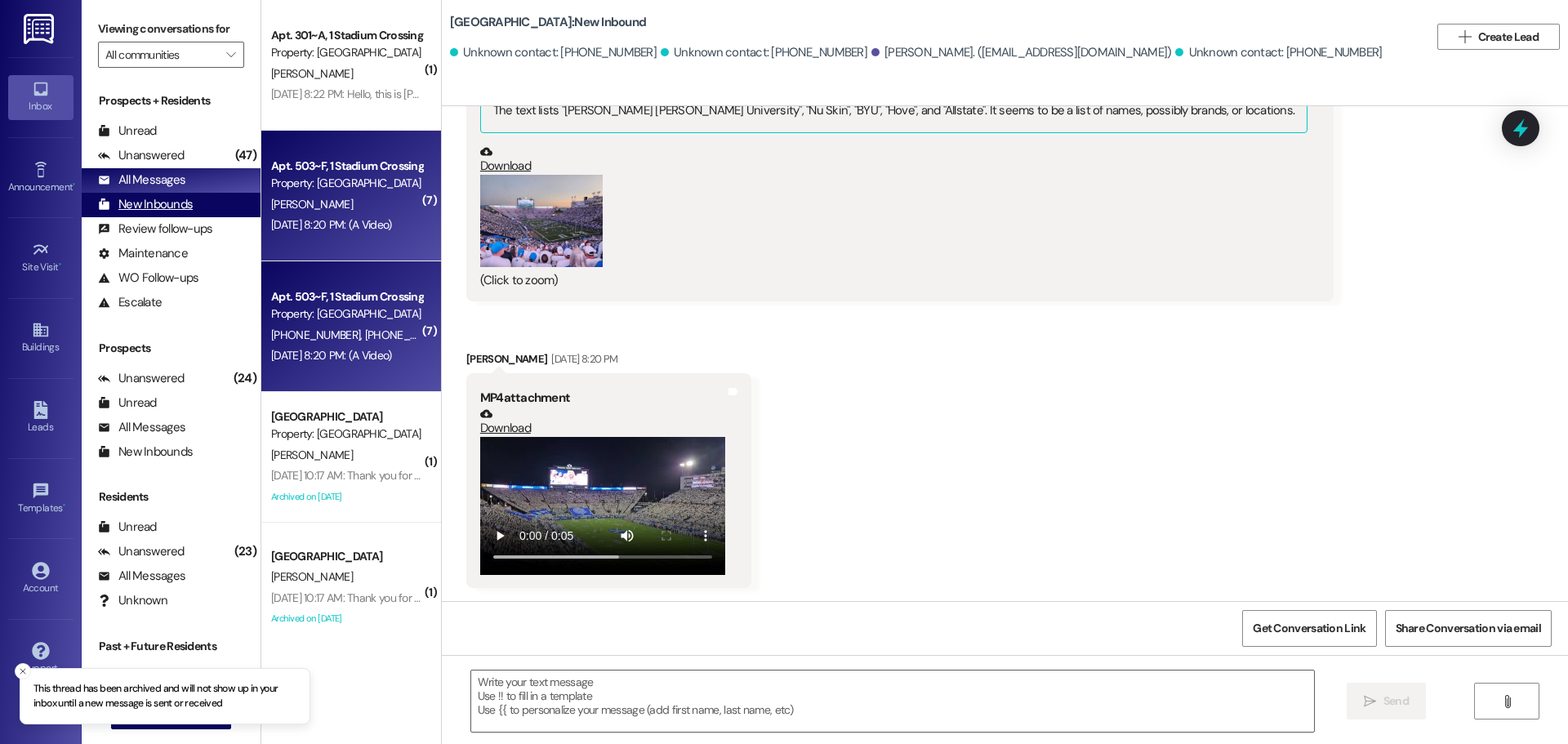
click at [158, 196] on div "New Inbounds" at bounding box center [145, 204] width 95 height 17
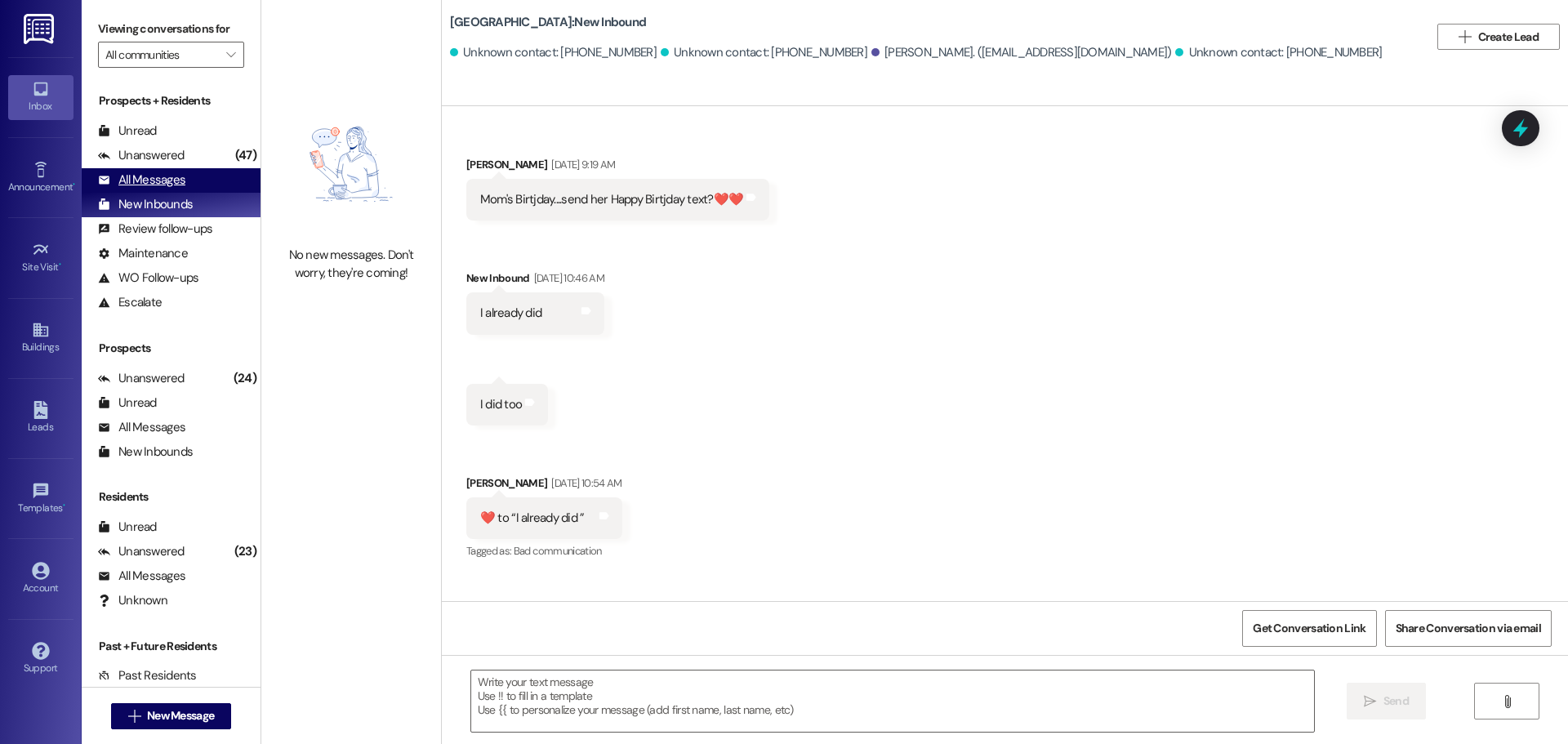
scroll to position [2148, 0]
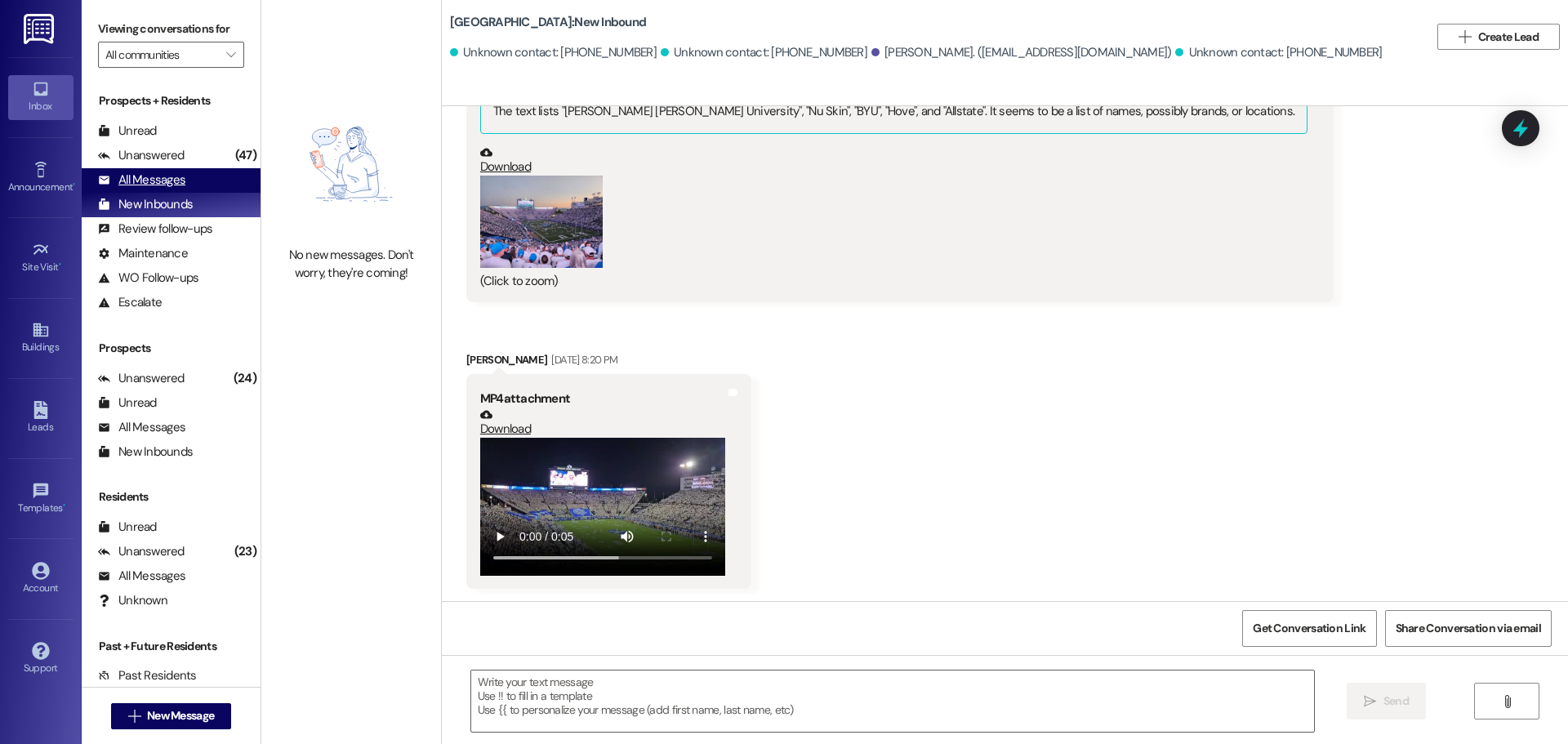
click at [136, 177] on div "All Messages" at bounding box center [141, 180] width 87 height 17
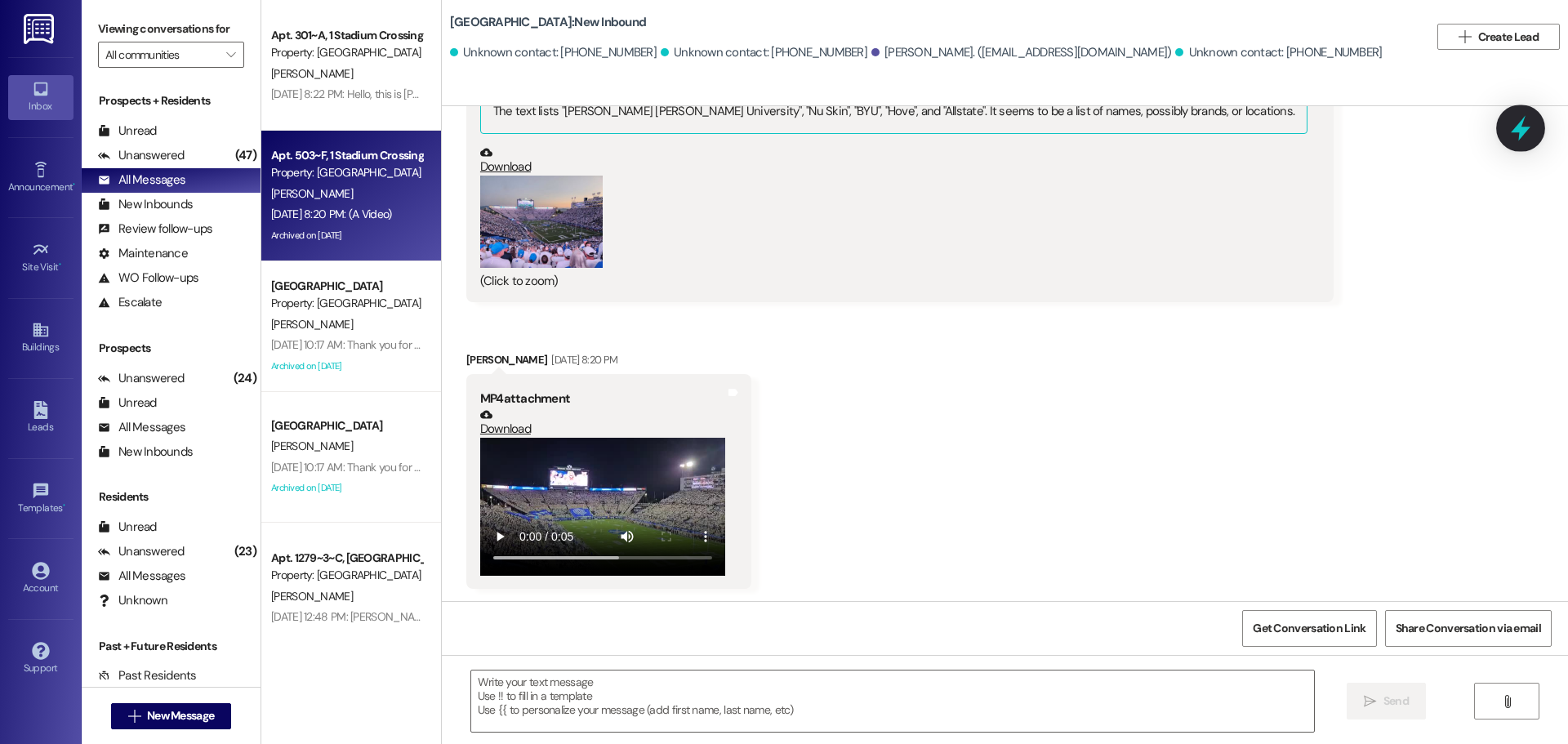
click at [1519, 121] on icon at bounding box center [1520, 128] width 28 height 28
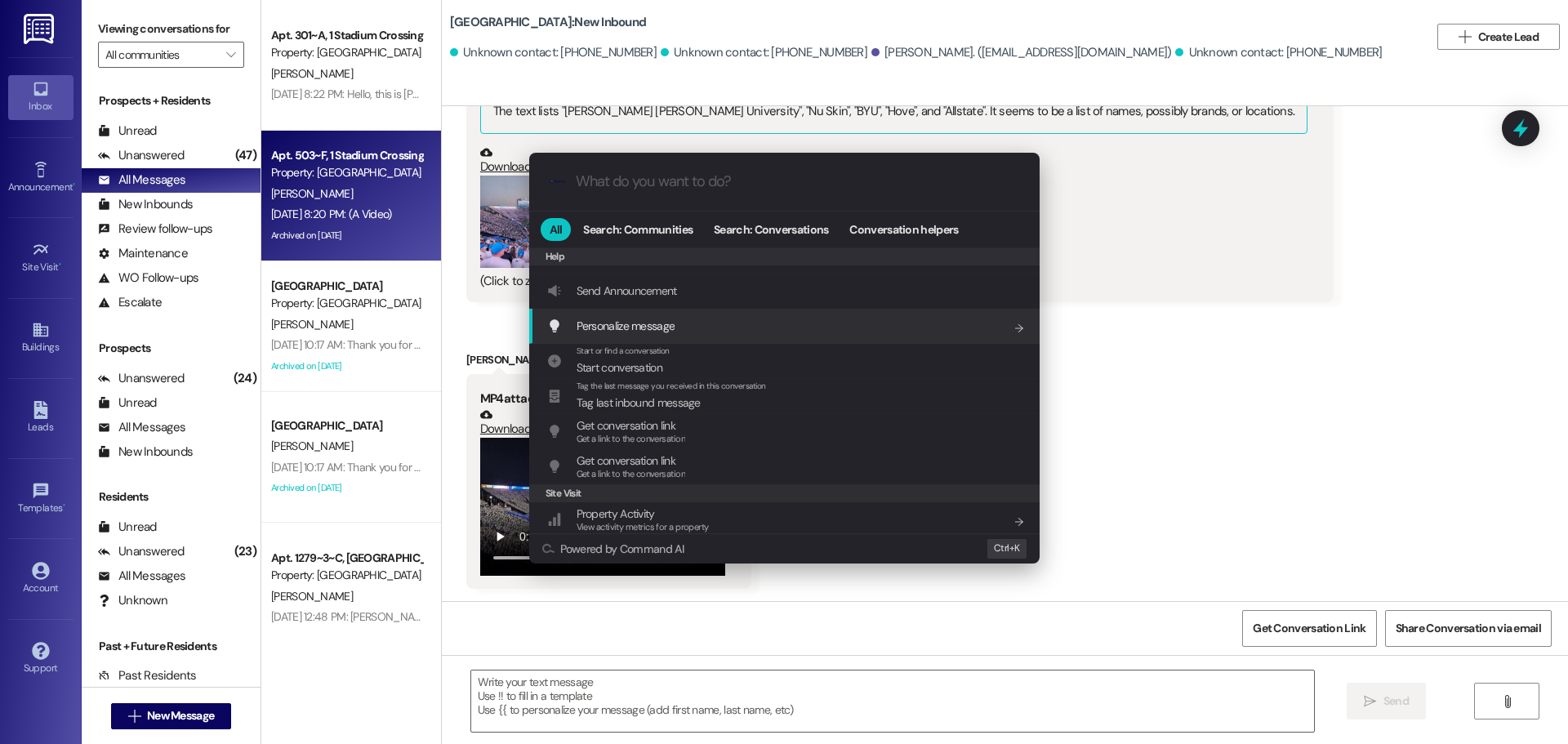
scroll to position [712, 0]
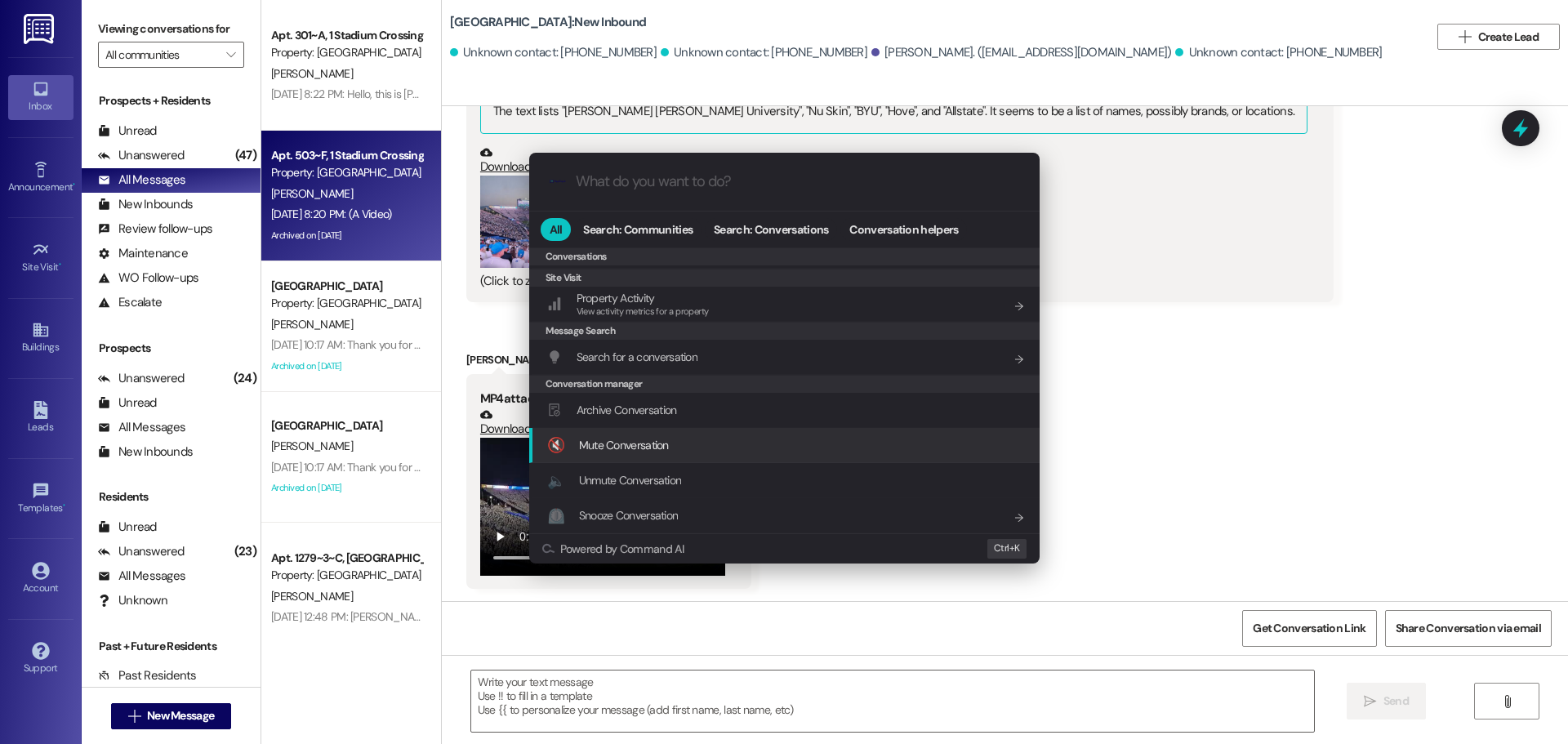
click at [643, 445] on span "Mute Conversation" at bounding box center [624, 445] width 90 height 15
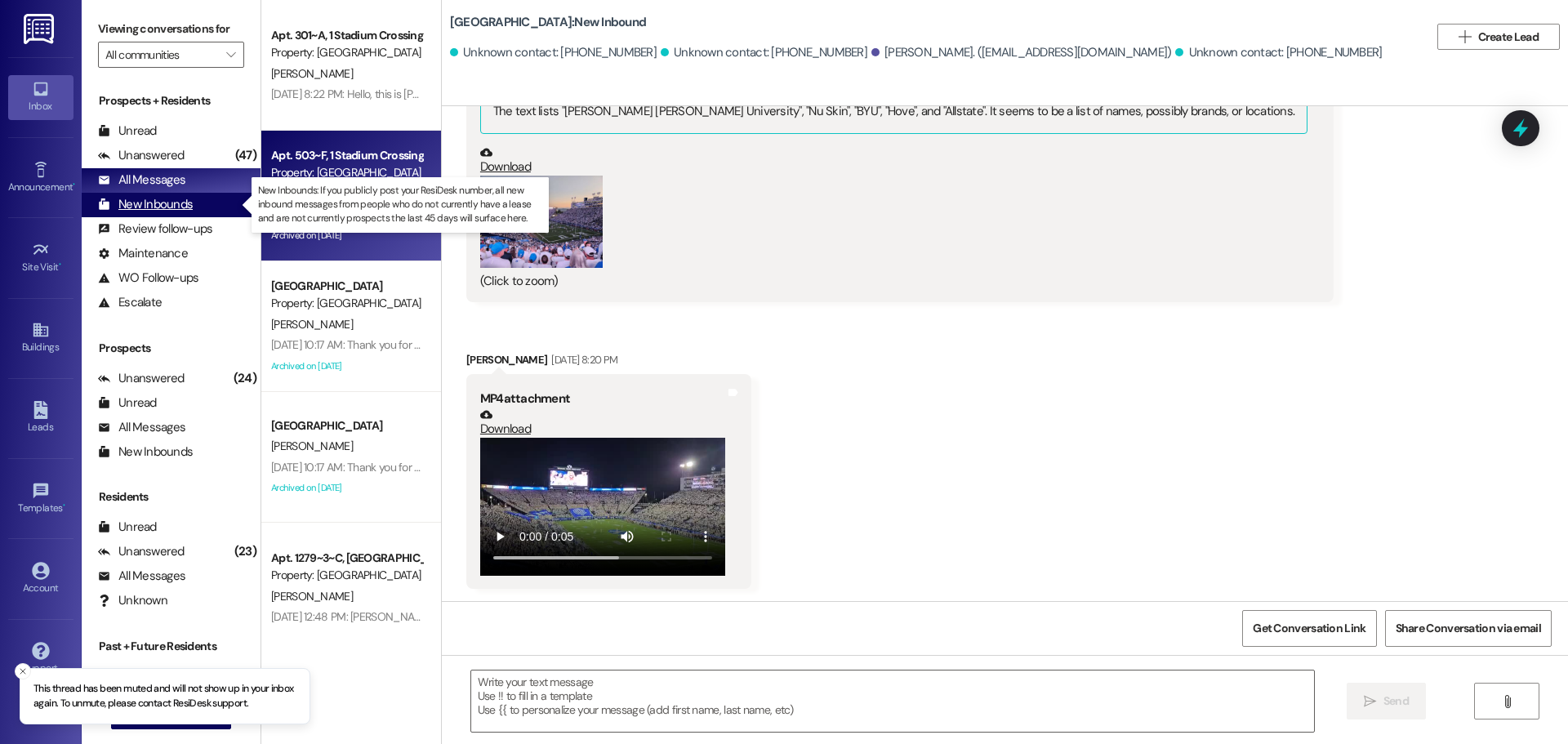
click at [122, 200] on div "New Inbounds" at bounding box center [145, 204] width 95 height 17
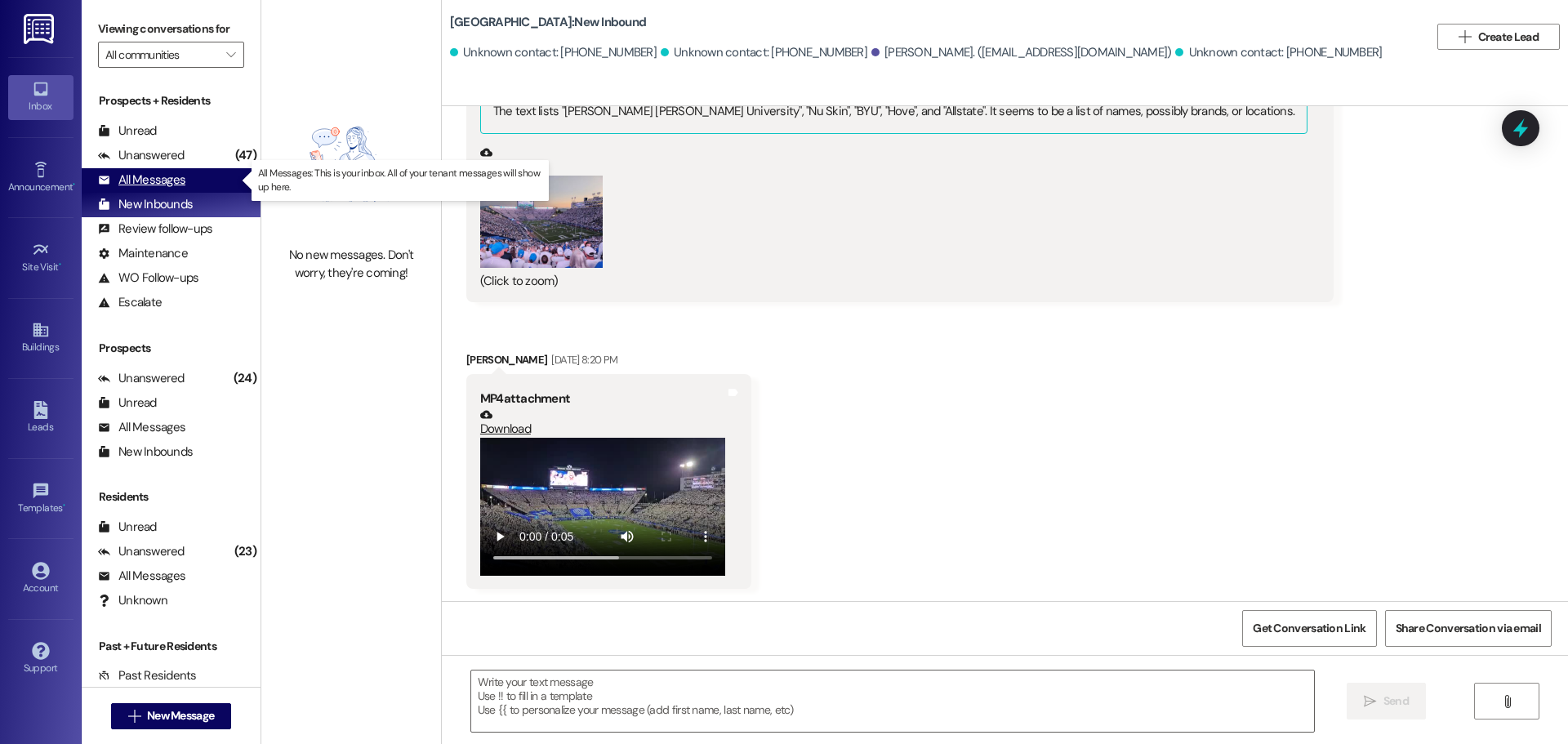
click at [126, 178] on div "All Messages" at bounding box center [141, 180] width 87 height 17
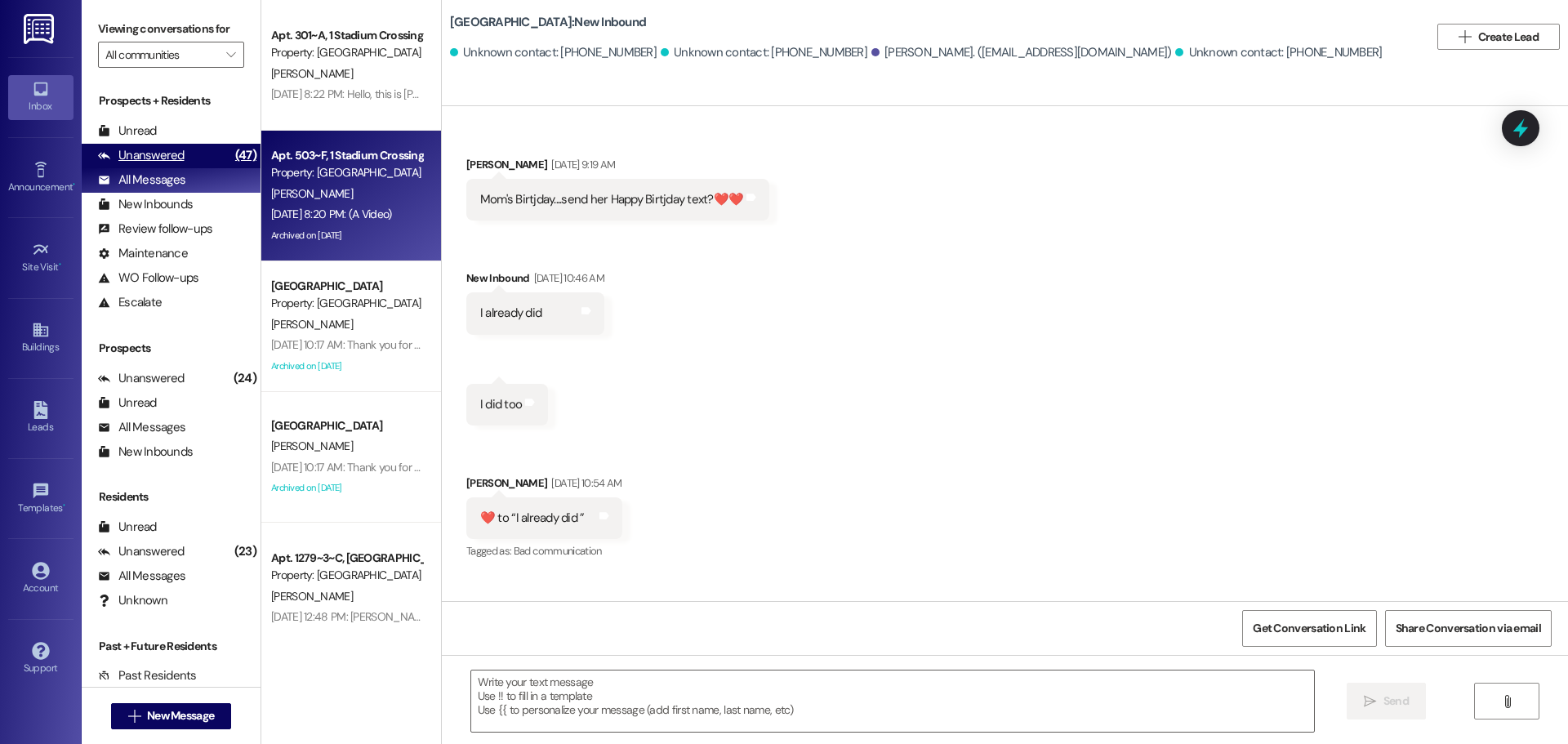
scroll to position [2148, 0]
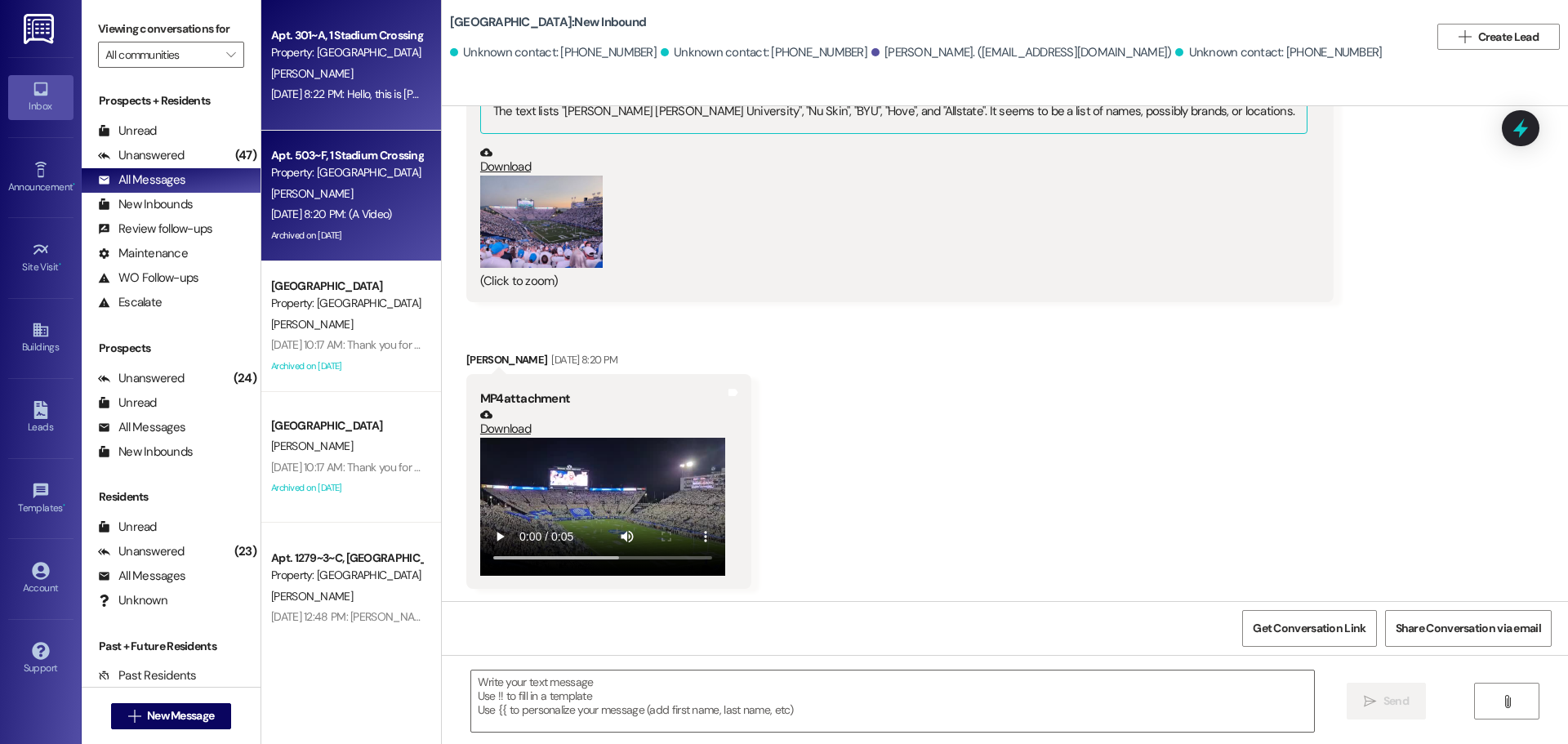
click at [298, 68] on span "[PERSON_NAME]" at bounding box center [311, 73] width 82 height 15
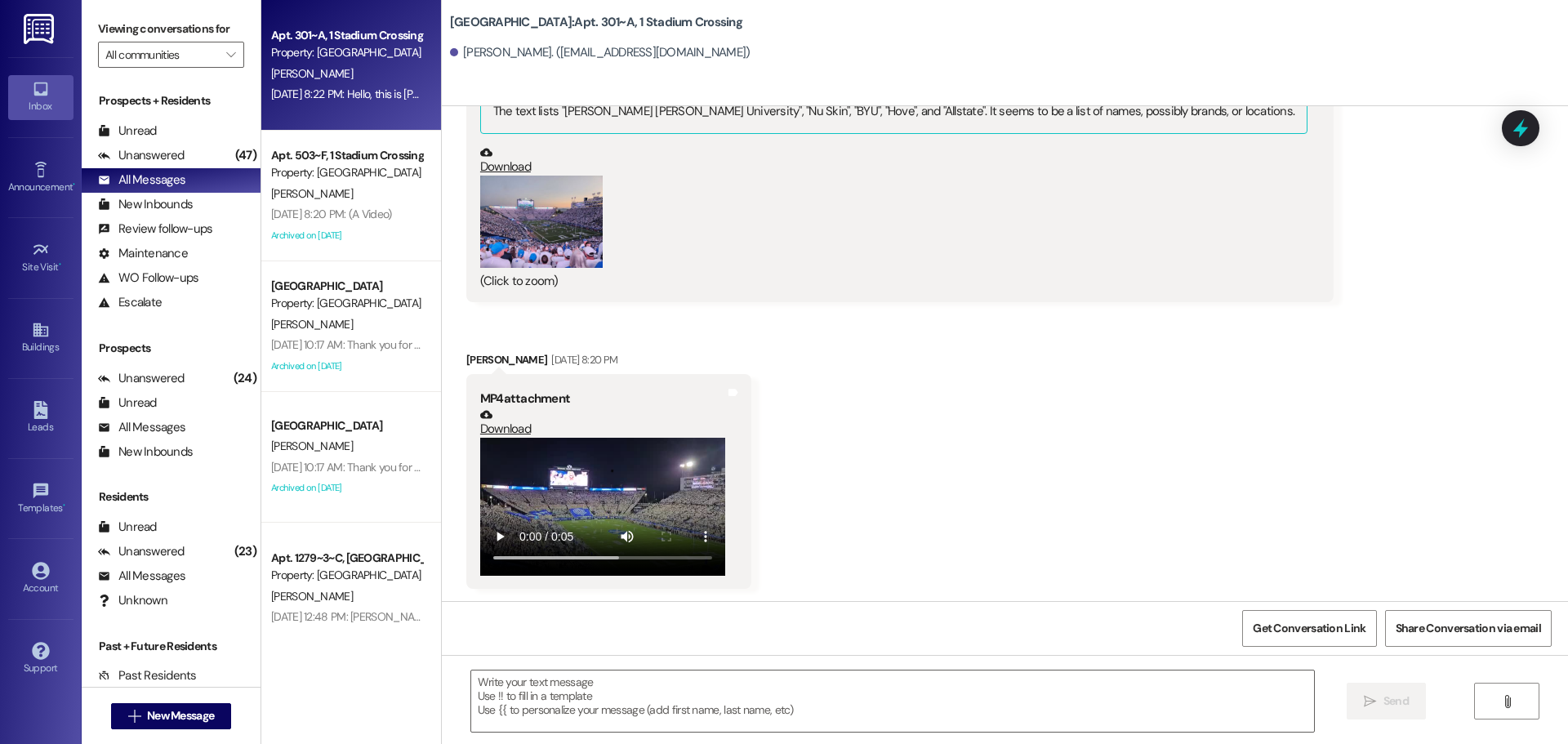
scroll to position [2121, 0]
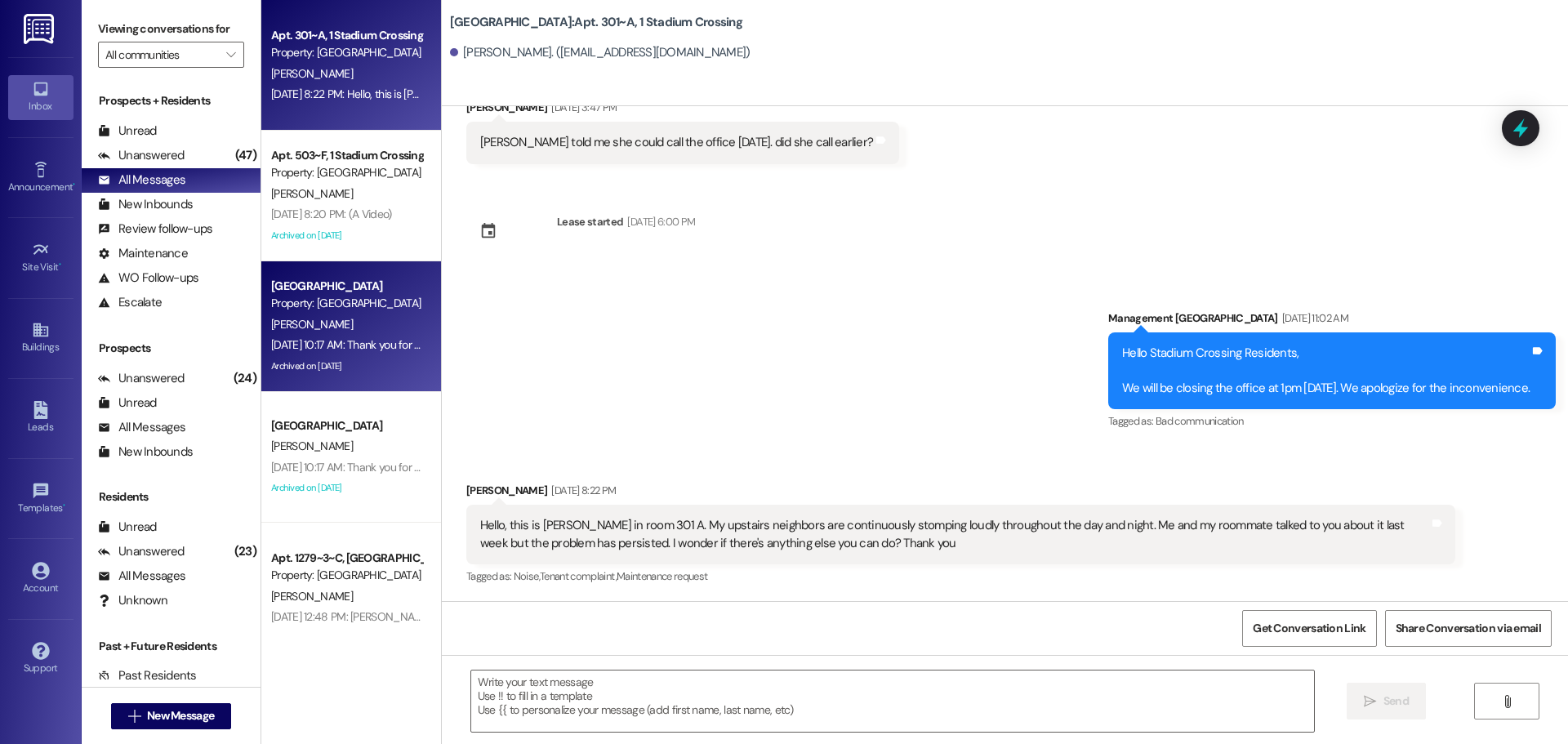
click at [299, 327] on span "[PERSON_NAME]" at bounding box center [311, 324] width 82 height 15
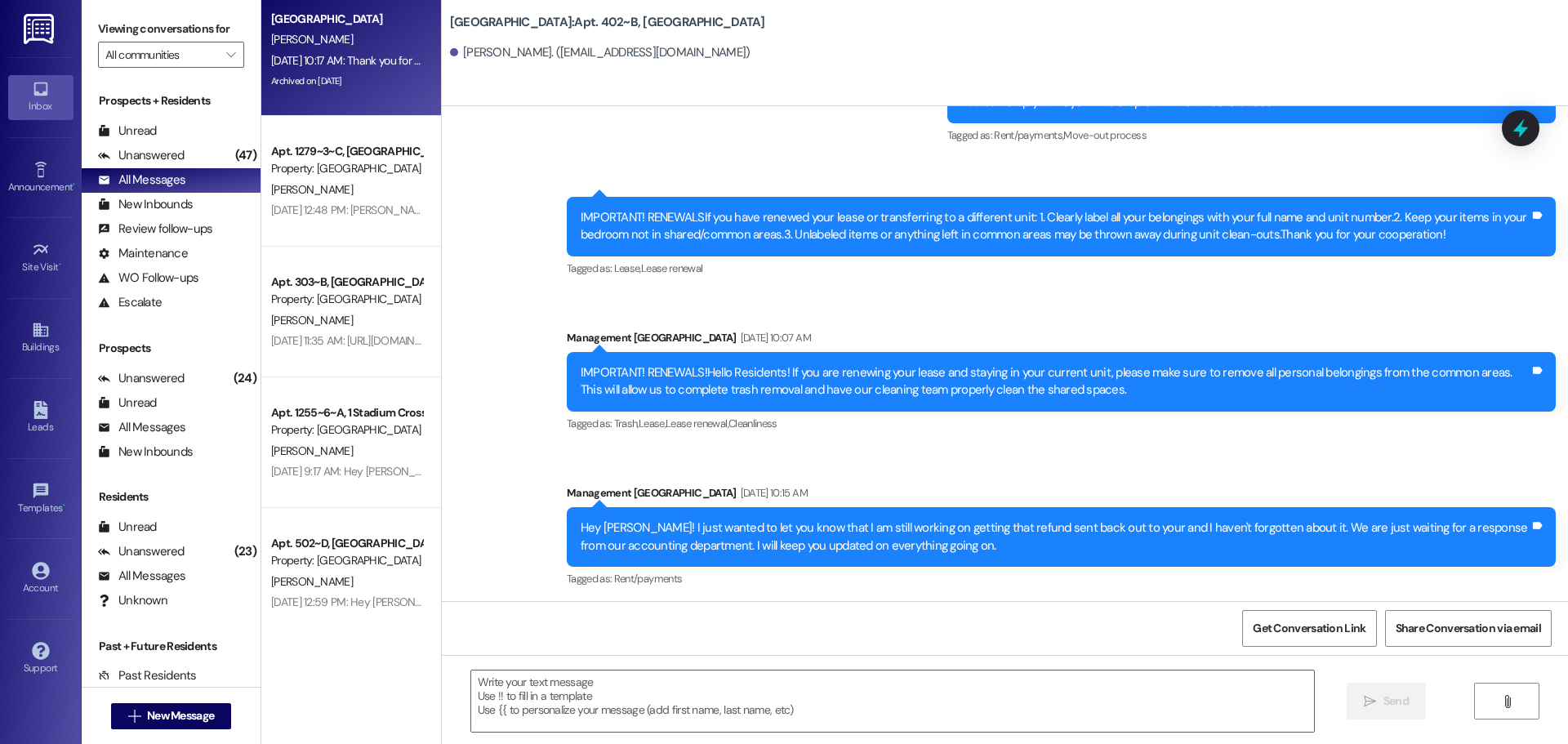
scroll to position [408, 0]
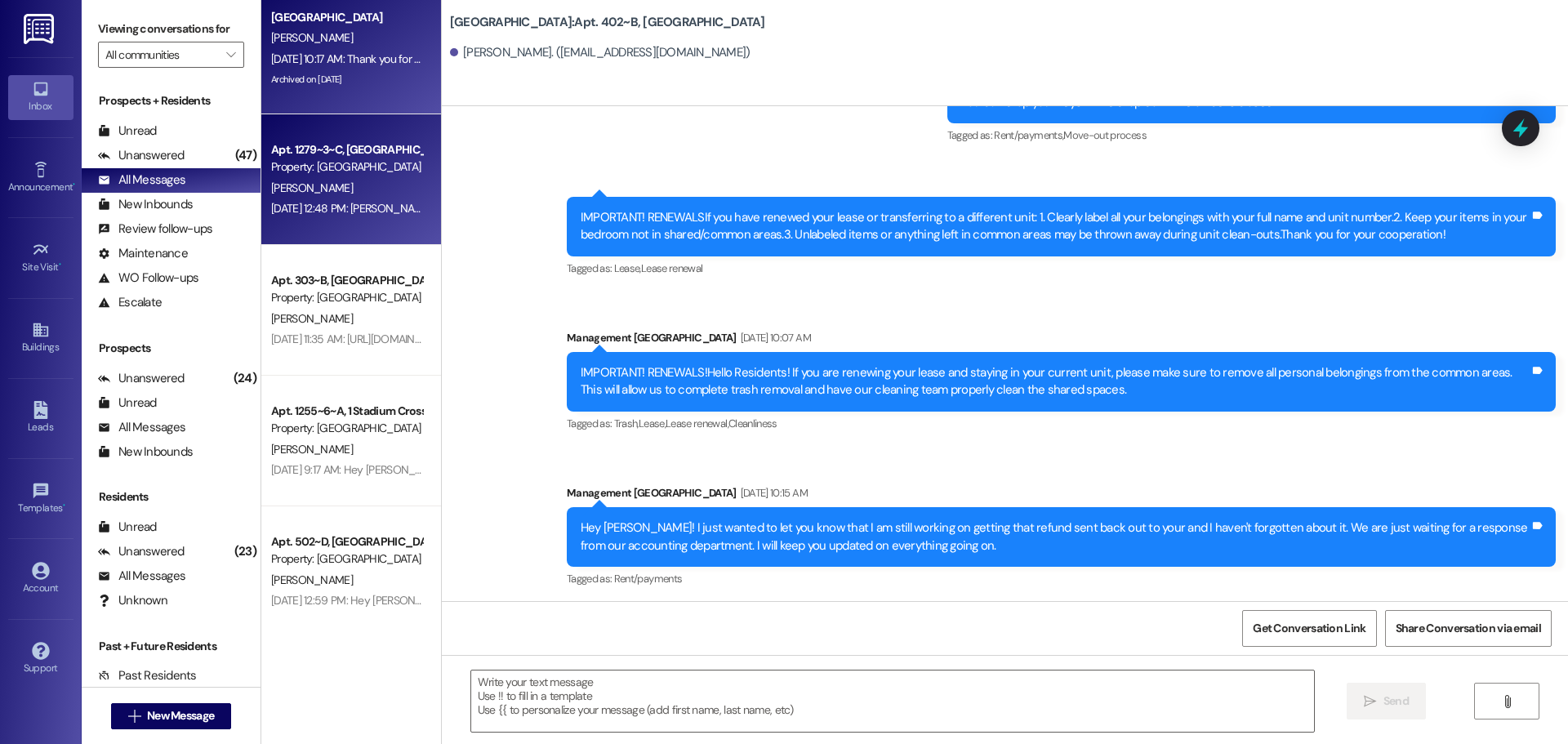
click at [301, 195] on span "[PERSON_NAME]" at bounding box center [311, 187] width 82 height 15
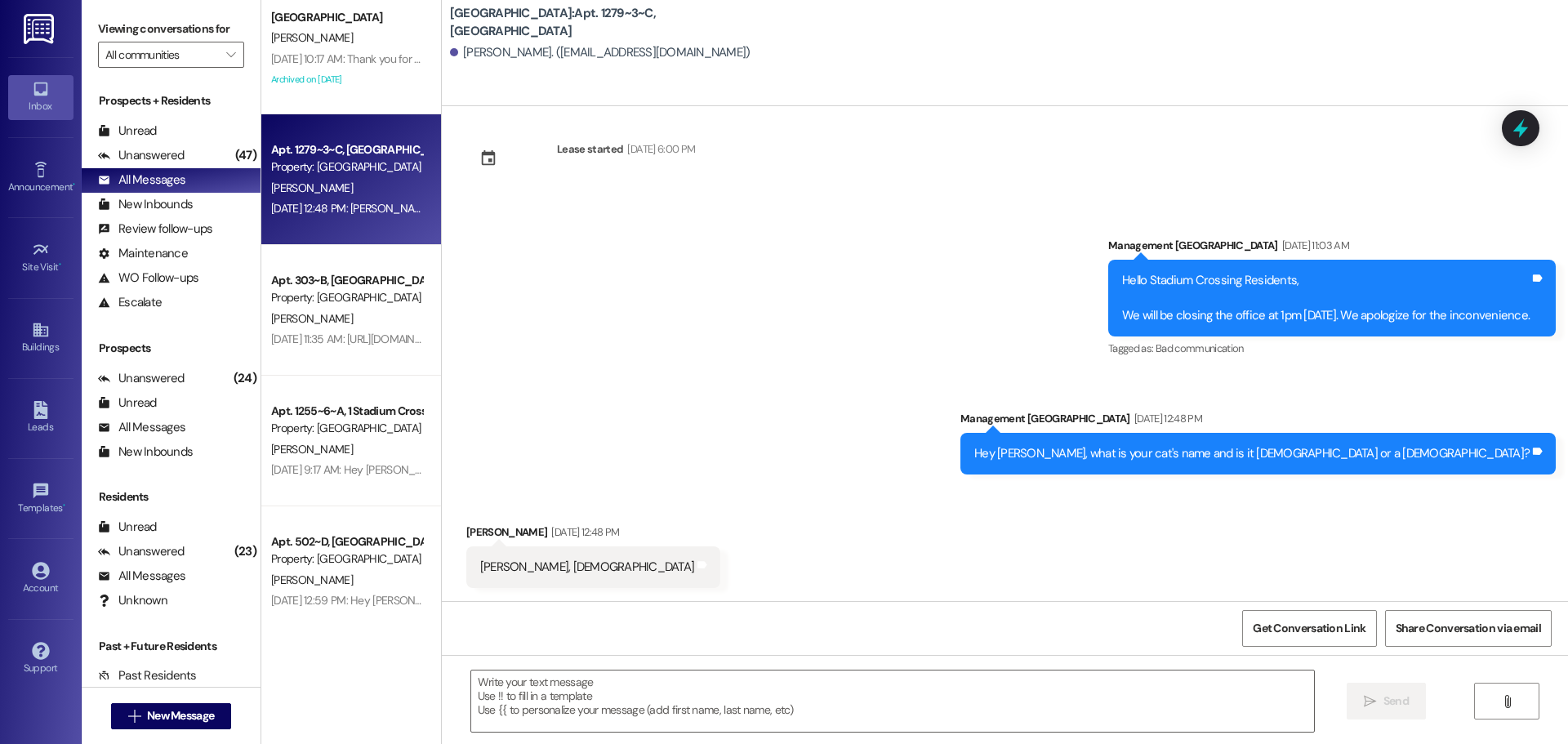
scroll to position [6313, 0]
click at [196, 721] on span "New Message" at bounding box center [180, 716] width 67 height 17
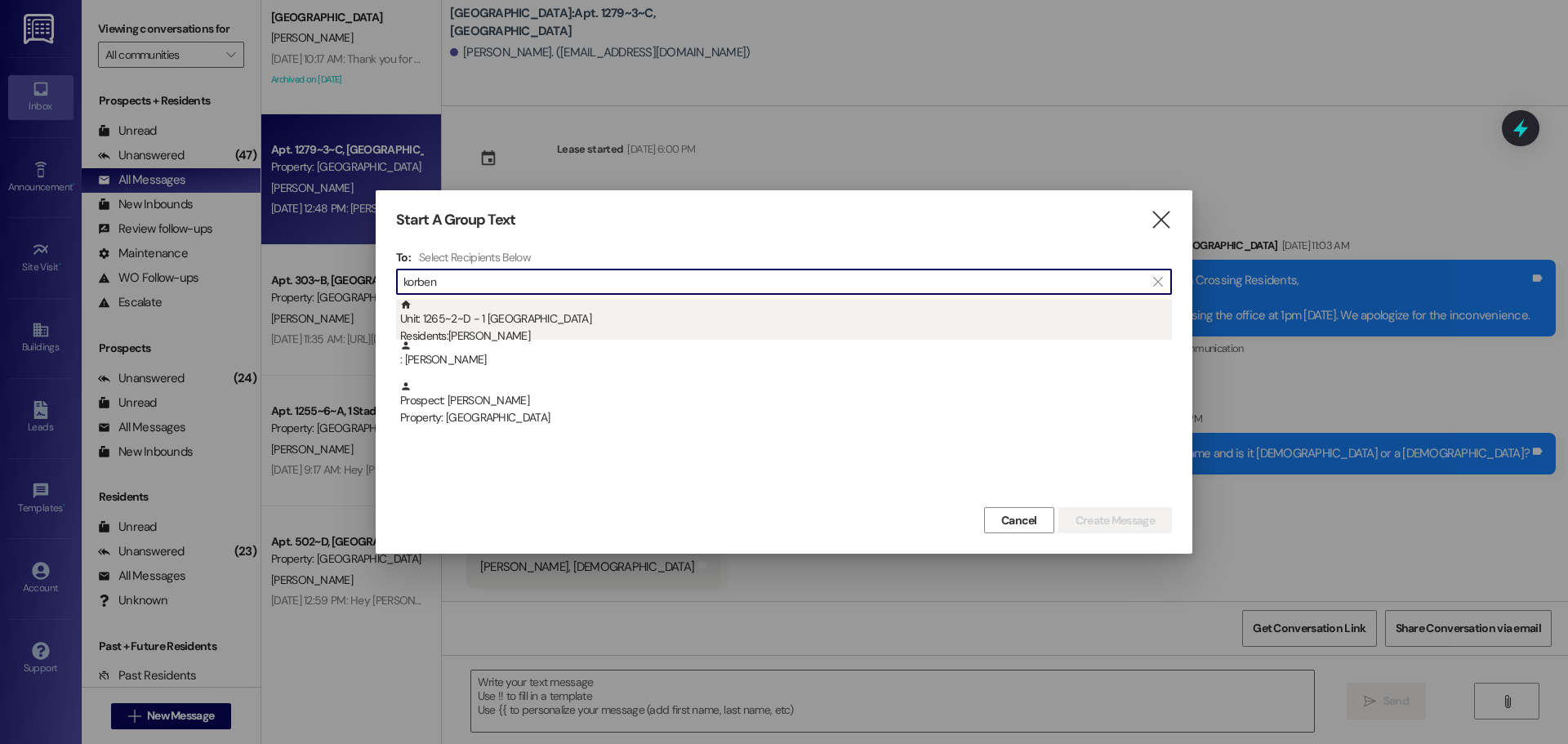
type input "korben"
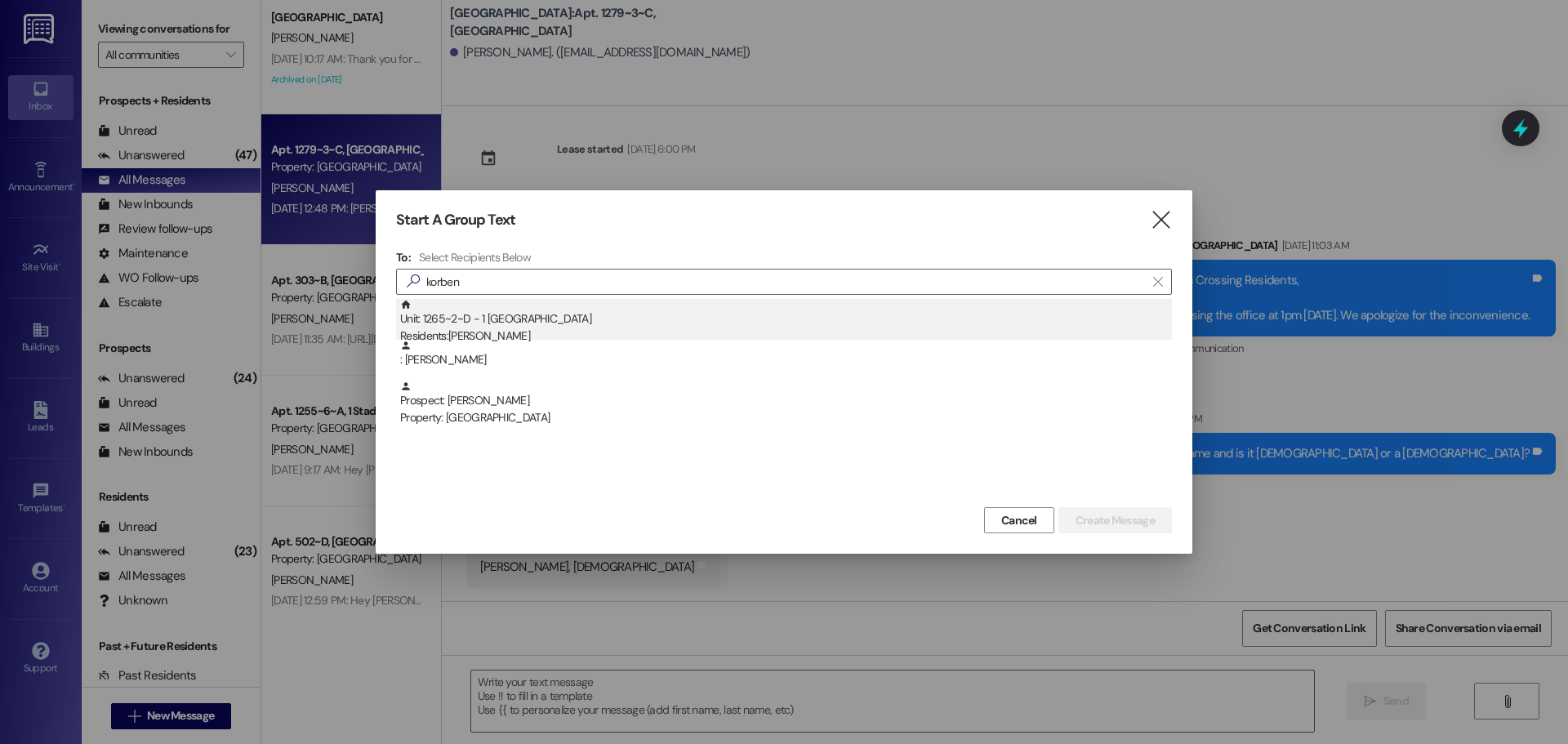
click at [511, 332] on div "Residents: [PERSON_NAME]" at bounding box center [786, 335] width 772 height 17
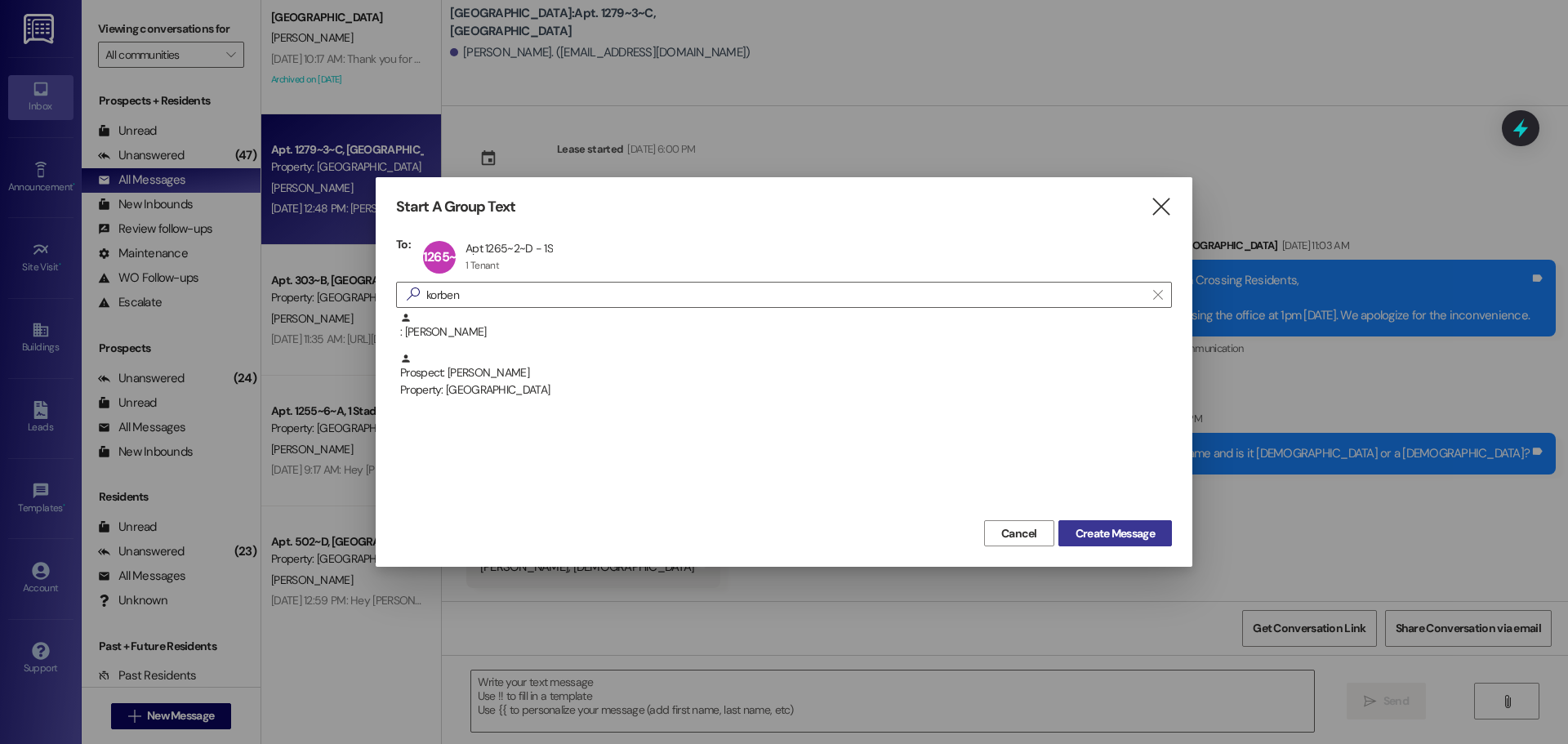
click at [1138, 540] on span "Create Message" at bounding box center [1115, 534] width 79 height 17
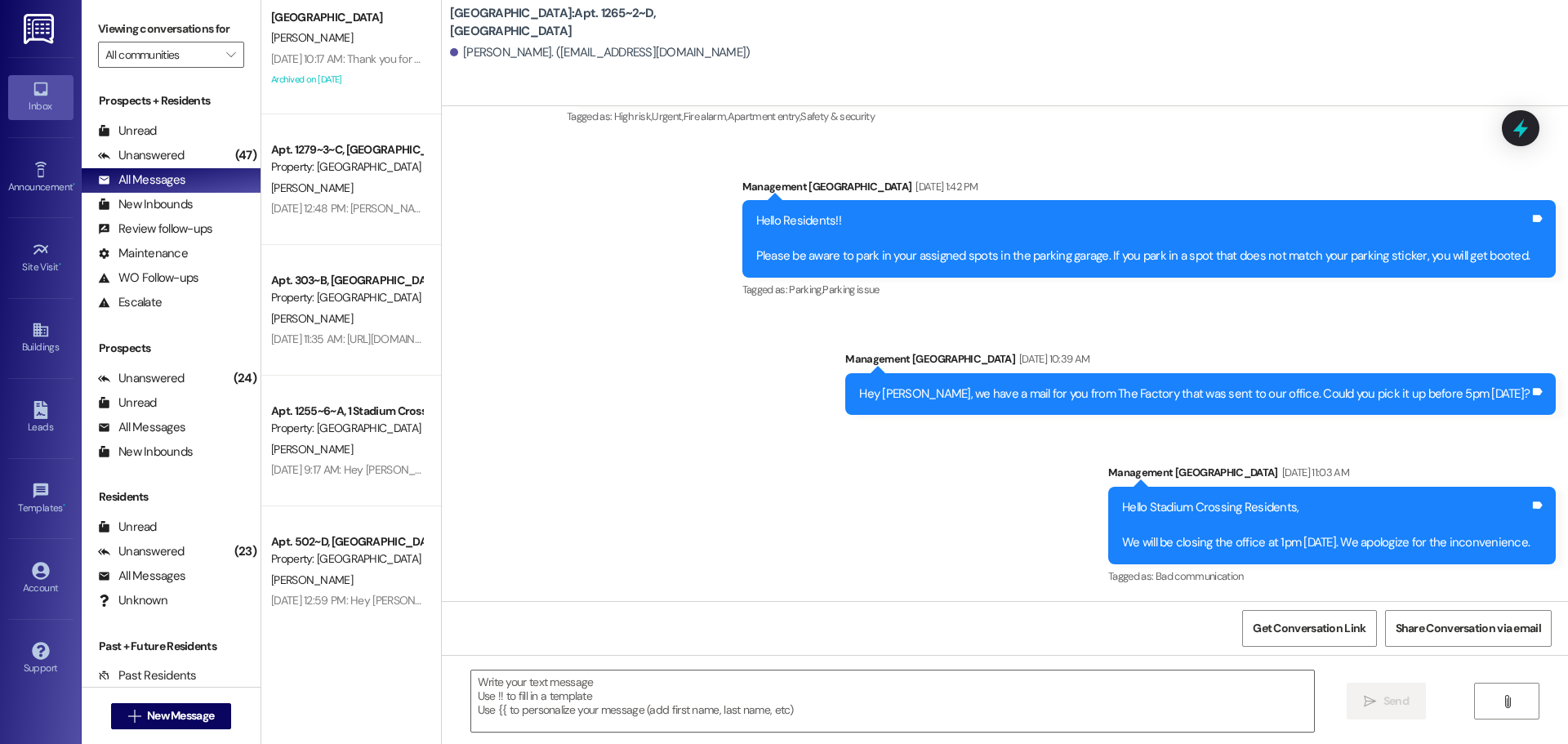
scroll to position [4918, 0]
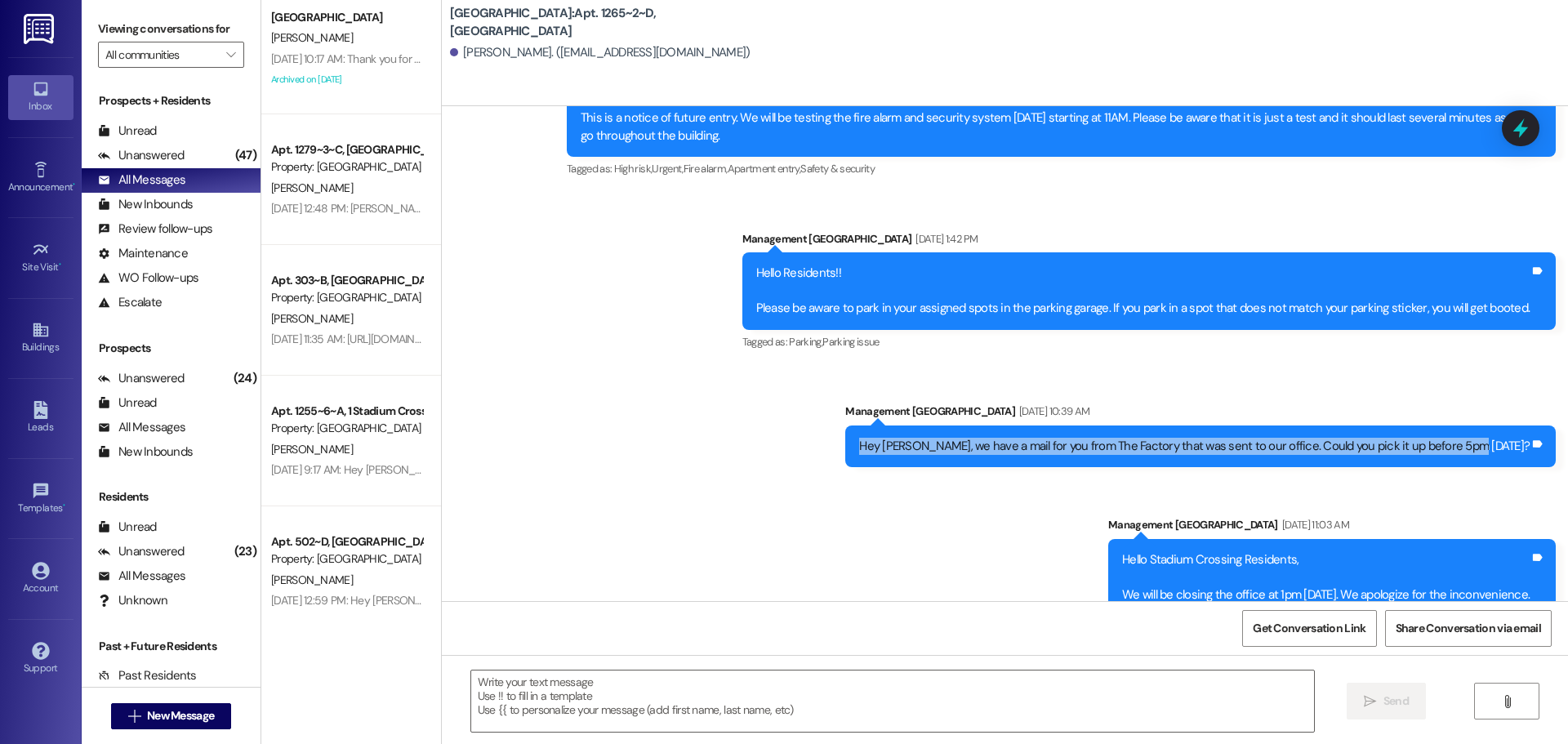
drag, startPoint x: 1523, startPoint y: 397, endPoint x: 917, endPoint y: 401, distance: 606.0
click at [917, 437] on div "Hey [PERSON_NAME], we have a mail for you from The Factory that was sent to our…" at bounding box center [1194, 445] width 671 height 17
copy div "Hey [PERSON_NAME], we have a mail for you from The Factory that was sent to our…"
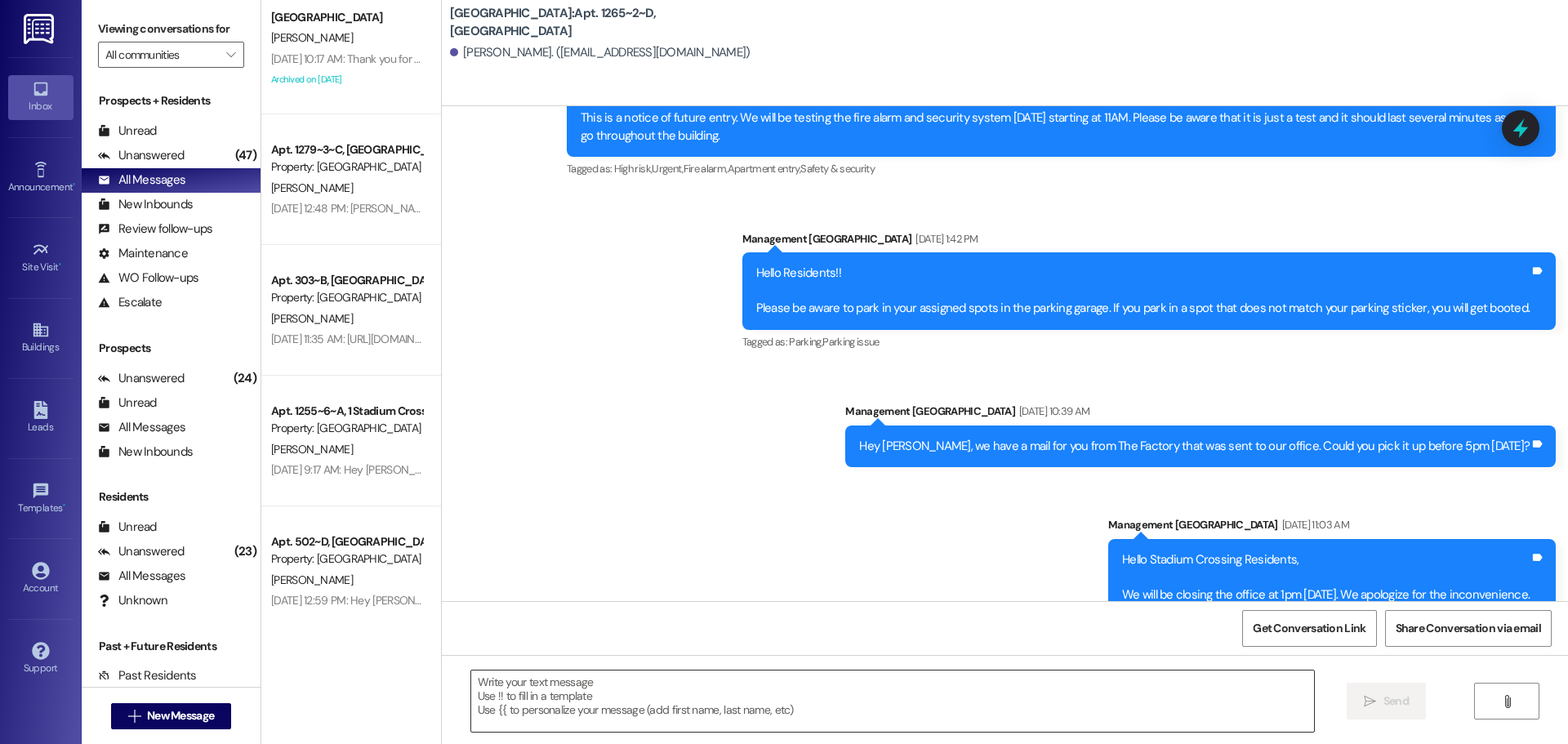
click at [688, 691] on textarea at bounding box center [892, 701] width 842 height 62
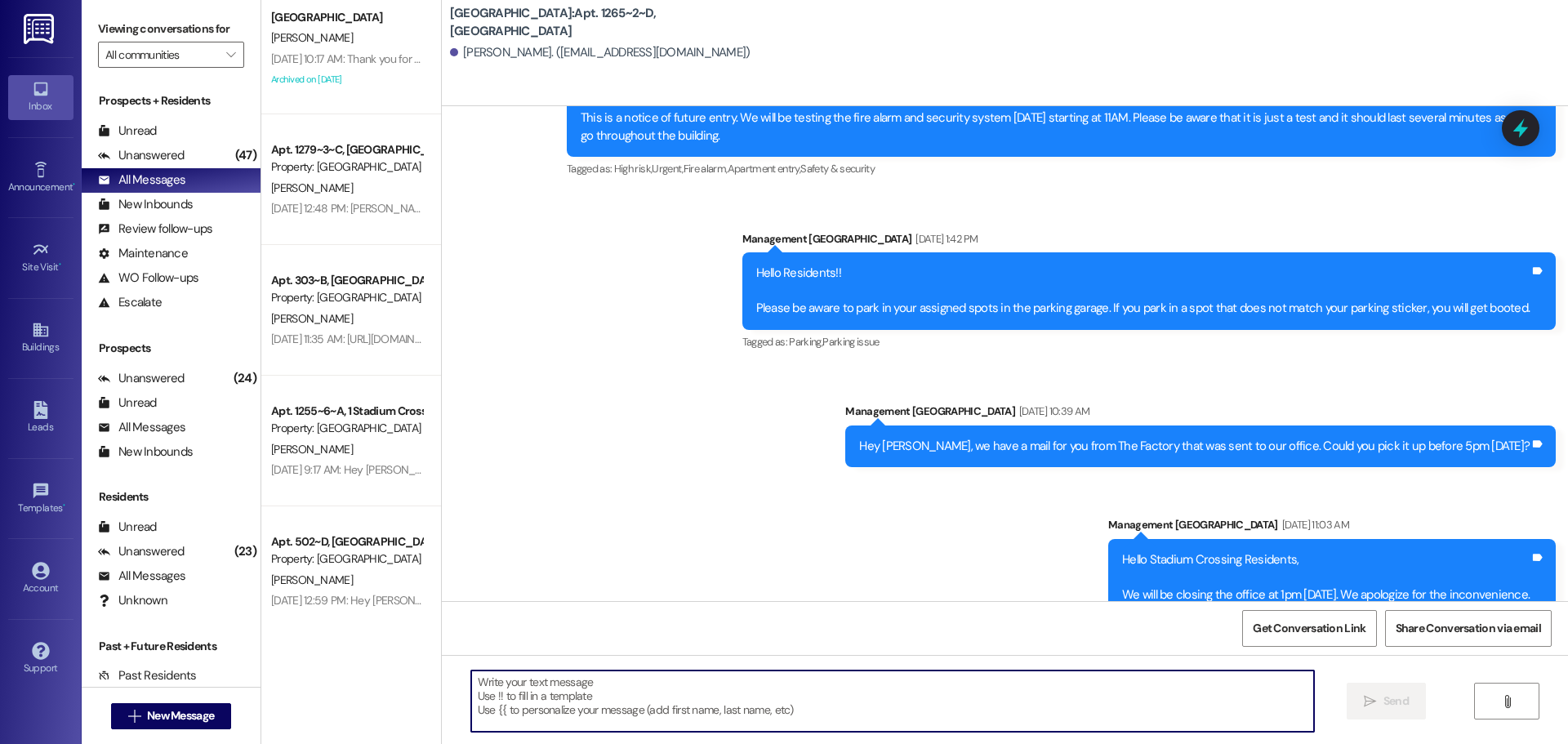
paste textarea "Hey [PERSON_NAME], we have a mail for you from The Factory that was sent to our…"
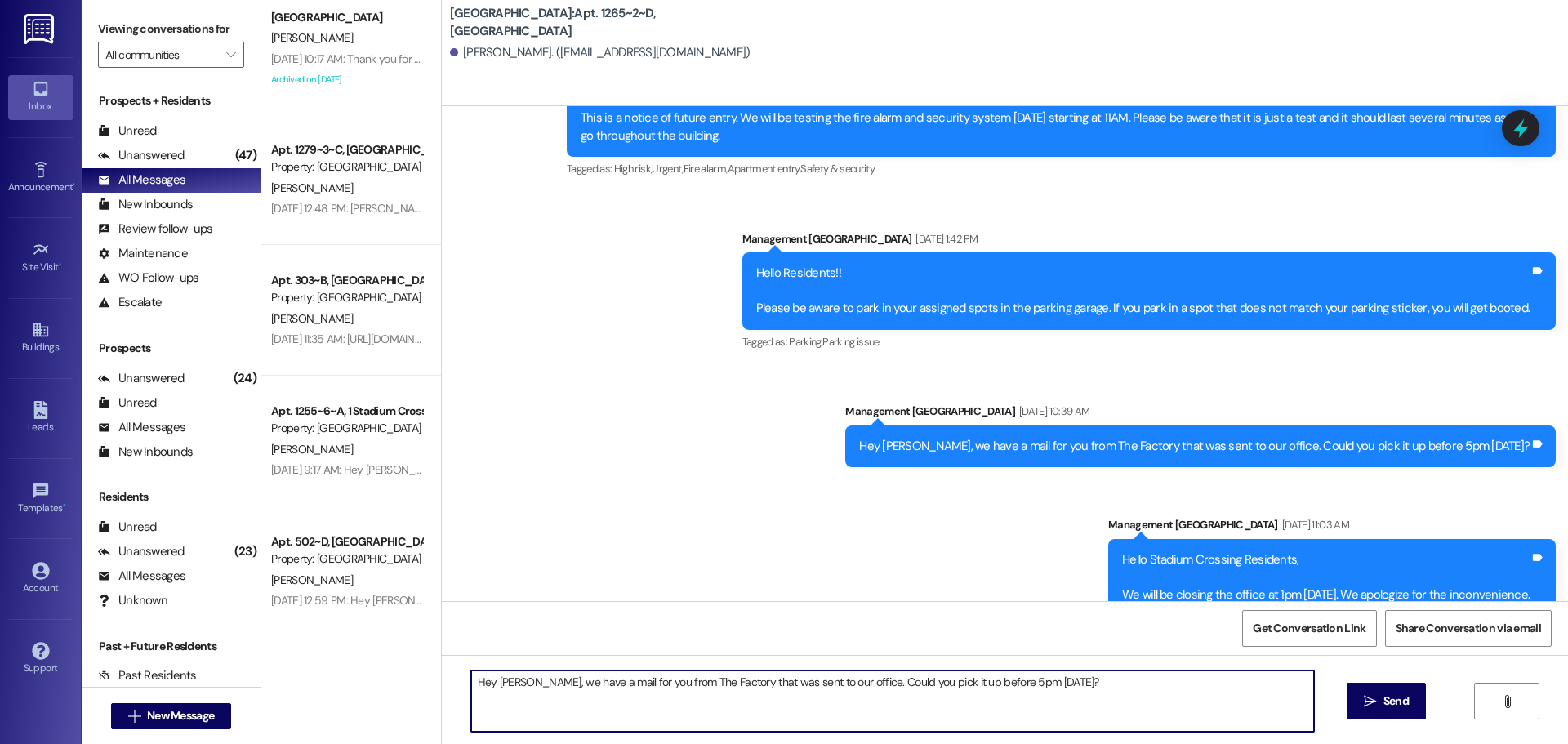
drag, startPoint x: 1049, startPoint y: 687, endPoint x: 525, endPoint y: 674, distance: 524.2
click at [525, 674] on textarea "Hey [PERSON_NAME], we have a mail for you from The Factory that was sent to our…" at bounding box center [892, 701] width 842 height 62
type textarea "Hey [PERSON_NAME], I just wanted to follow up with you regarding the mail we re…"
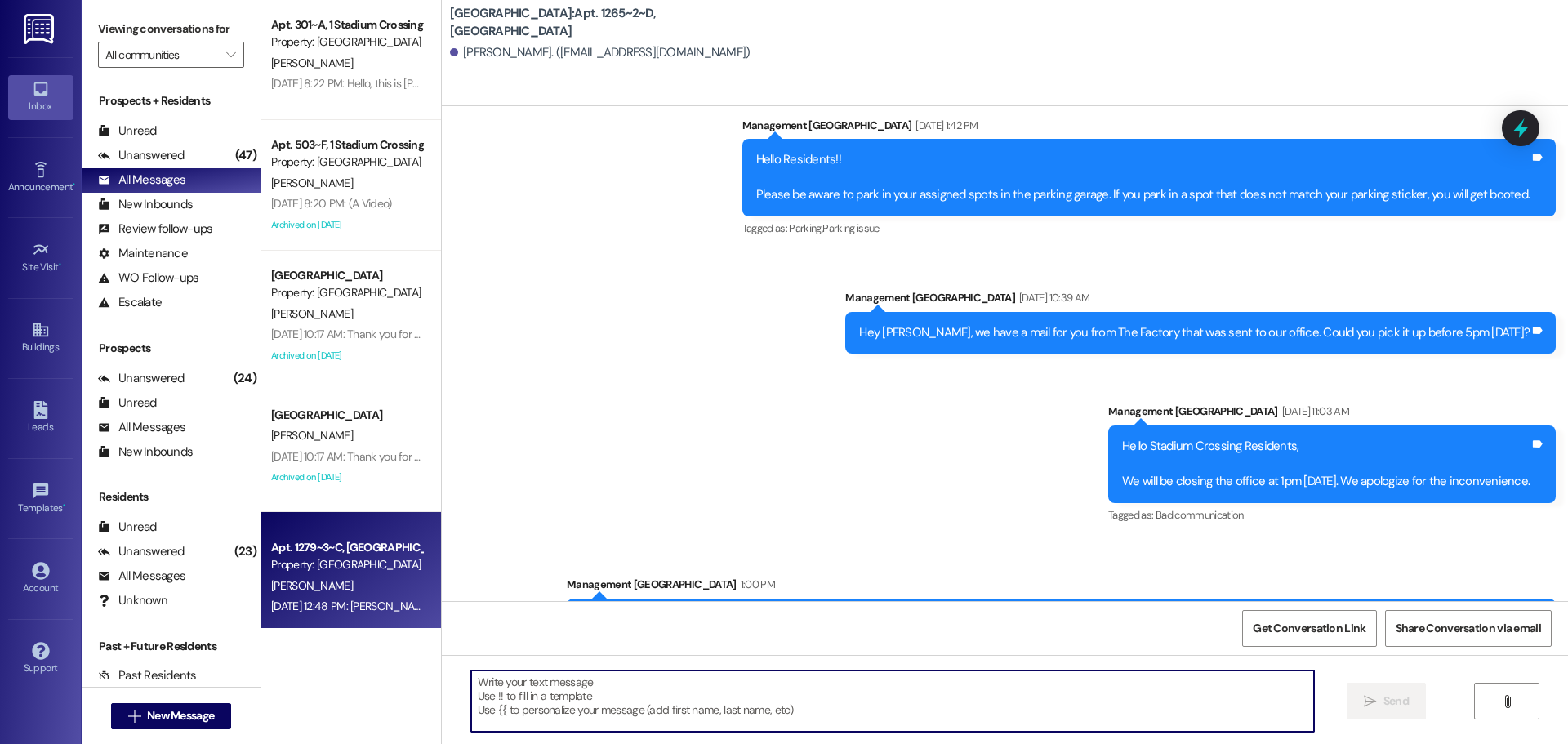
scroll to position [0, 0]
